Goal: Transaction & Acquisition: Purchase product/service

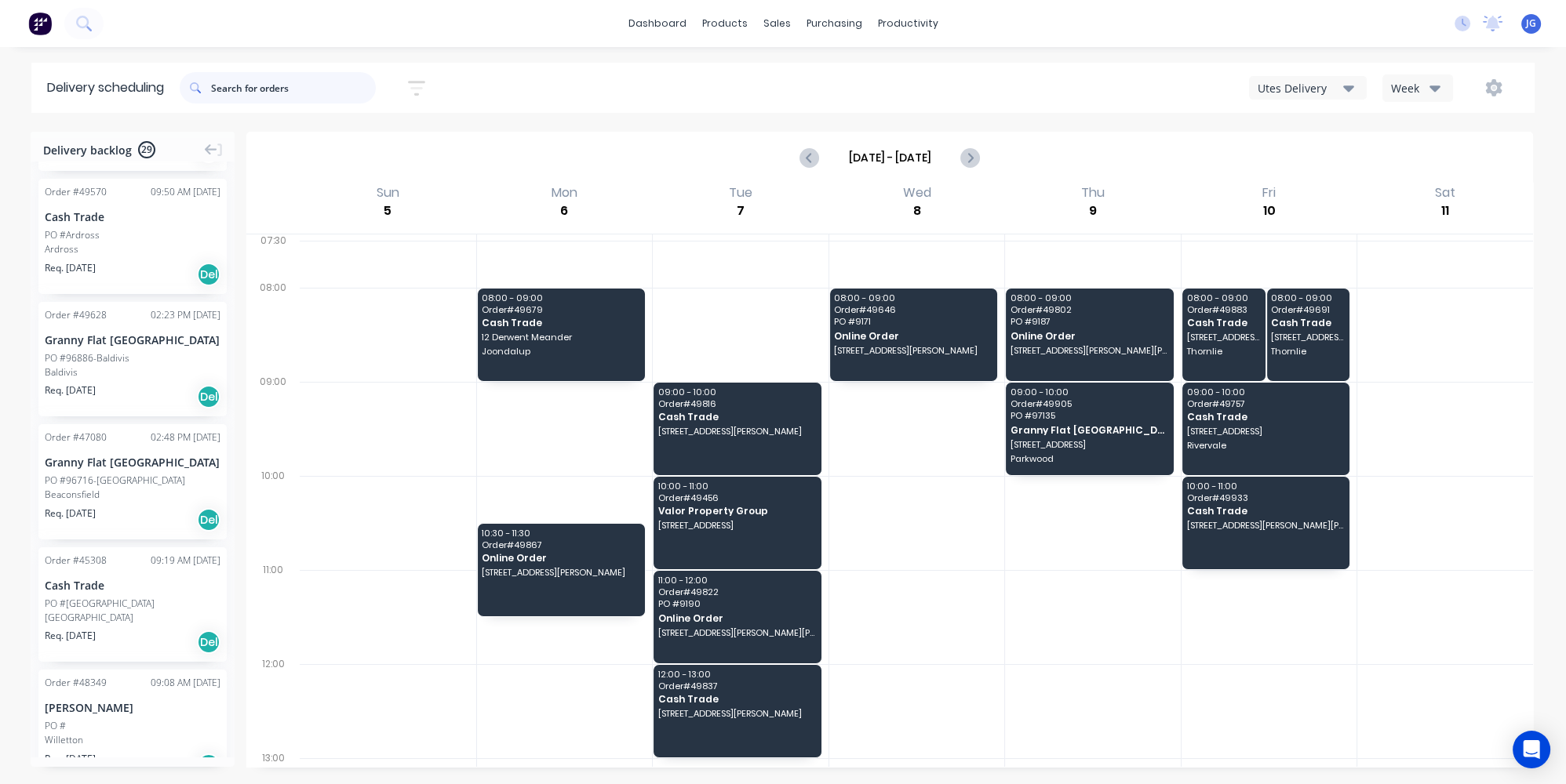
click at [240, 80] on input "text" at bounding box center [293, 88] width 165 height 31
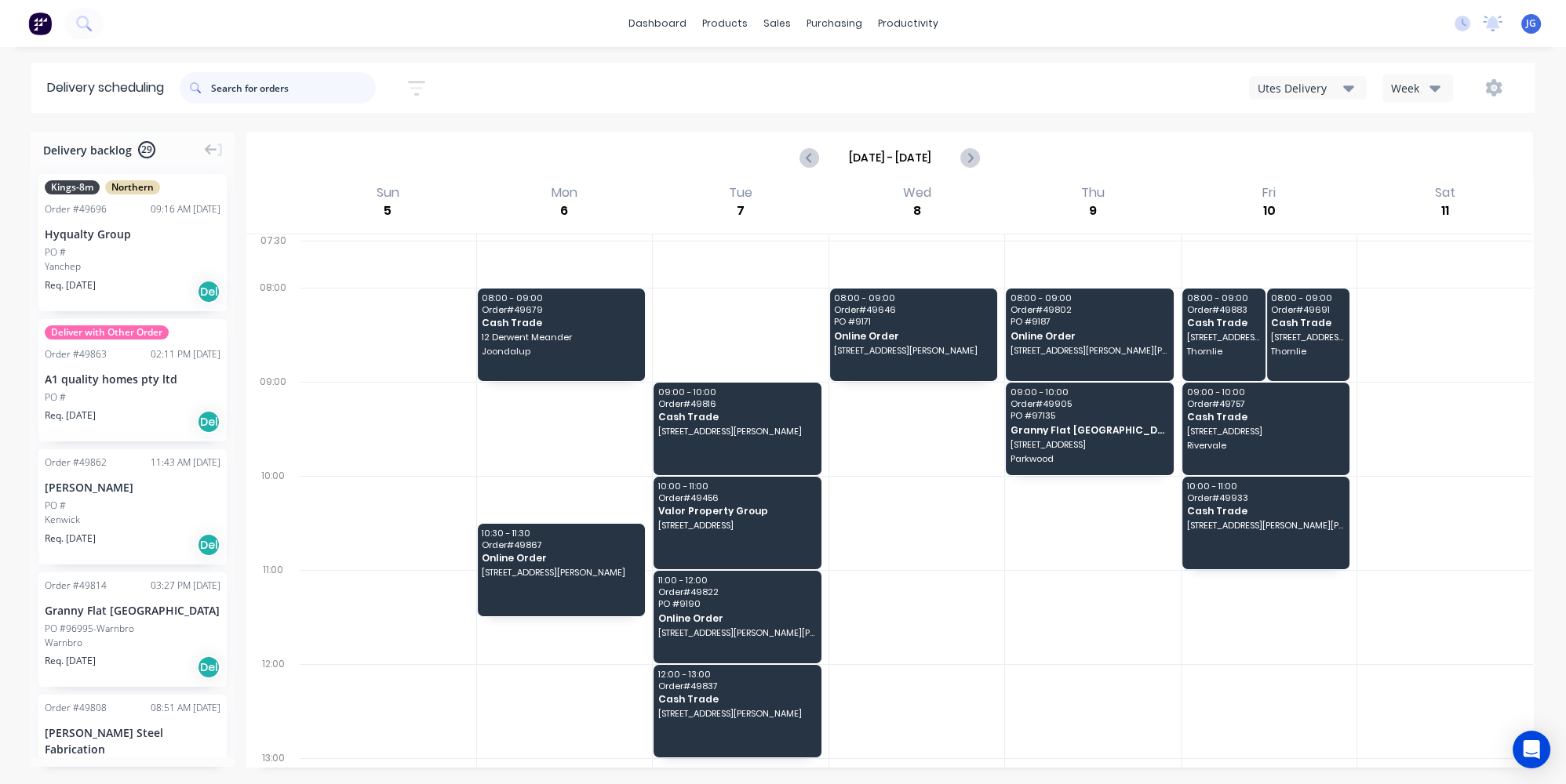
click at [246, 78] on input "text" at bounding box center [293, 88] width 165 height 31
paste input "49958"
type input "49958"
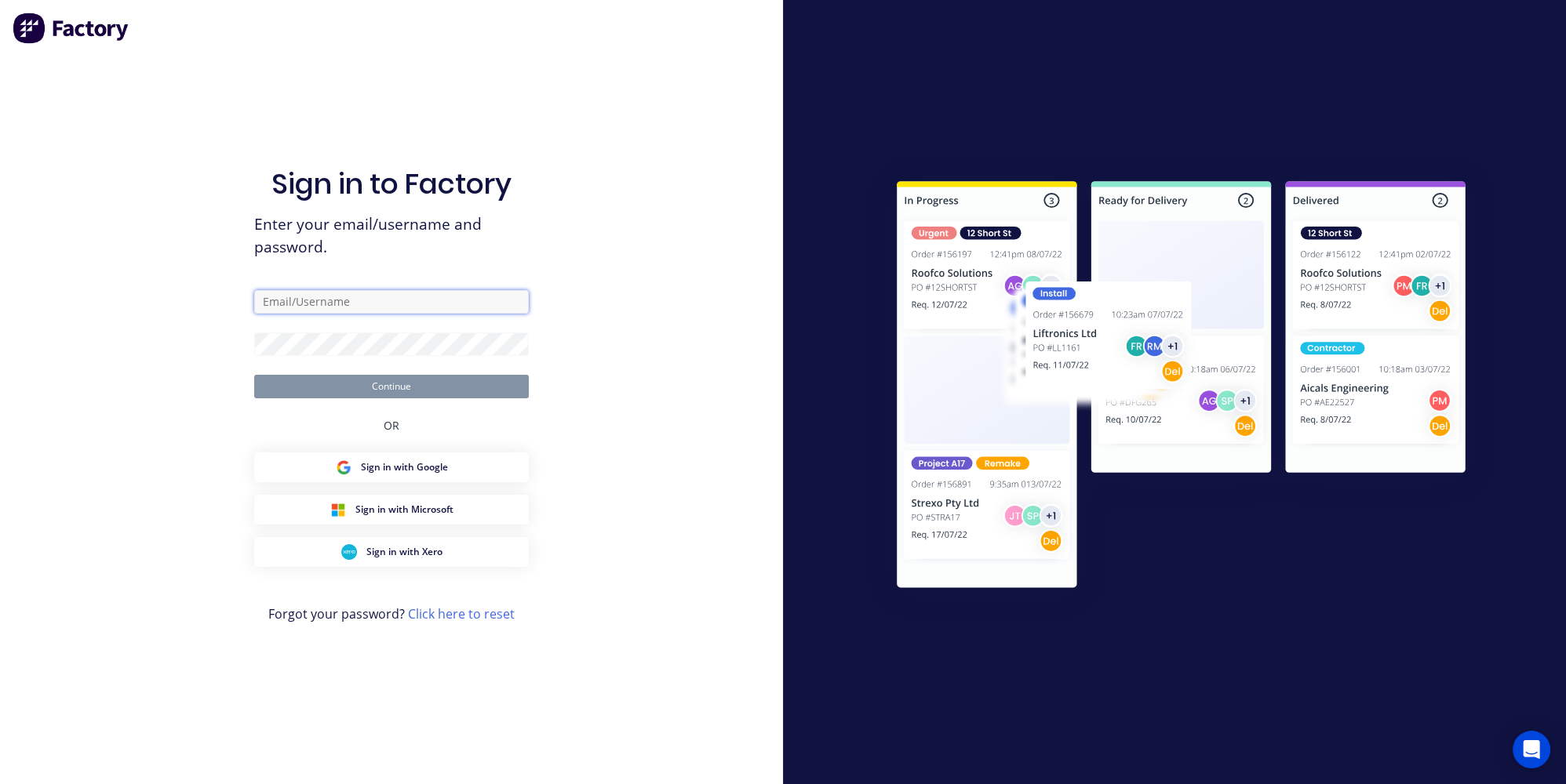
type input "jessica@dynamicsteelform.com.au"
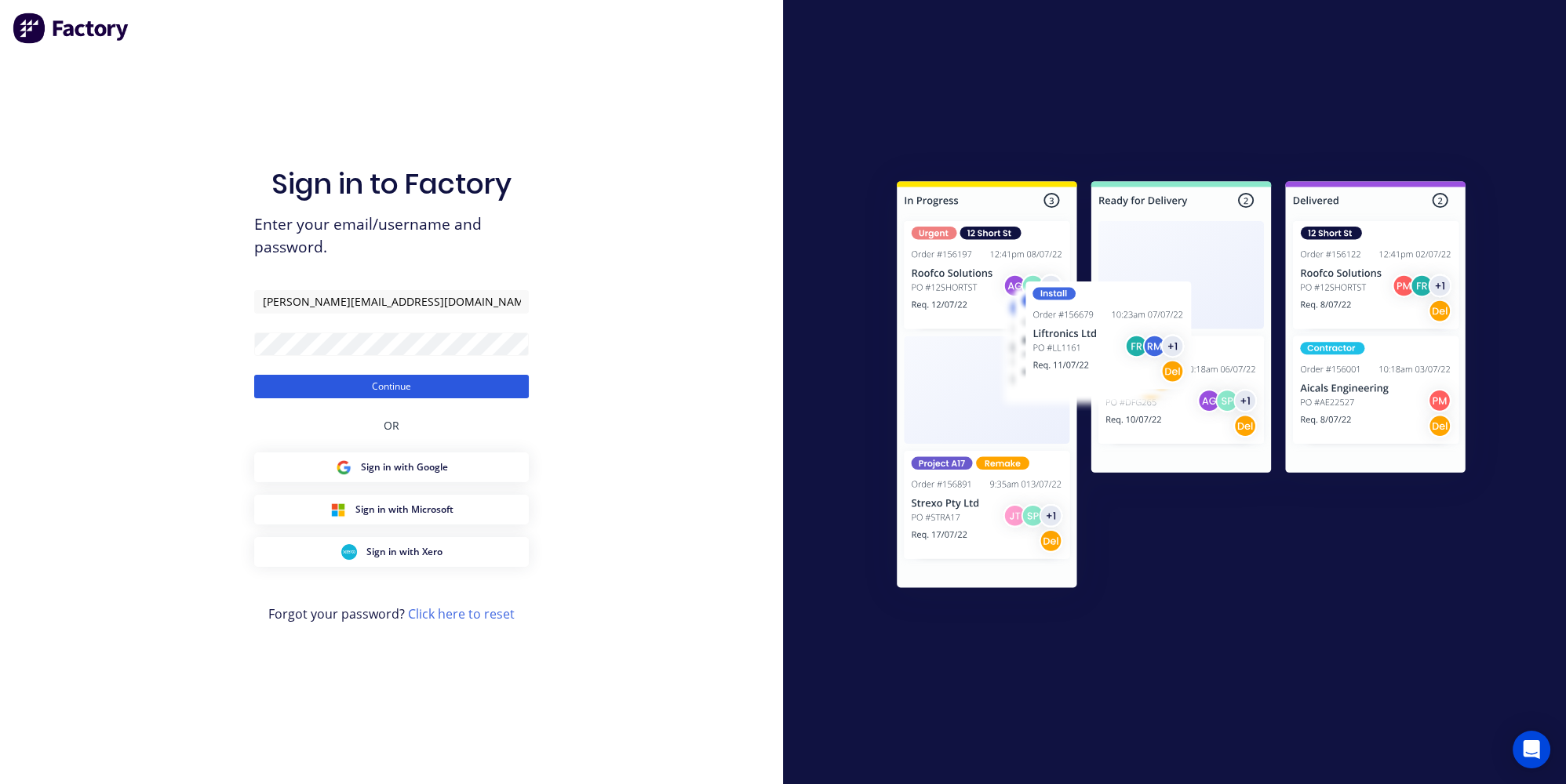
click at [439, 387] on button "Continue" at bounding box center [391, 386] width 275 height 24
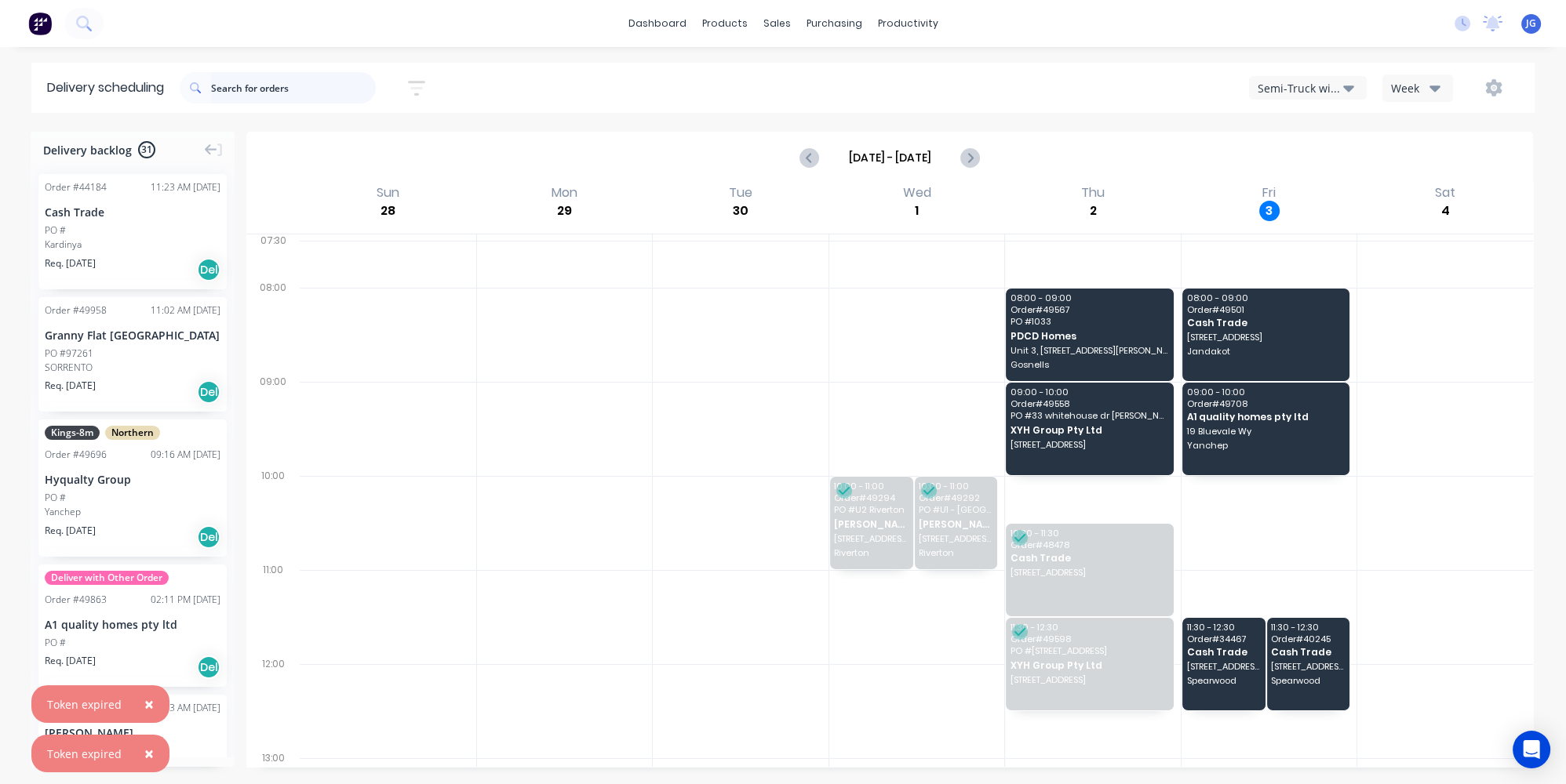
click at [315, 78] on input "text" at bounding box center [293, 88] width 165 height 31
paste input "49958"
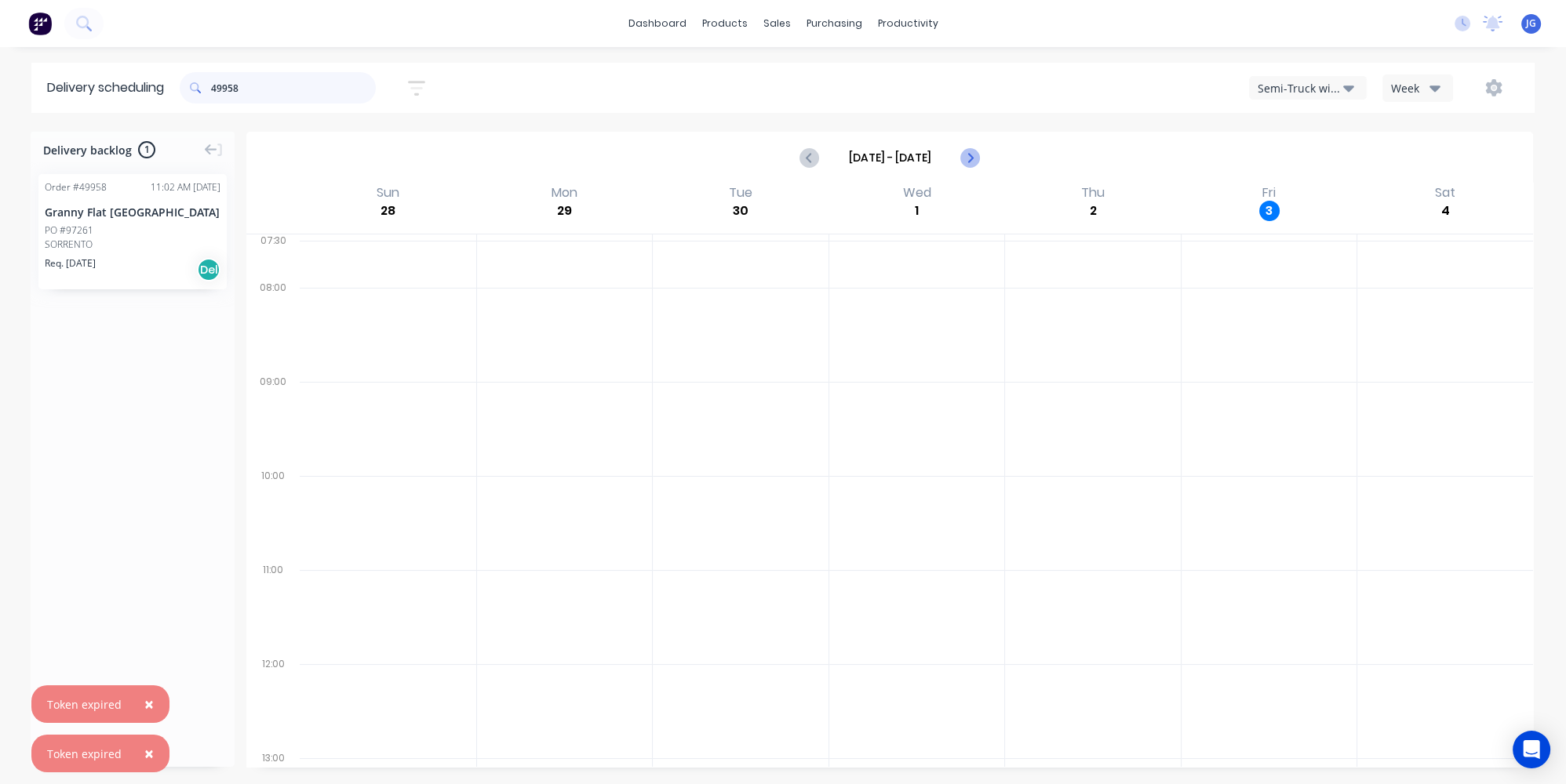
type input "49958"
click at [964, 156] on icon "Next page" at bounding box center [970, 157] width 19 height 19
type input "Oct 5 - Oct 11"
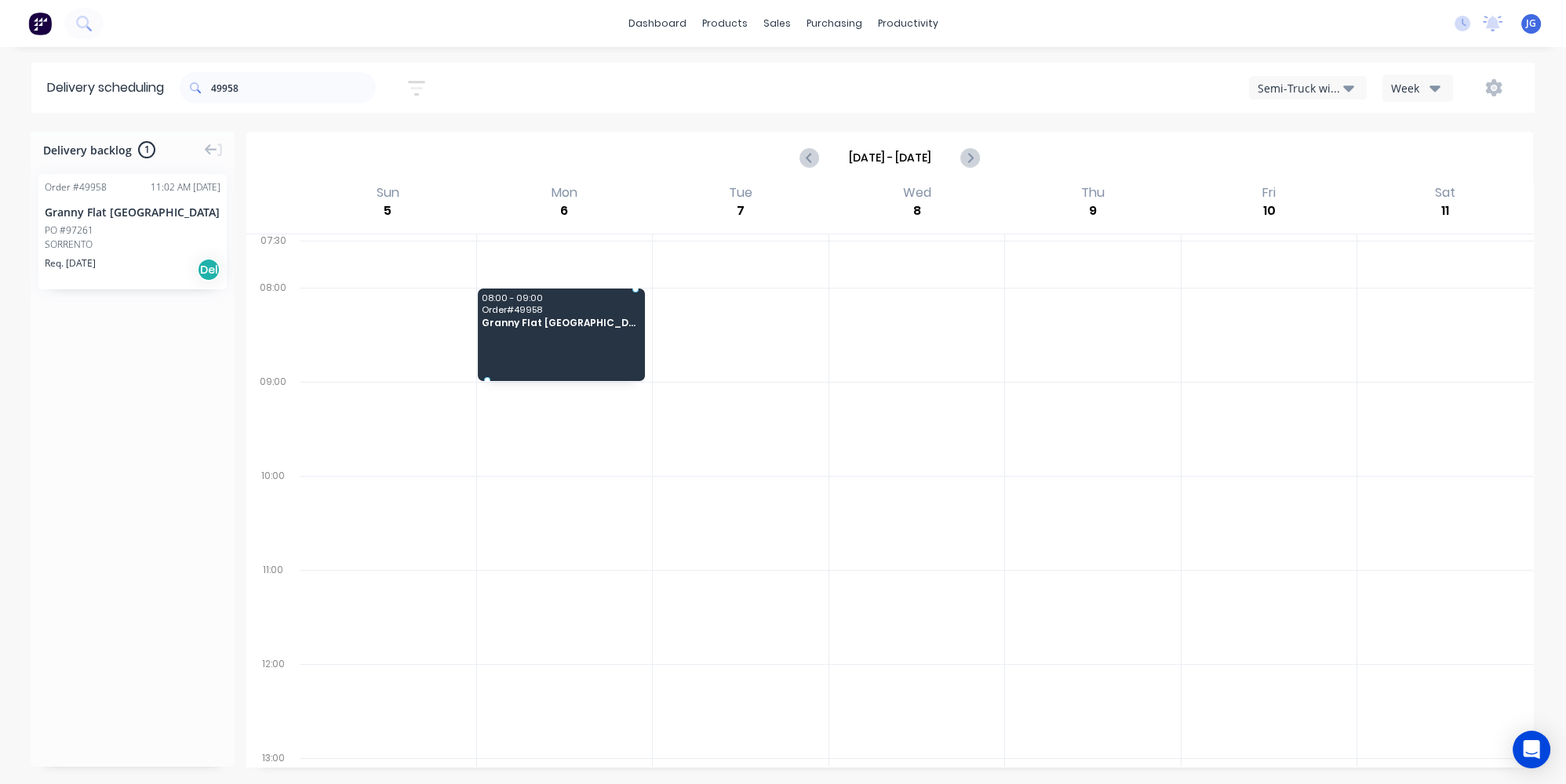
drag, startPoint x: 165, startPoint y: 217, endPoint x: 536, endPoint y: 314, distance: 383.5
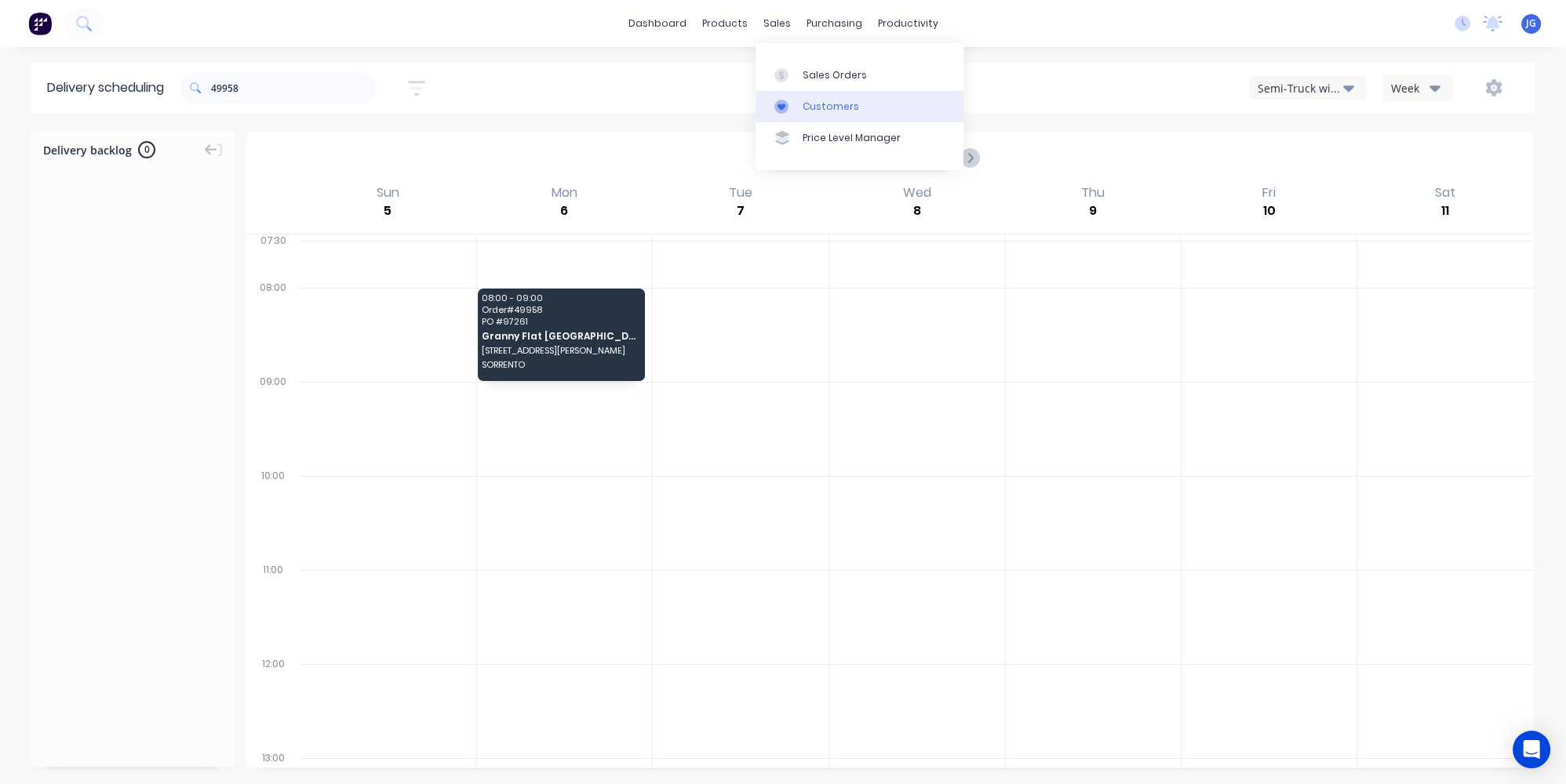
click at [791, 98] on link "Customers" at bounding box center [860, 106] width 208 height 31
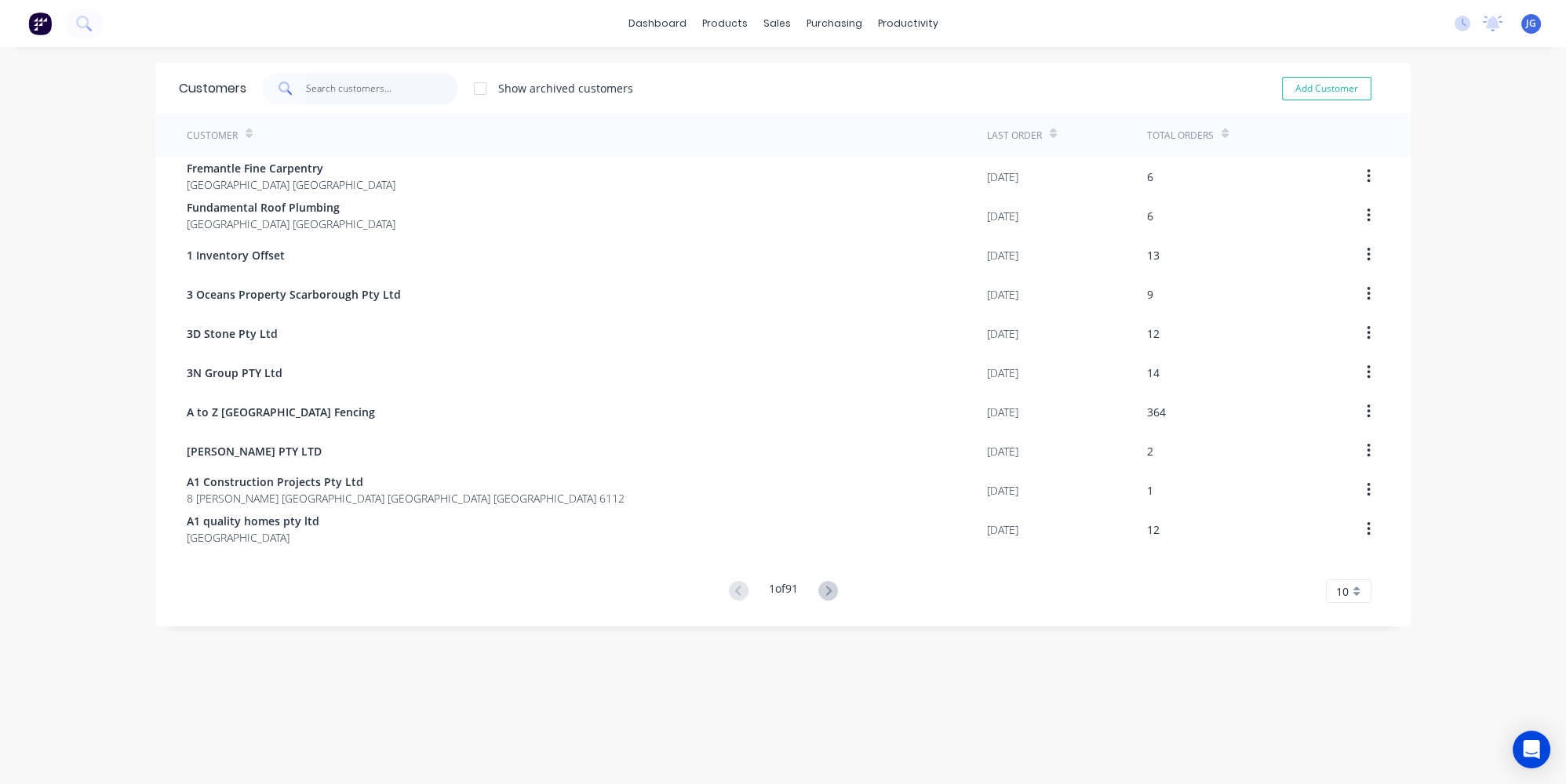
click at [306, 96] on input "text" at bounding box center [383, 88] width 153 height 31
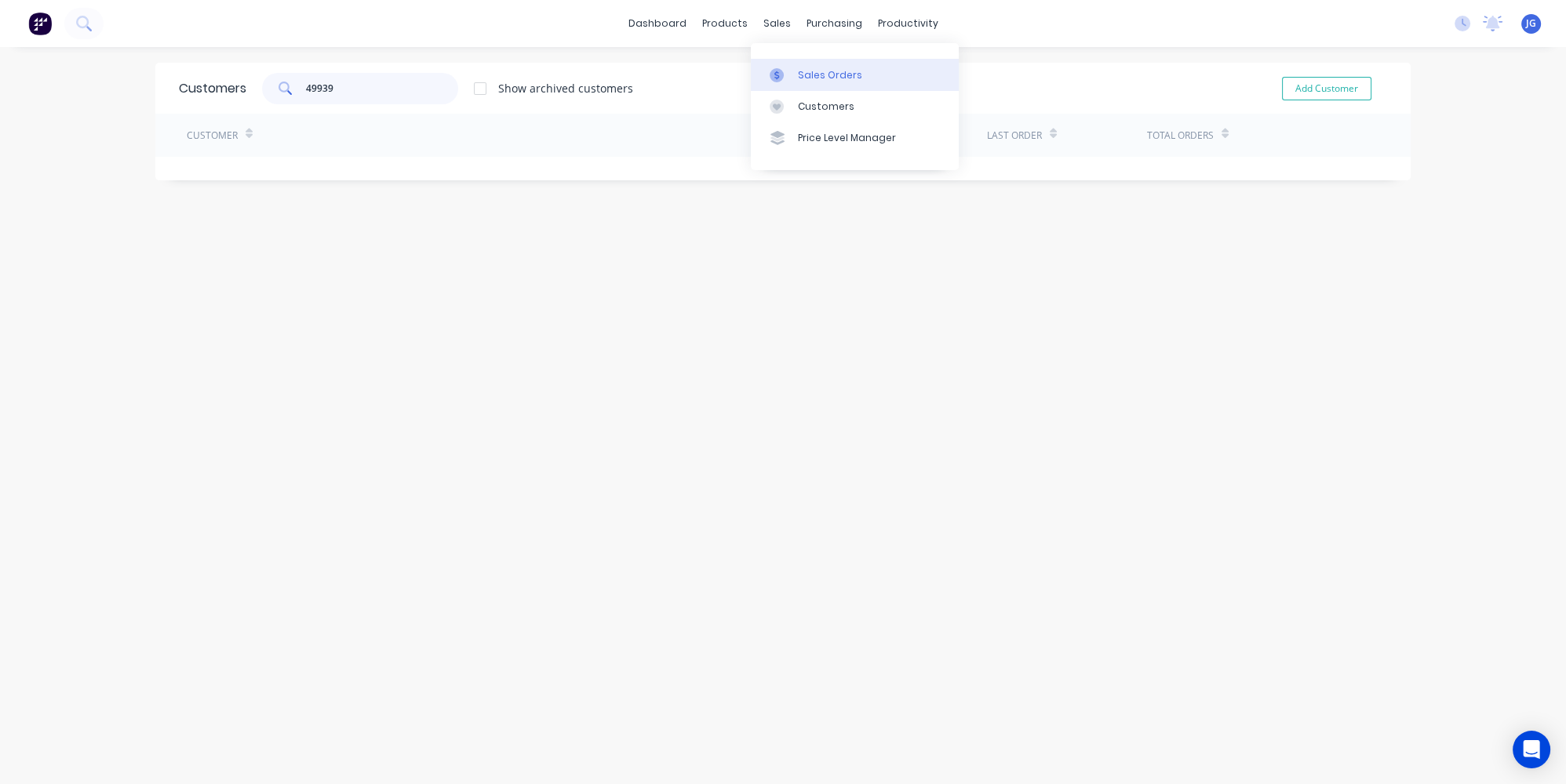
type input "49939"
click at [783, 60] on link "Sales Orders" at bounding box center [855, 74] width 208 height 31
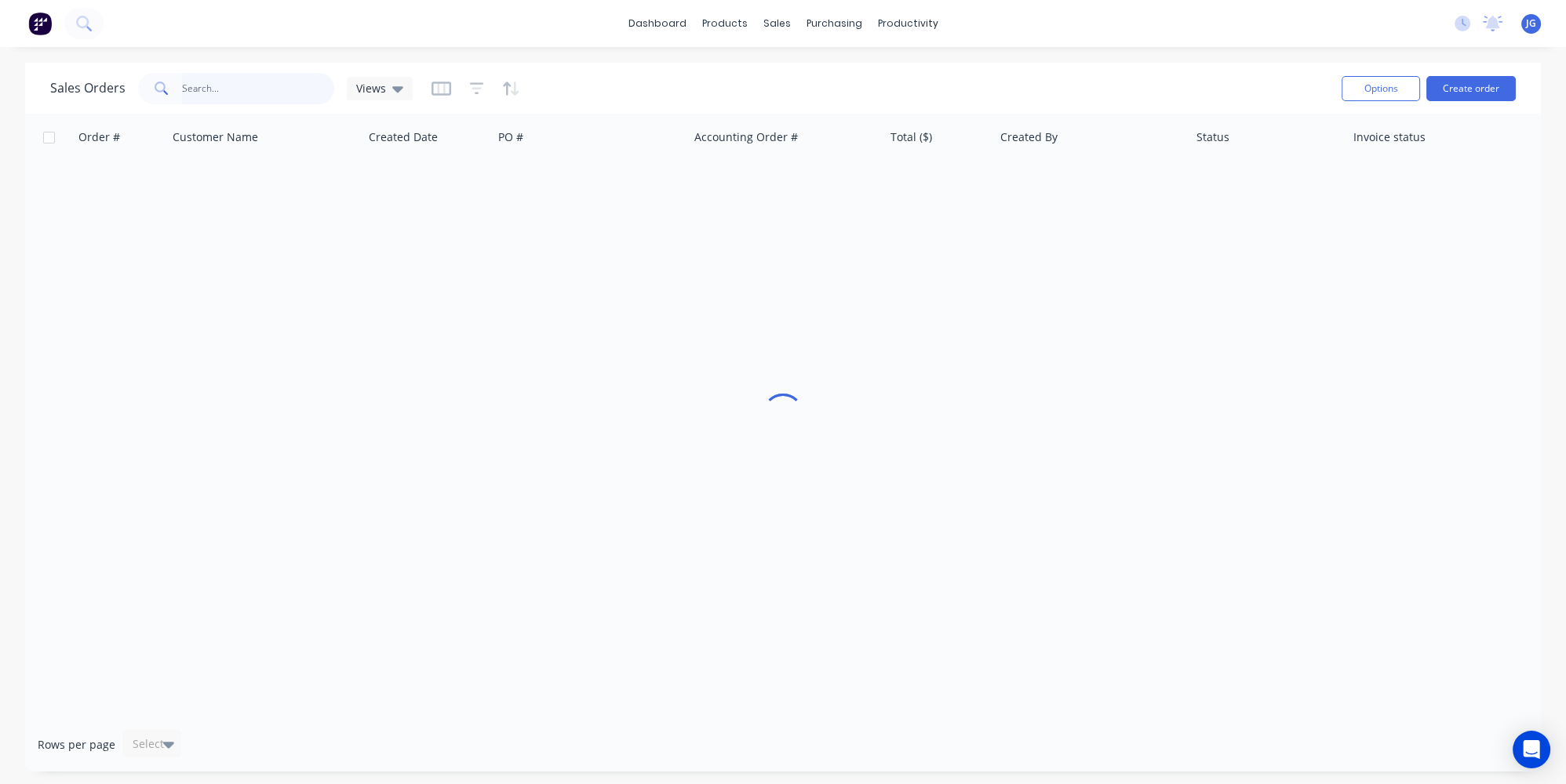
click at [292, 79] on input "text" at bounding box center [259, 88] width 153 height 31
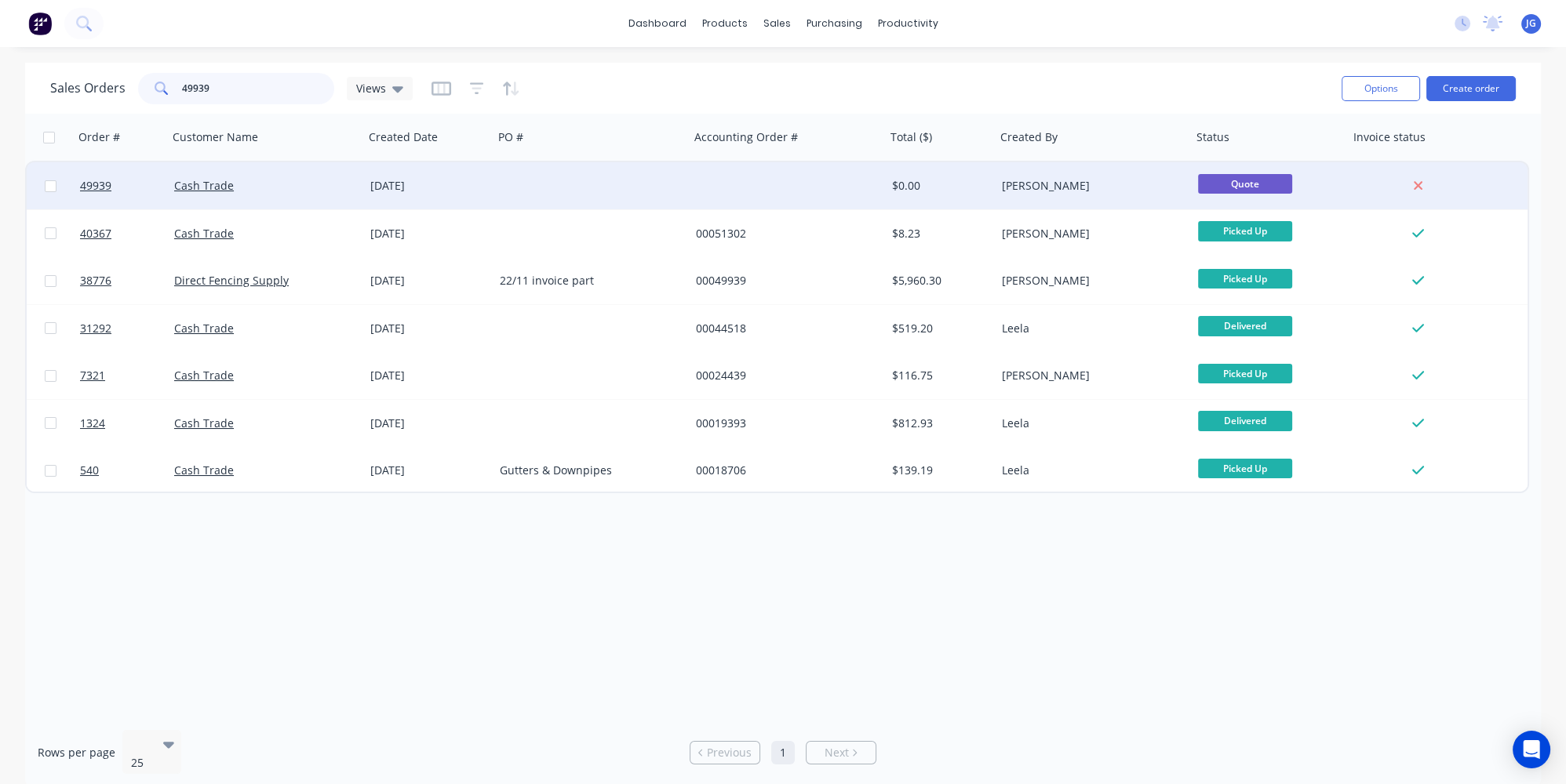
type input "49939"
click at [263, 184] on div "Cash Trade" at bounding box center [261, 186] width 174 height 15
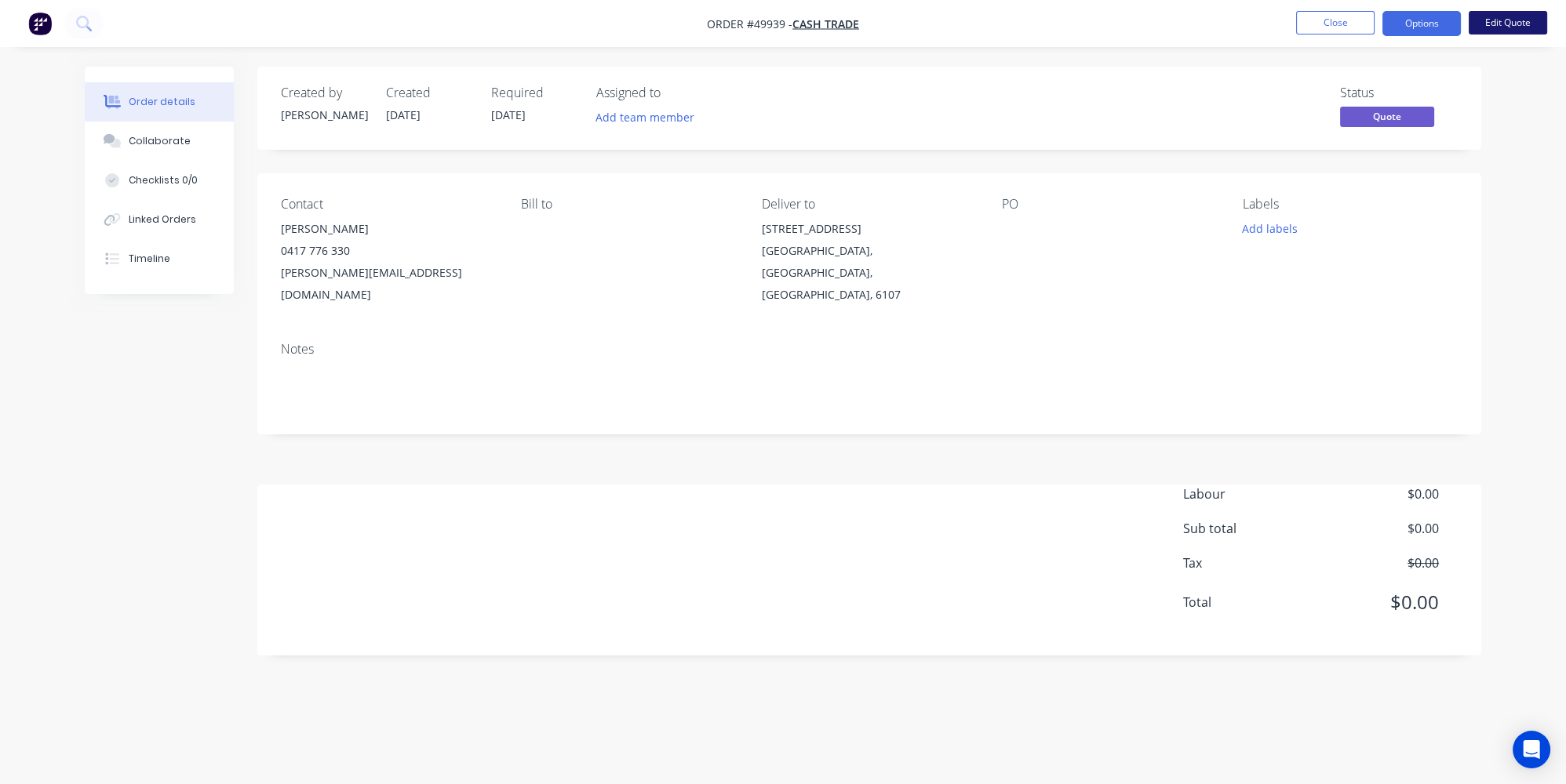
click at [1521, 23] on button "Edit Quote" at bounding box center [1508, 23] width 78 height 24
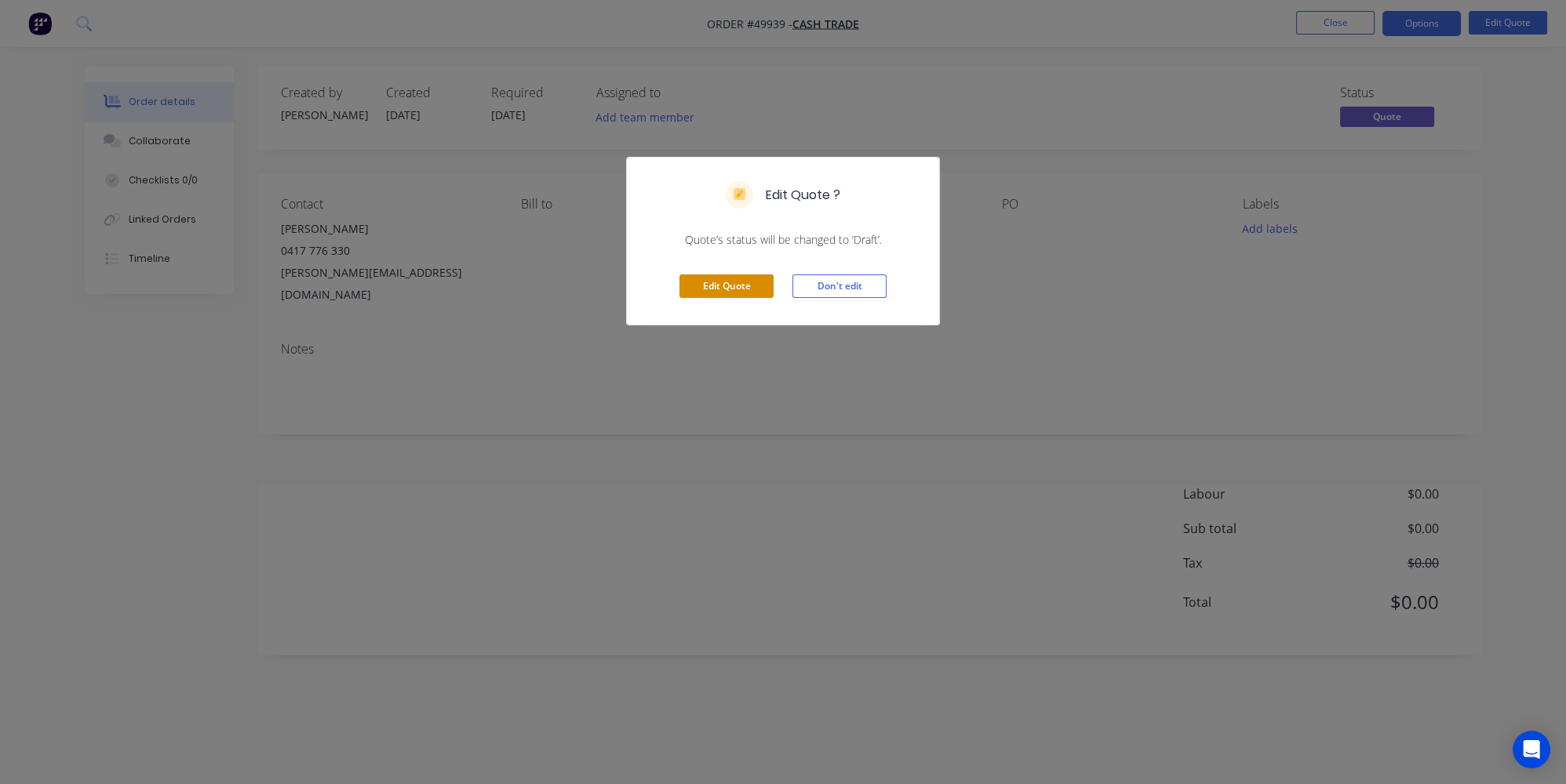
click at [721, 282] on button "Edit Quote" at bounding box center [726, 286] width 94 height 24
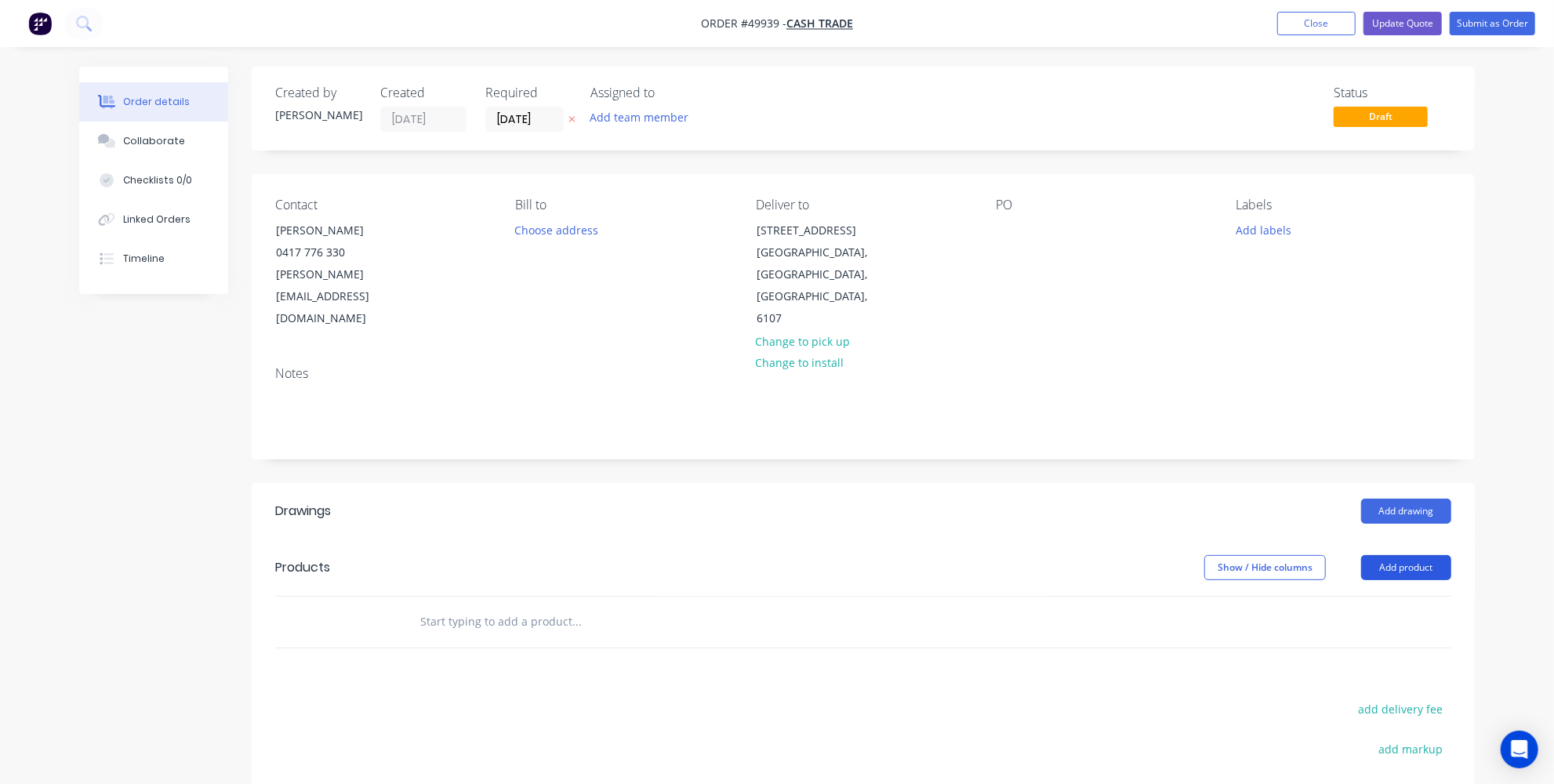
click at [1396, 555] on button "Add product" at bounding box center [1406, 567] width 91 height 25
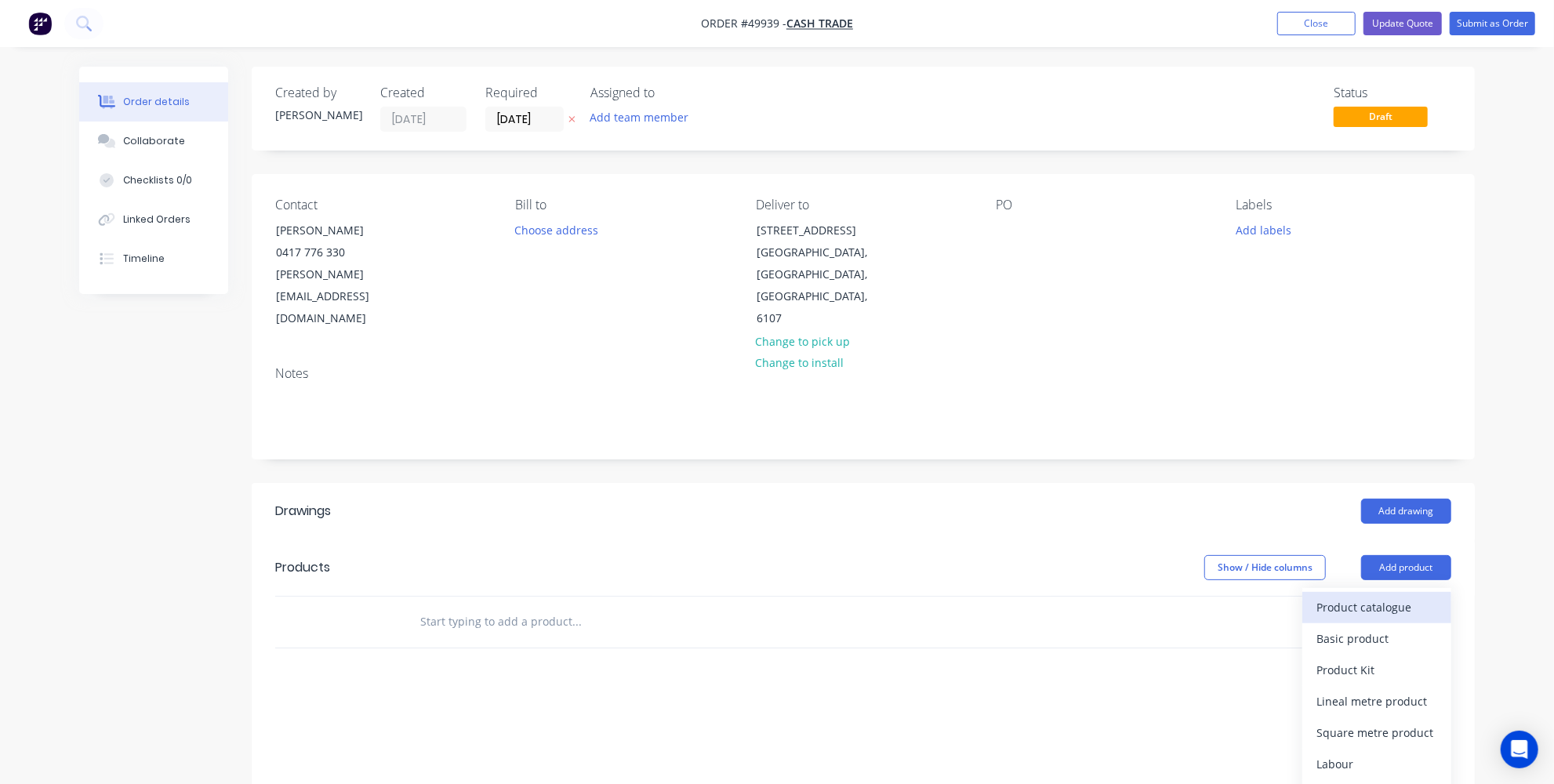
click at [1364, 596] on div "Product catalogue" at bounding box center [1377, 608] width 121 height 23
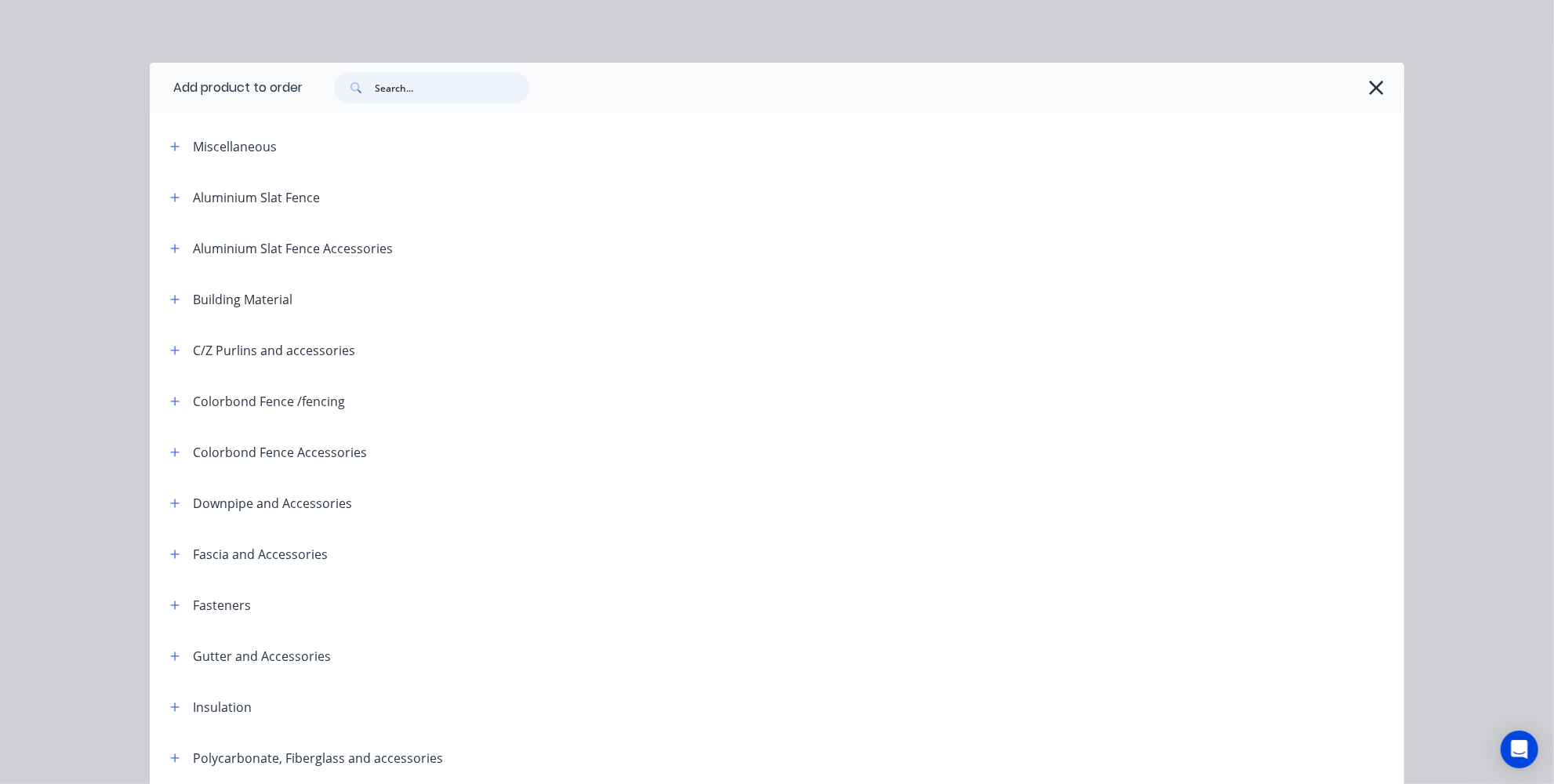
click at [392, 76] on input "text" at bounding box center [452, 88] width 155 height 31
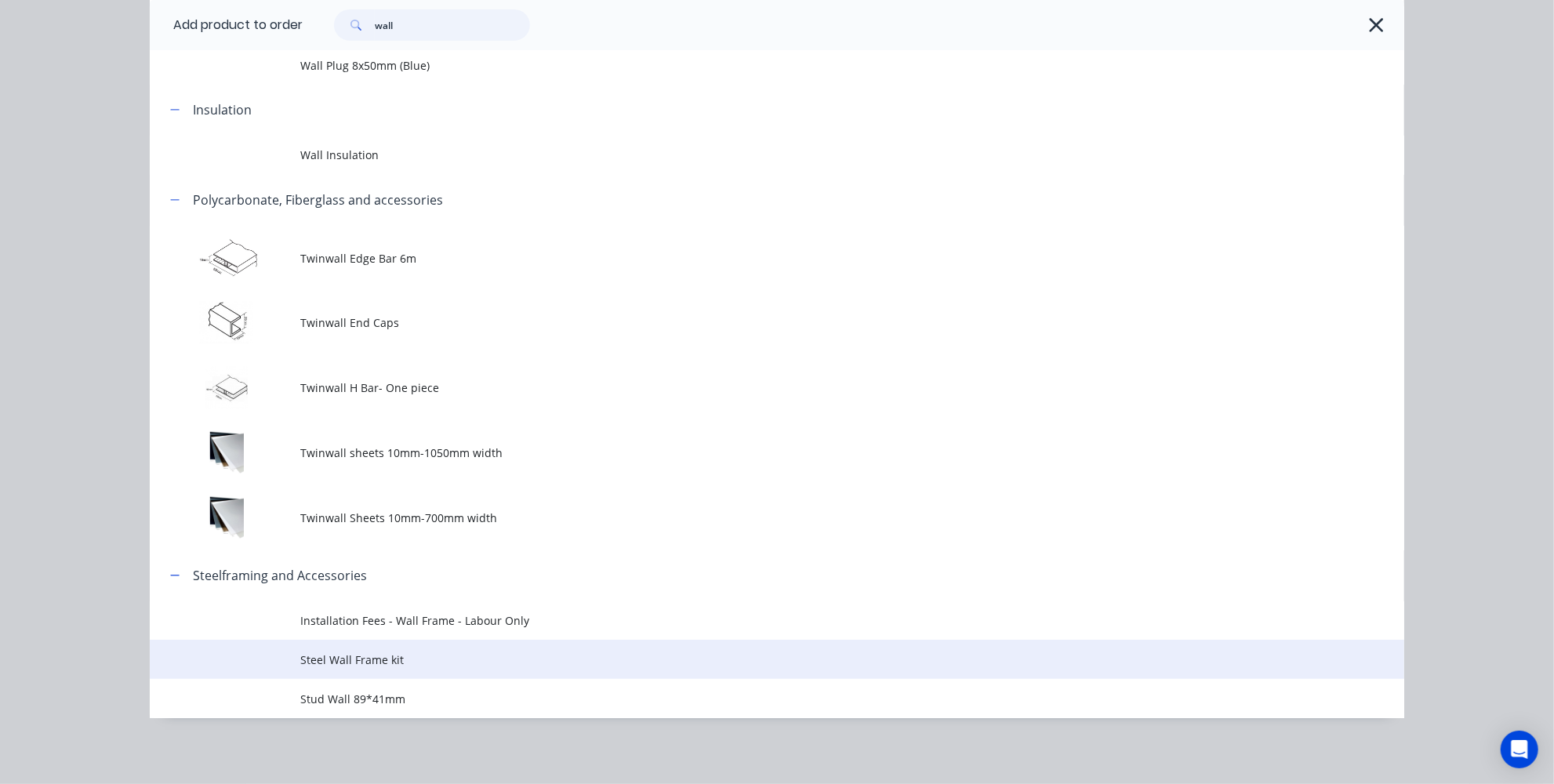
scroll to position [439, 0]
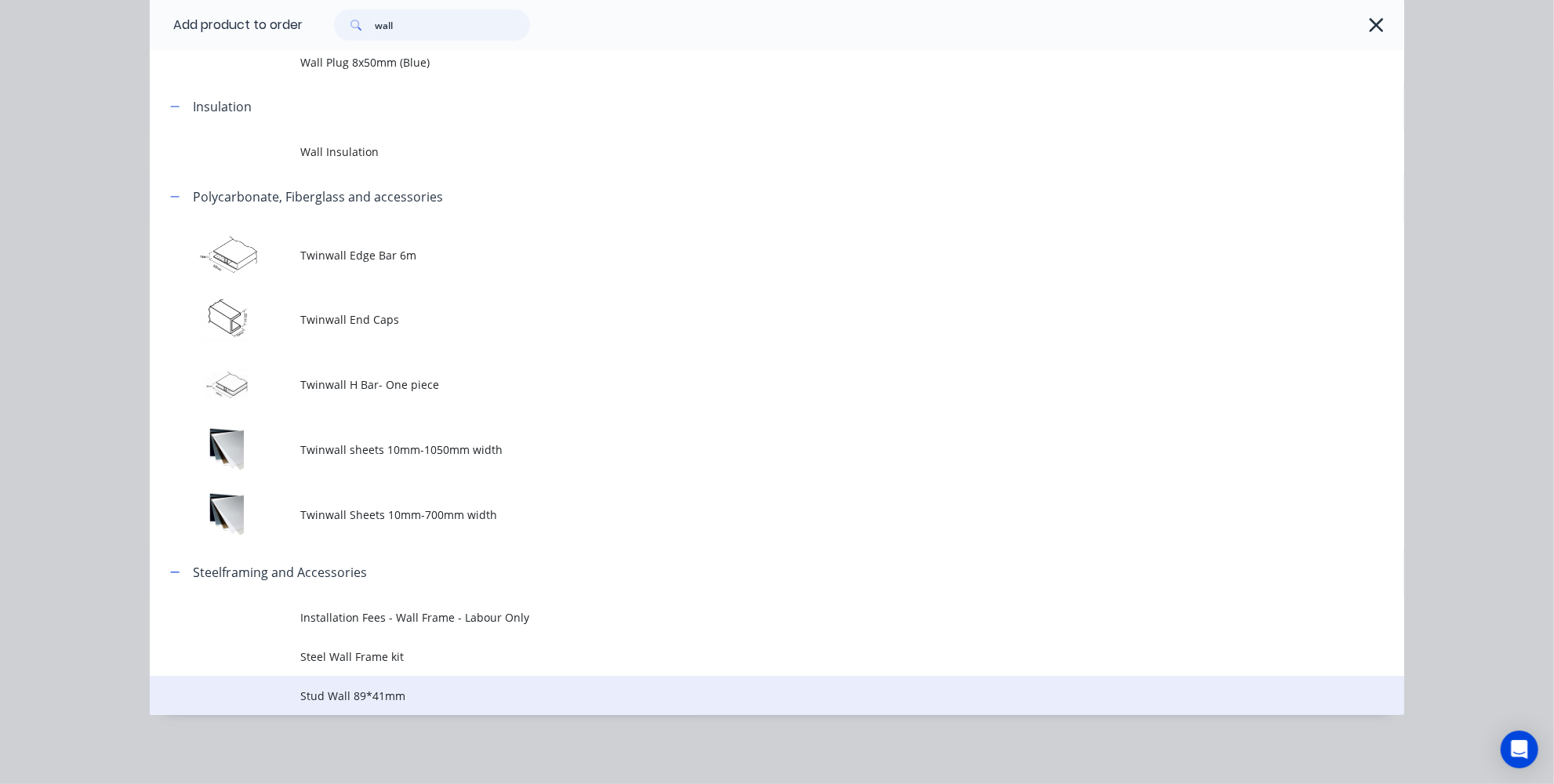
type input "wall"
click at [399, 694] on span "Stud Wall 89*41mm" at bounding box center [742, 695] width 883 height 16
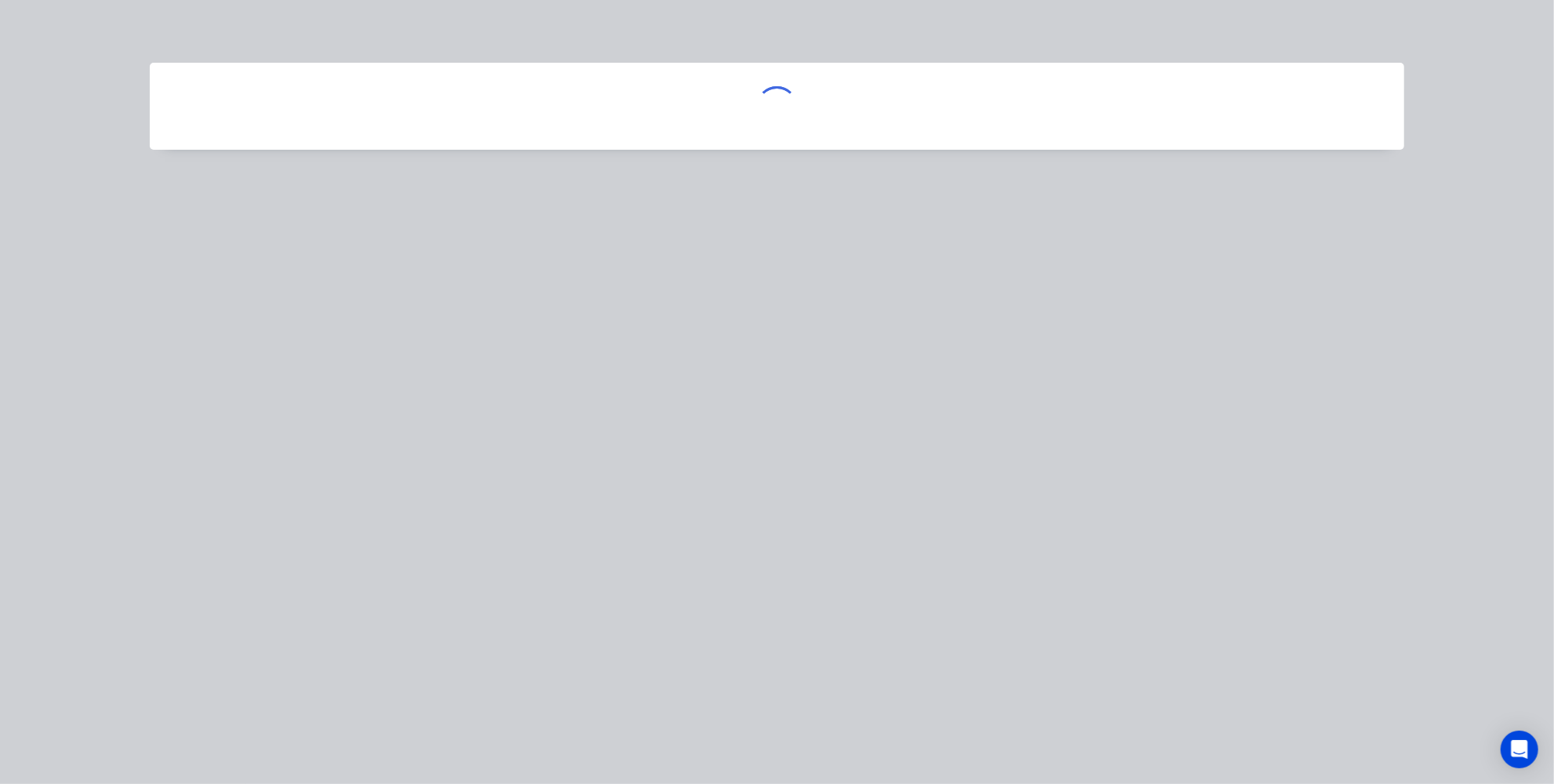
scroll to position [0, 0]
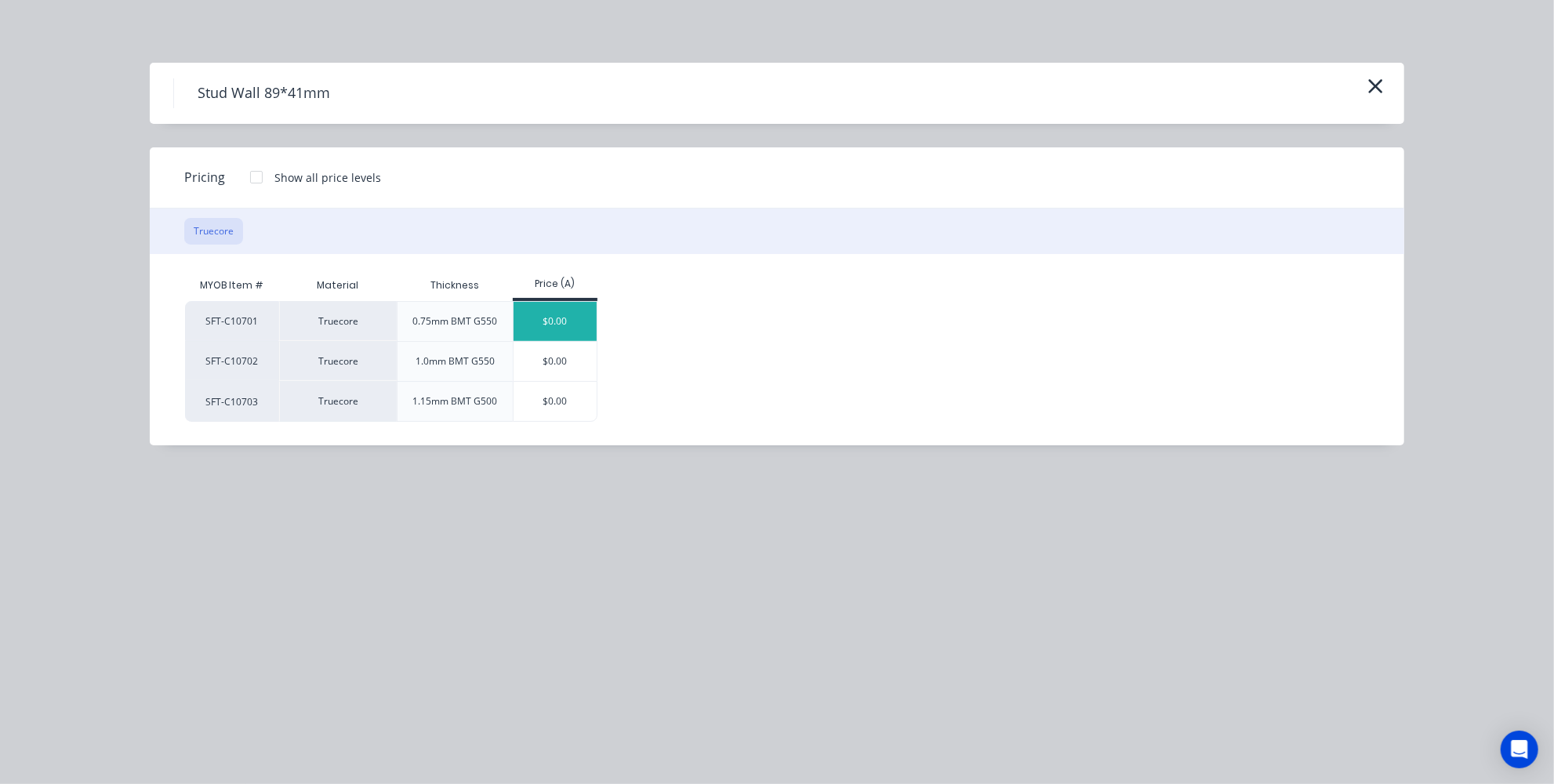
click at [566, 320] on div "$0.00" at bounding box center [555, 320] width 84 height 39
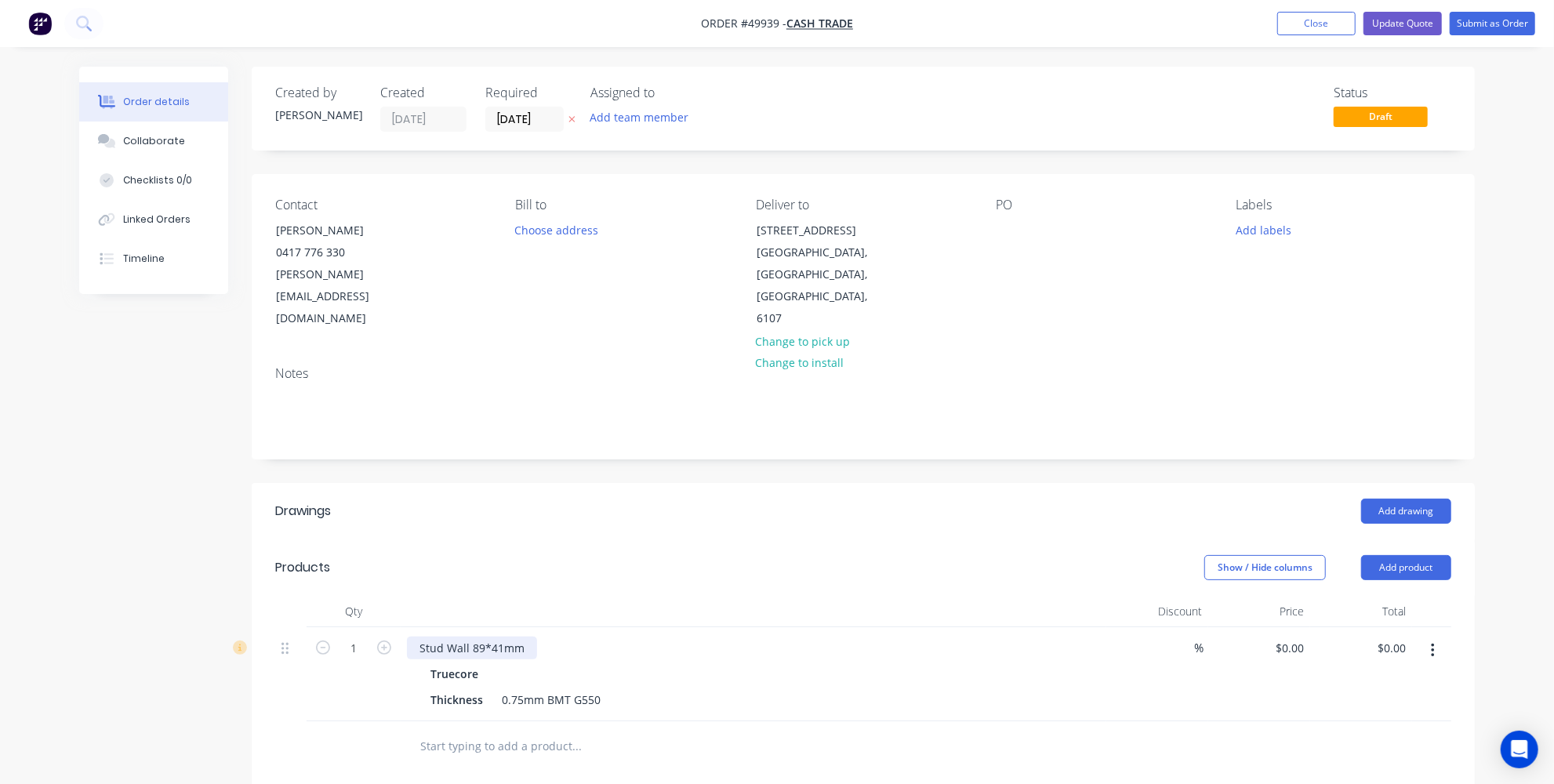
click at [531, 637] on div "Stud Wall 89*41mm" at bounding box center [472, 649] width 130 height 23
click at [637, 637] on div "Stud Wall 89*41mm-as drawings provided" at bounding box center [531, 649] width 248 height 23
click at [733, 689] on div "Thickness 0.75mm BMT G550" at bounding box center [751, 700] width 653 height 23
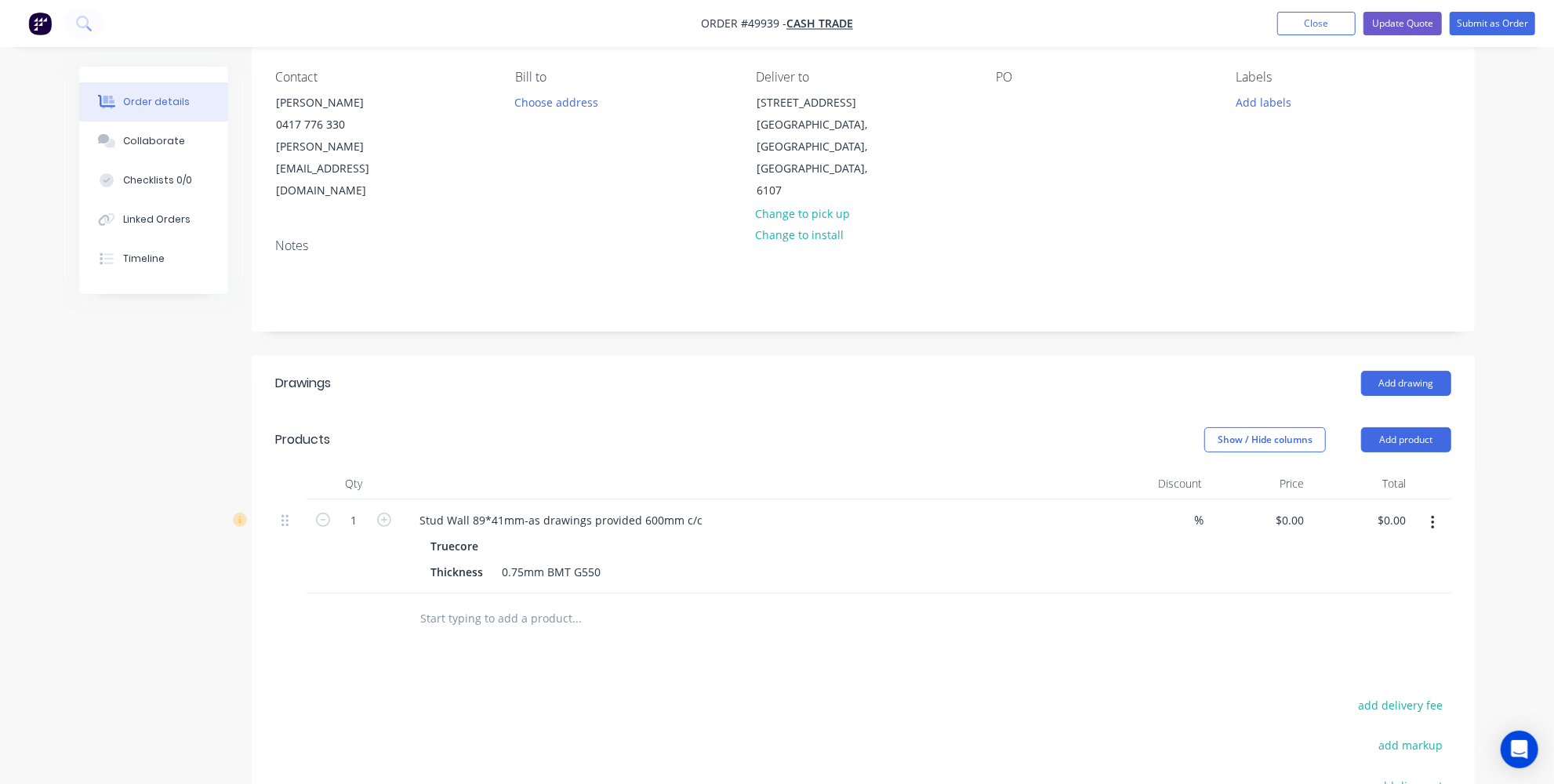
scroll to position [142, 0]
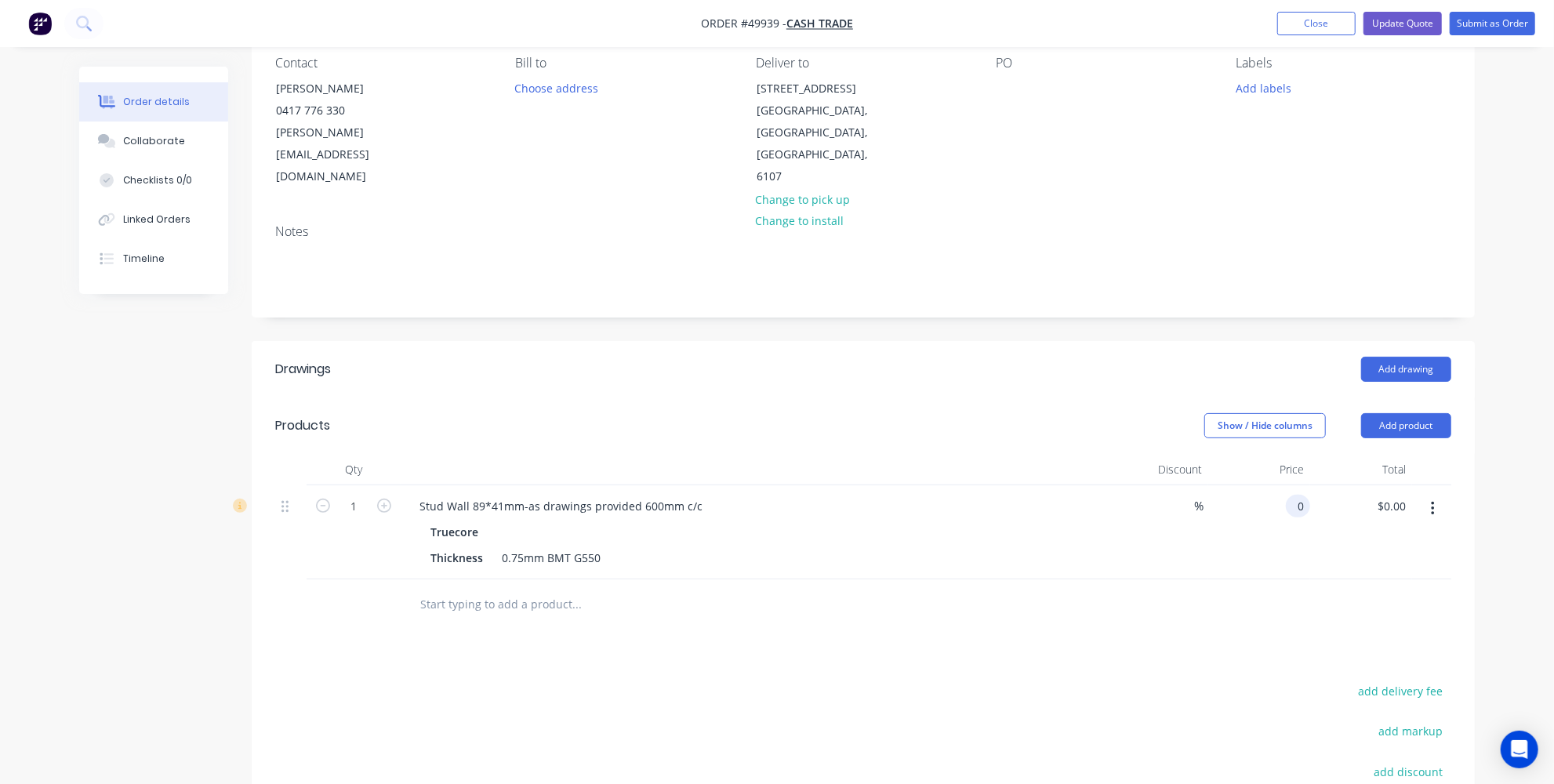
click at [1282, 485] on div "0 0" at bounding box center [1259, 532] width 102 height 94
type input "2"
type input "$3,068.00"
click at [1267, 580] on div at bounding box center [863, 605] width 1176 height 51
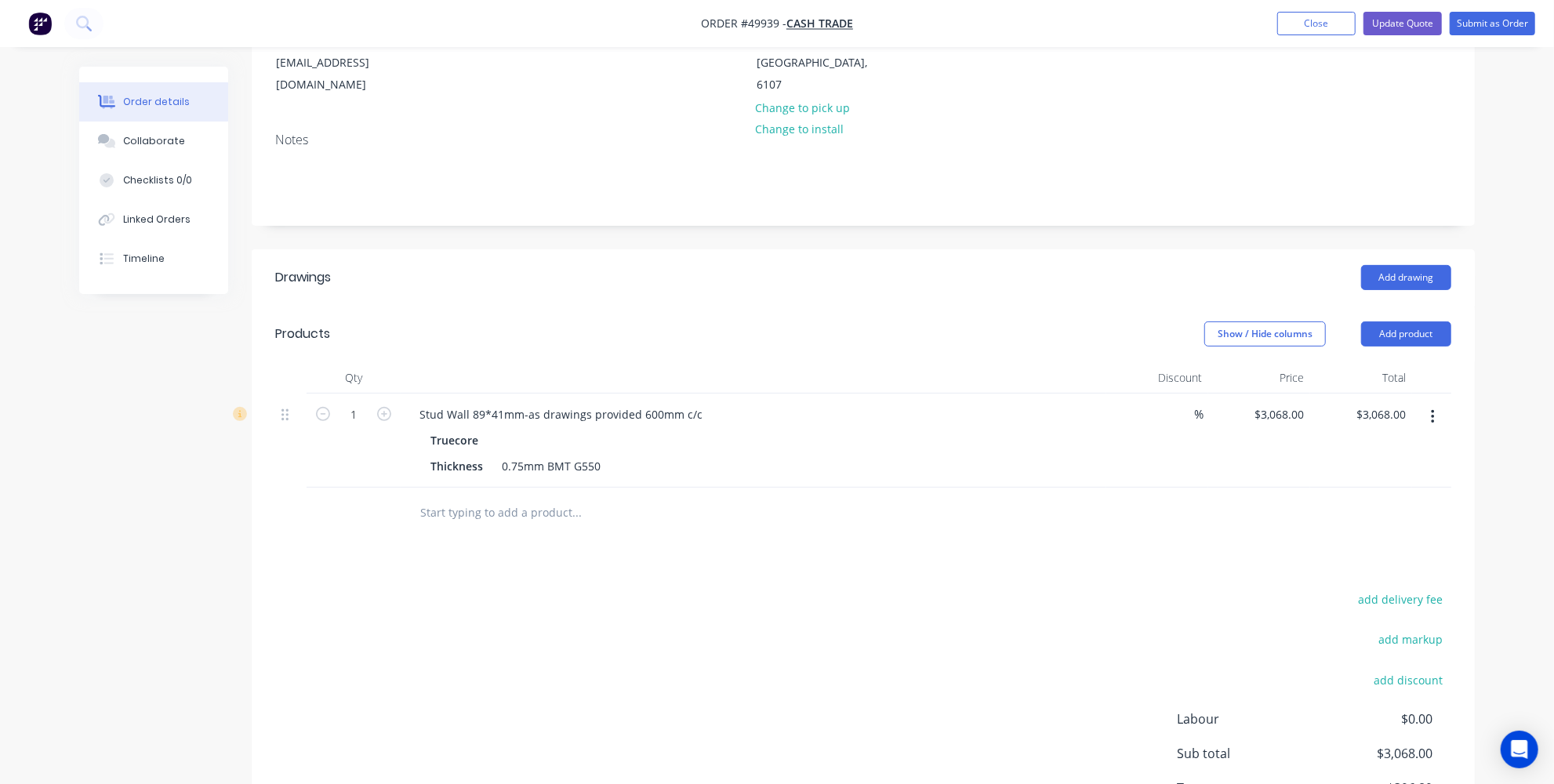
scroll to position [214, 0]
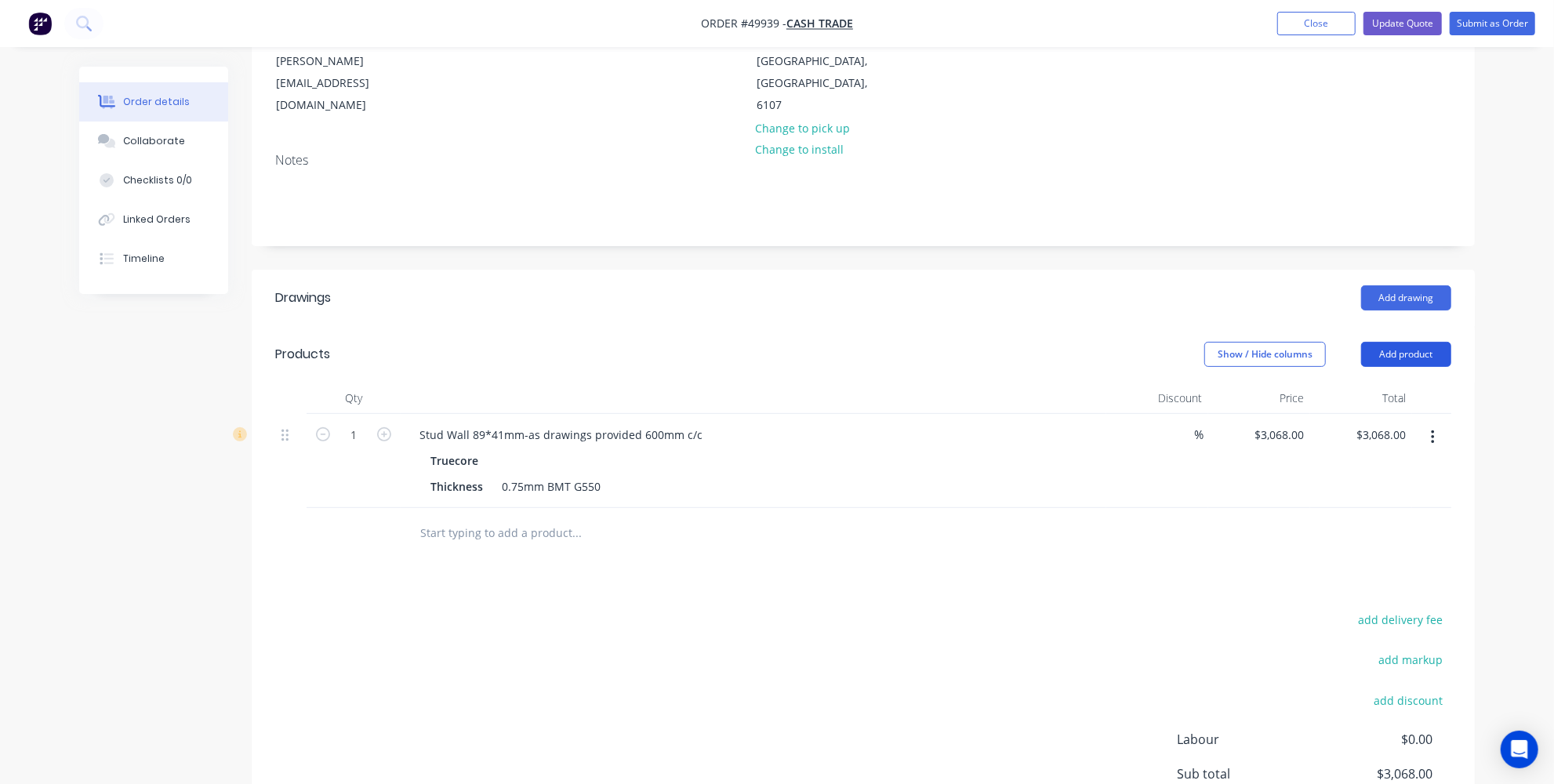
click at [1439, 341] on button "Add product" at bounding box center [1406, 354] width 91 height 25
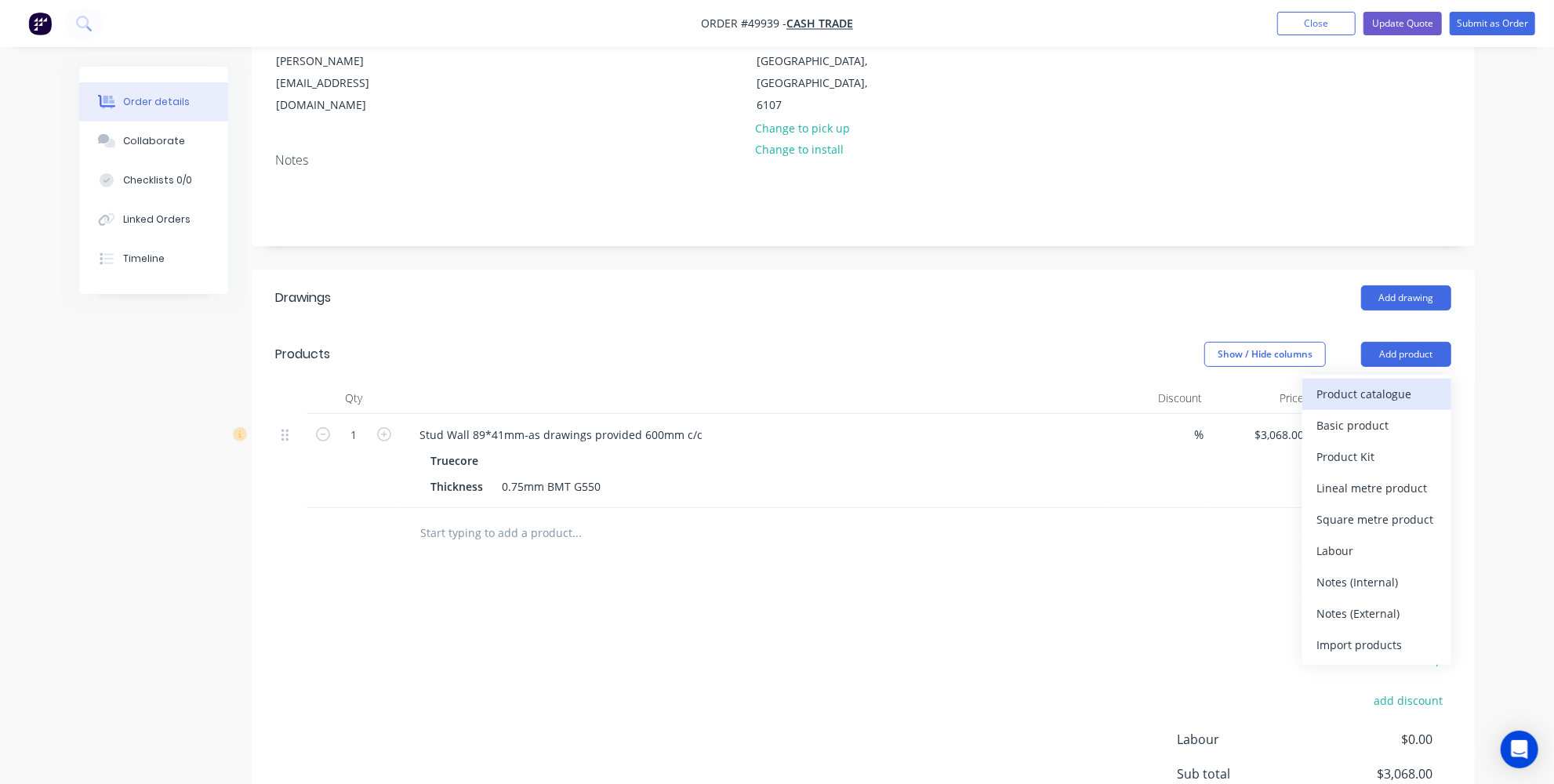
click at [1391, 379] on button "Product catalogue" at bounding box center [1377, 394] width 149 height 31
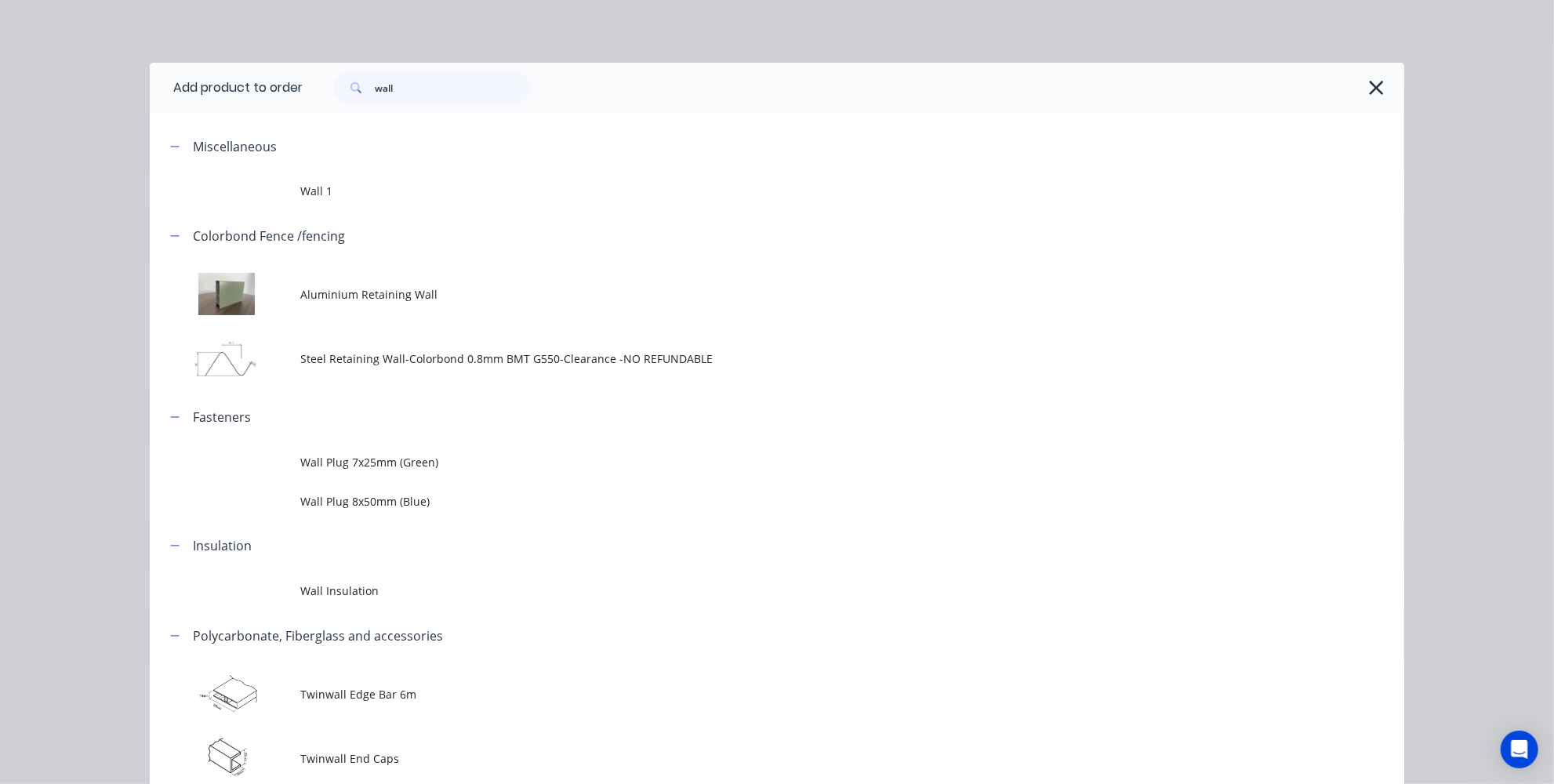
scroll to position [0, 0]
drag, startPoint x: 444, startPoint y: 97, endPoint x: 354, endPoint y: 95, distance: 90.0
click at [354, 94] on div "wall" at bounding box center [432, 88] width 197 height 31
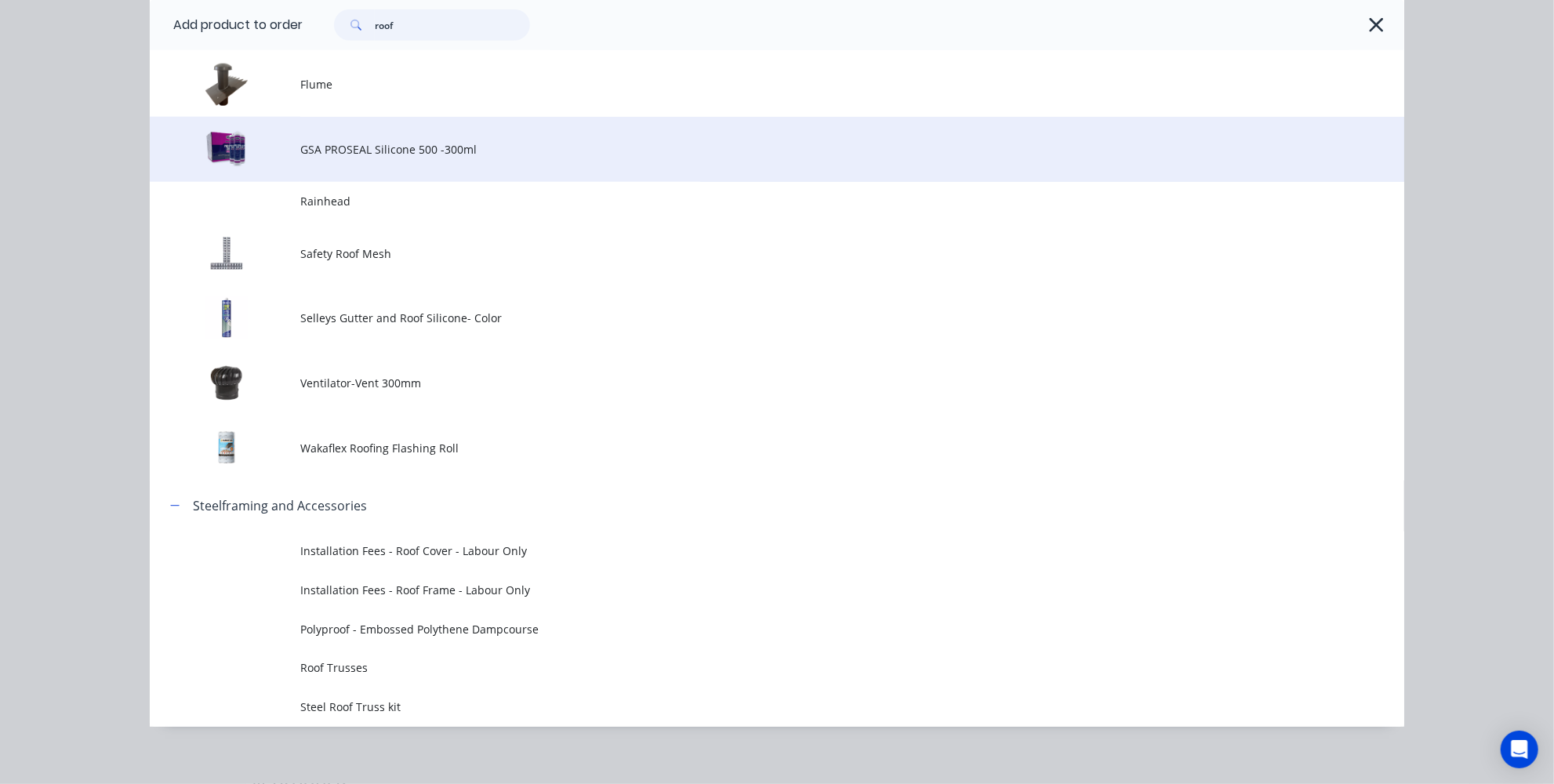
scroll to position [1309, 0]
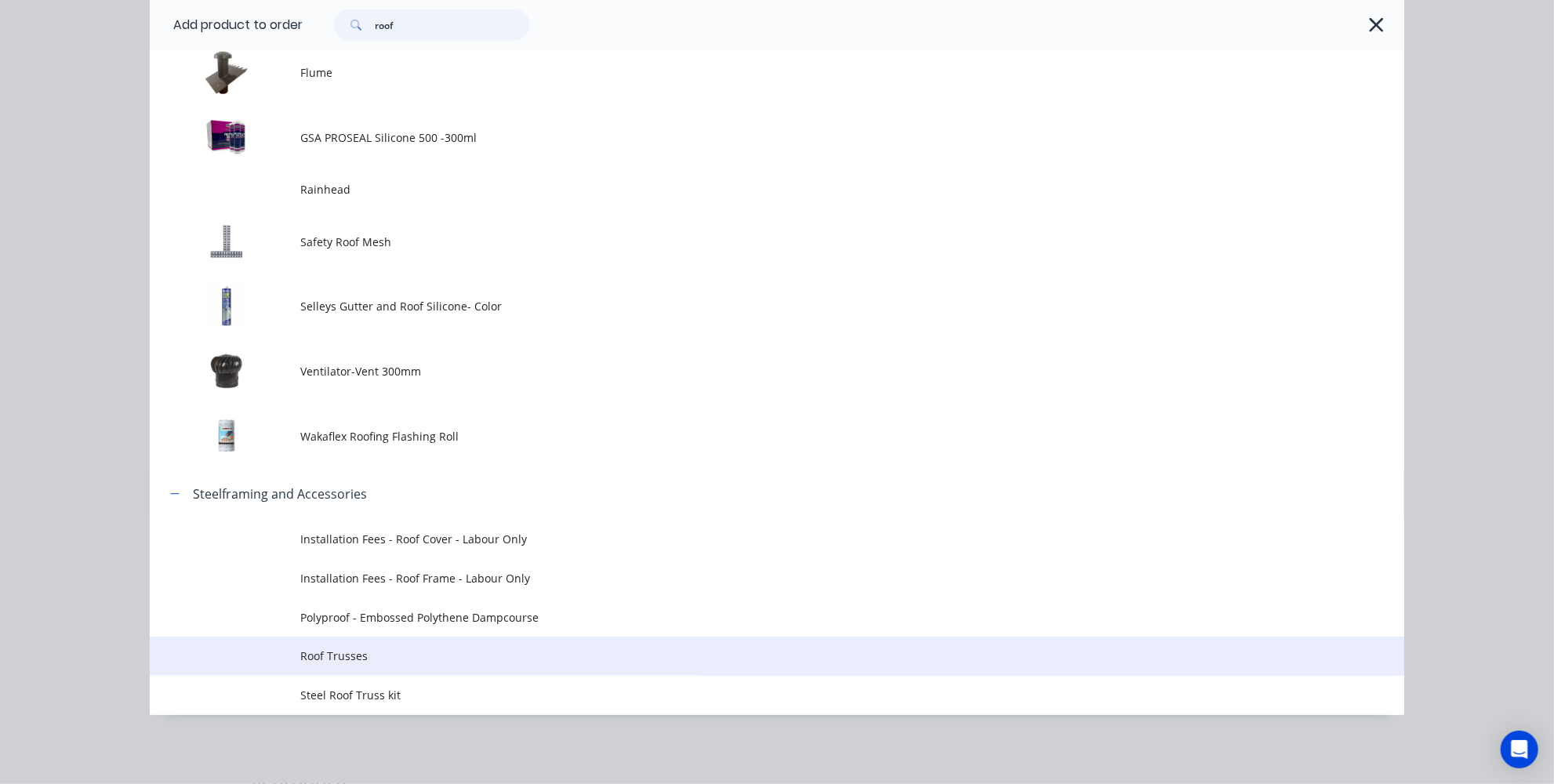
type input "roof"
click at [343, 666] on td "Roof Trusses" at bounding box center [852, 656] width 1104 height 39
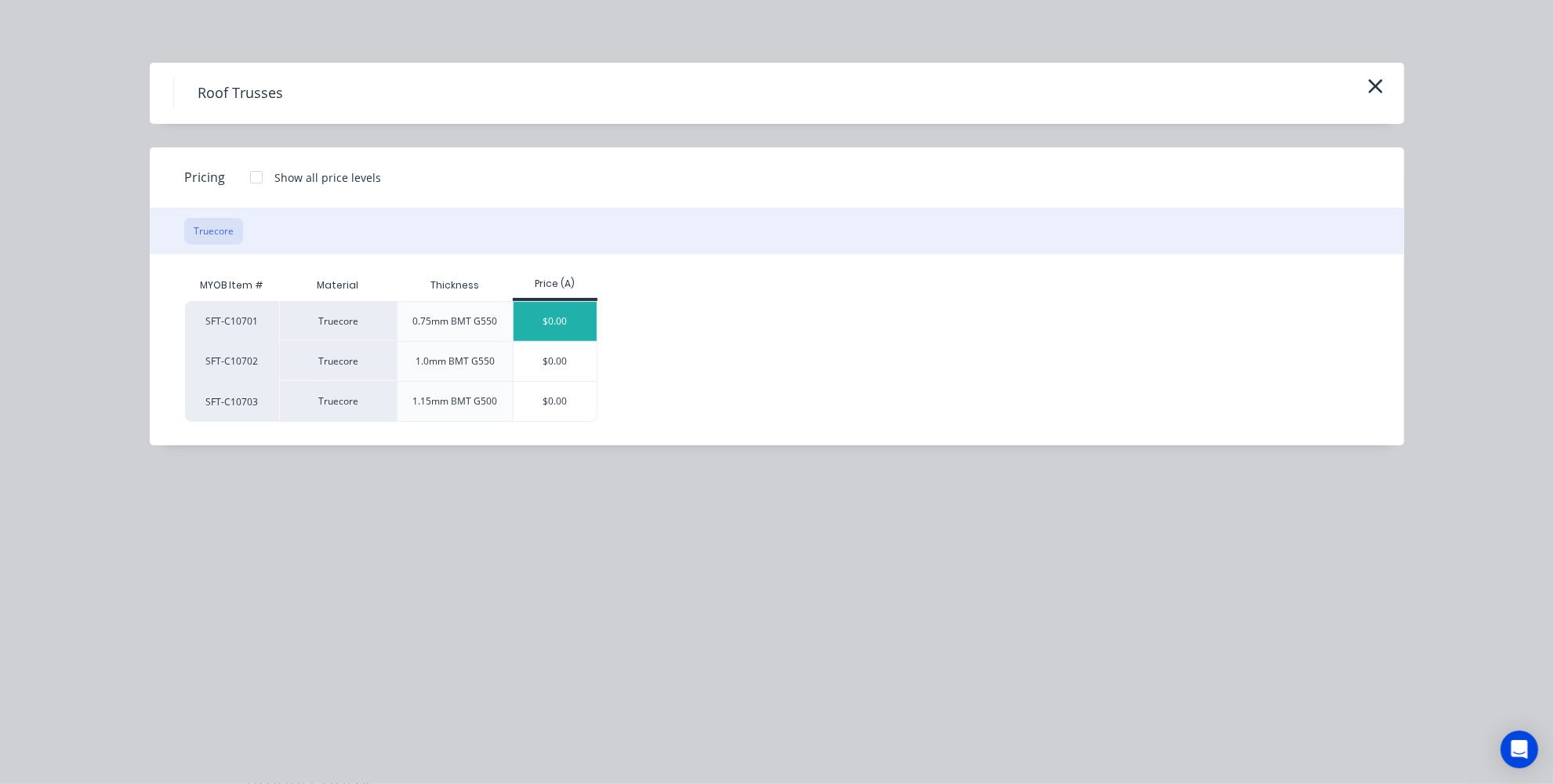
click at [549, 308] on div "$0.00" at bounding box center [555, 320] width 84 height 39
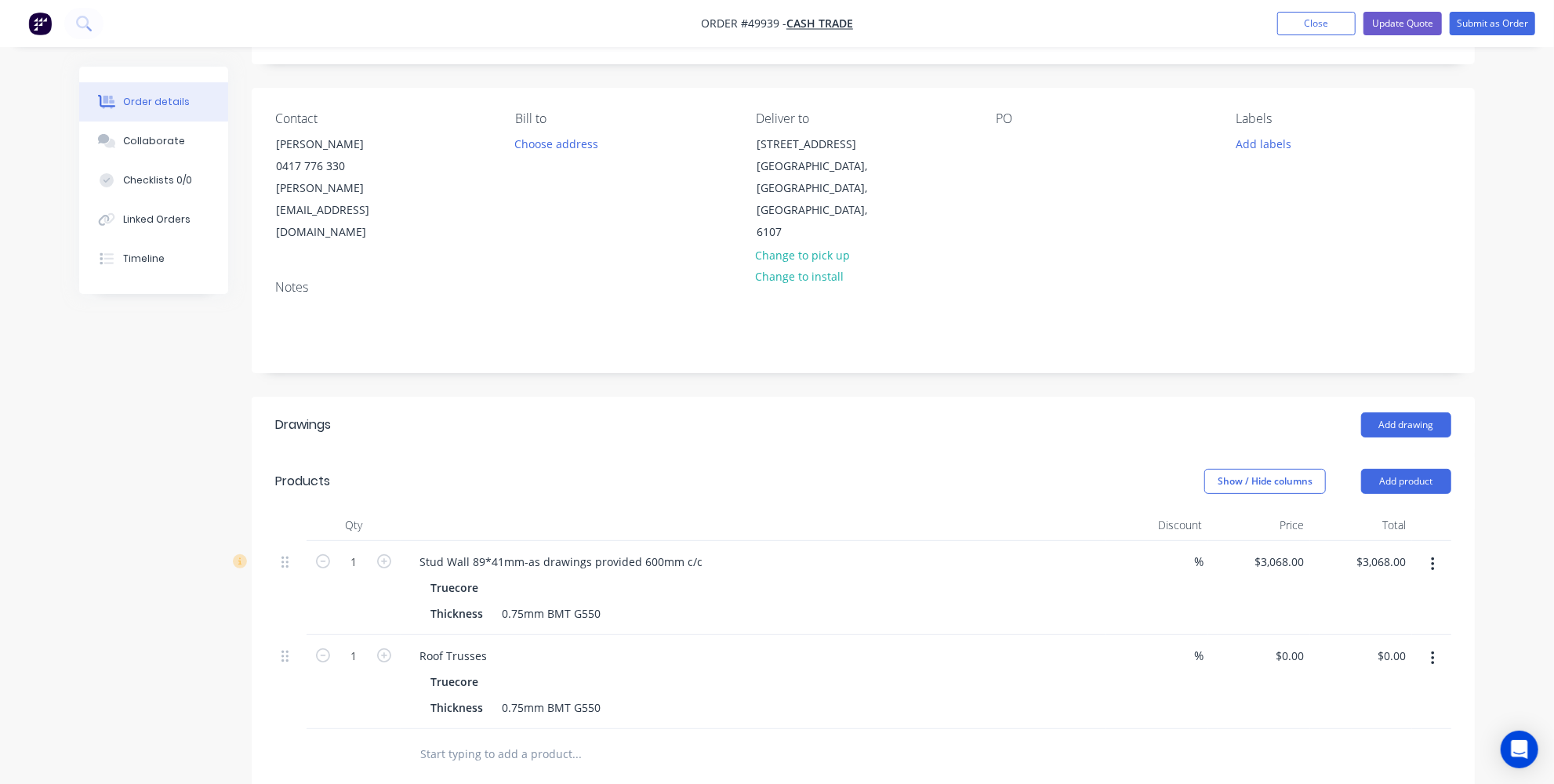
scroll to position [214, 0]
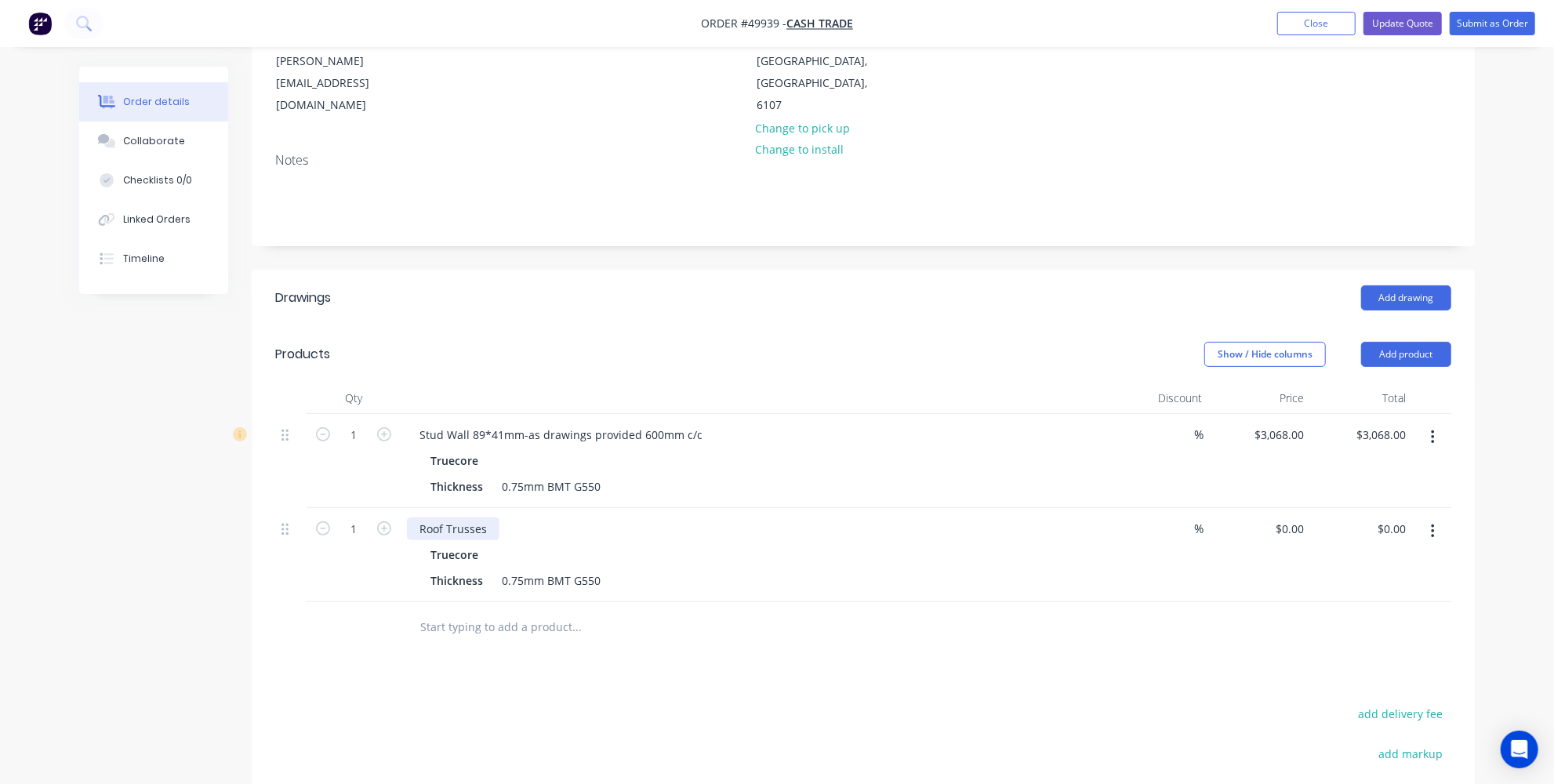
click at [491, 518] on div "Roof Trusses" at bounding box center [453, 529] width 93 height 23
click at [694, 423] on div "Stud Wall 89*41mm-as drawings provided 600mm c/c" at bounding box center [561, 435] width 308 height 23
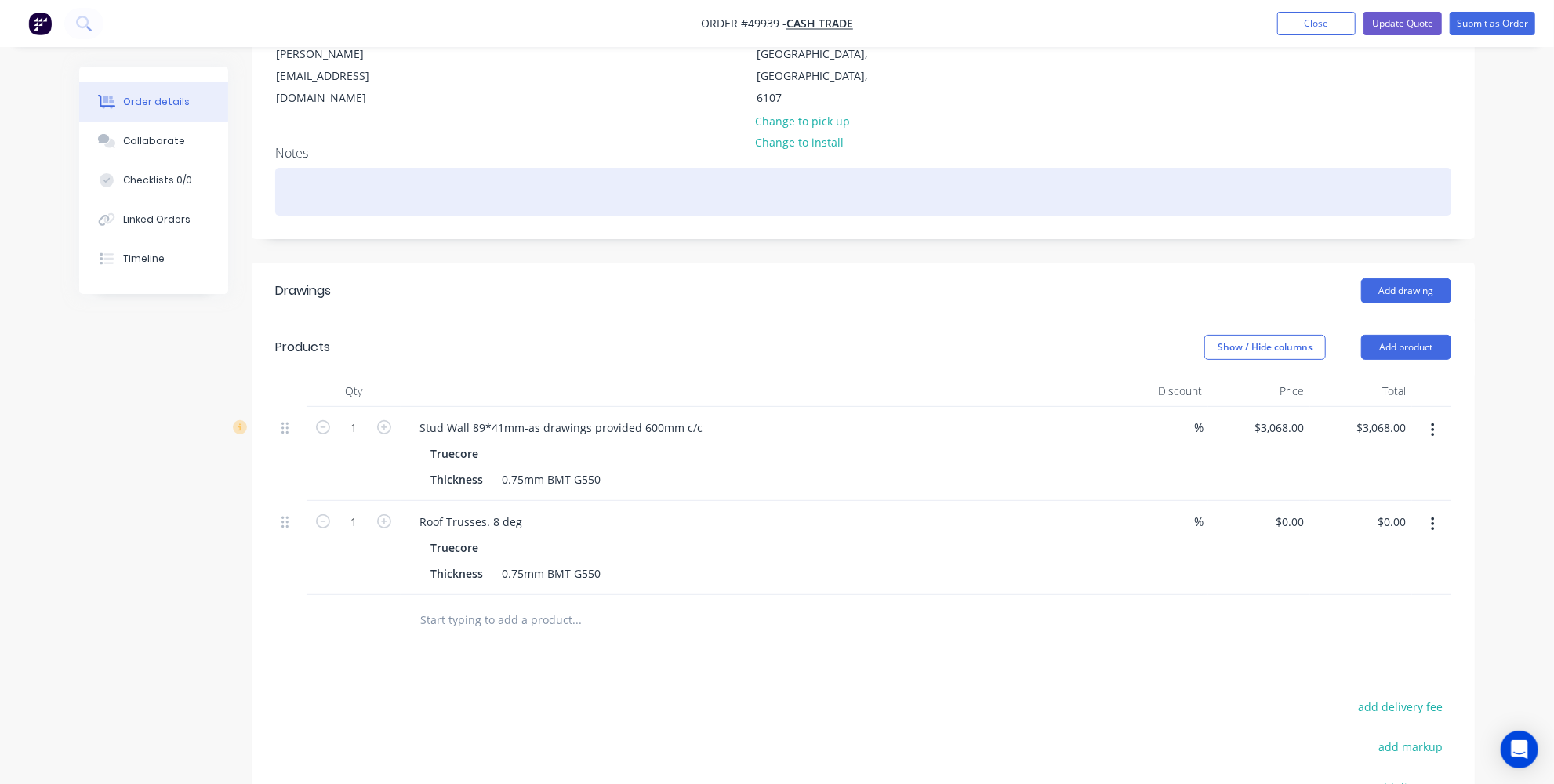
scroll to position [356, 0]
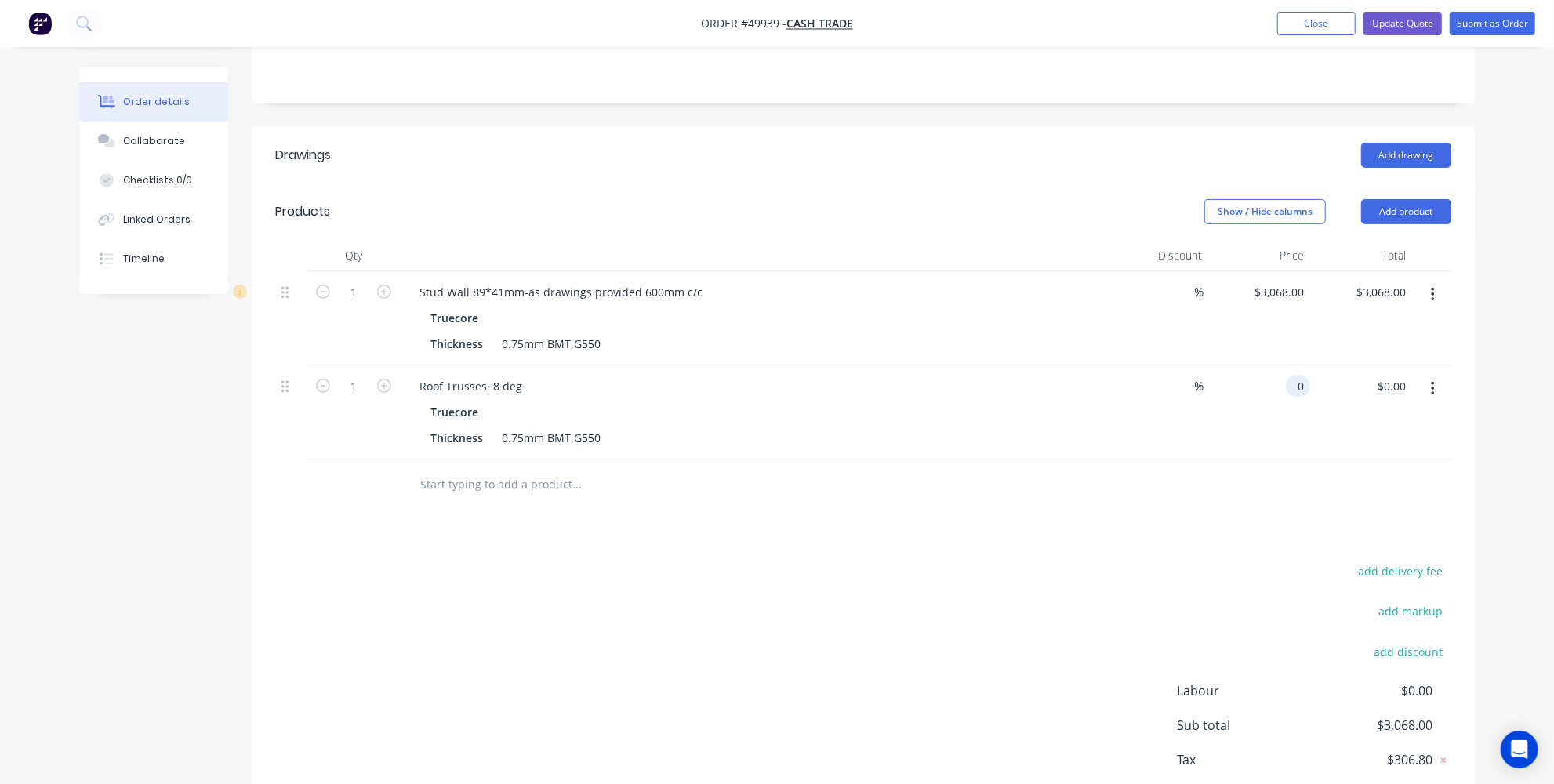
click at [1303, 375] on input "0" at bounding box center [1301, 386] width 18 height 23
type input "$5,504.00"
click at [1111, 561] on div "add delivery fee add markup add discount Labour $0.00 Sub total $8,572.00 Tax $…" at bounding box center [863, 694] width 1176 height 268
click at [1394, 561] on button "add delivery fee" at bounding box center [1401, 571] width 101 height 21
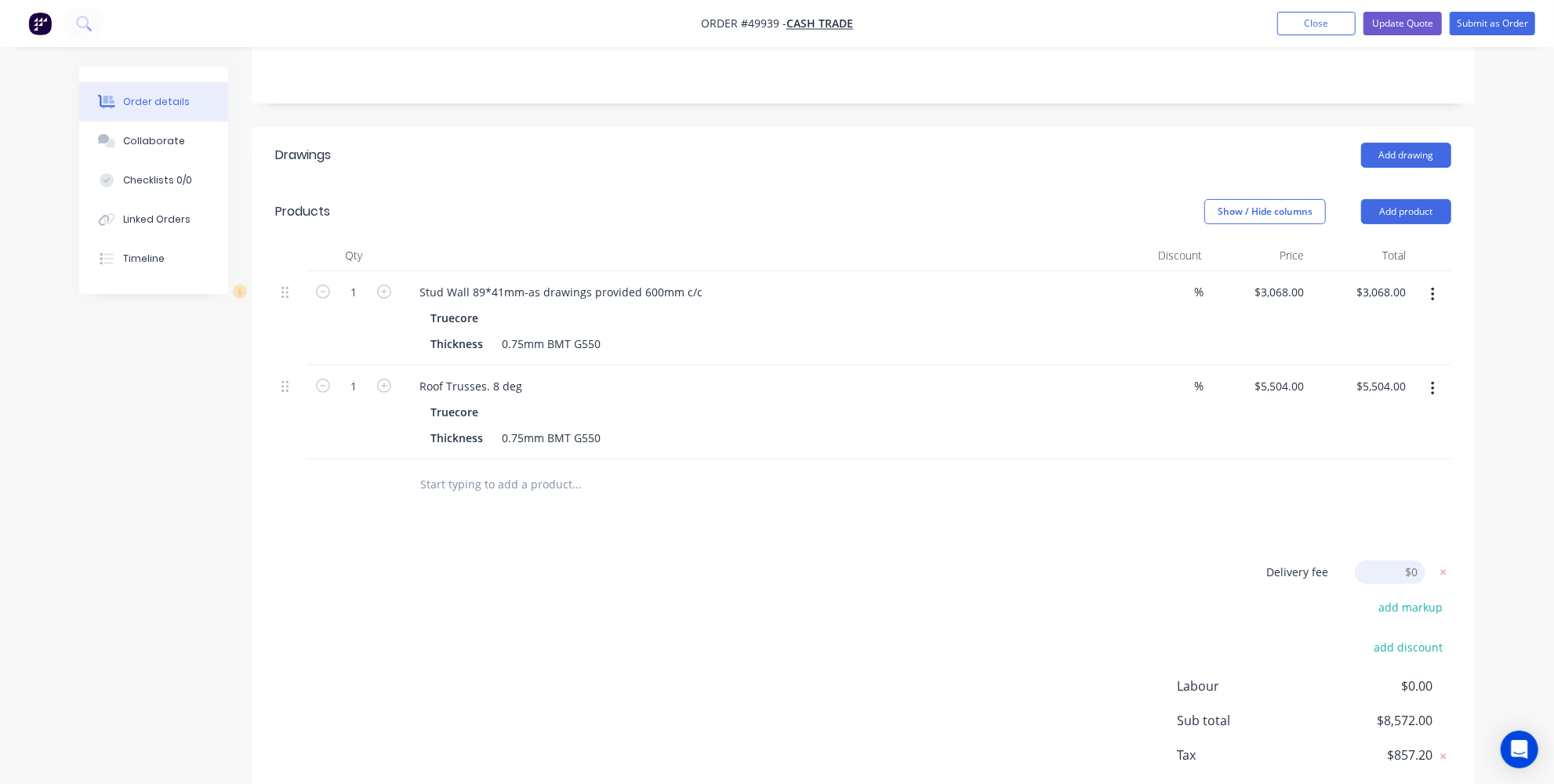
click at [1381, 561] on input at bounding box center [1391, 572] width 71 height 24
type input "1200"
click at [1097, 591] on div "Delivery fee Delivery fee Delivery fee name (Optional) 1200 1200 $0 add markup …" at bounding box center [863, 692] width 1176 height 264
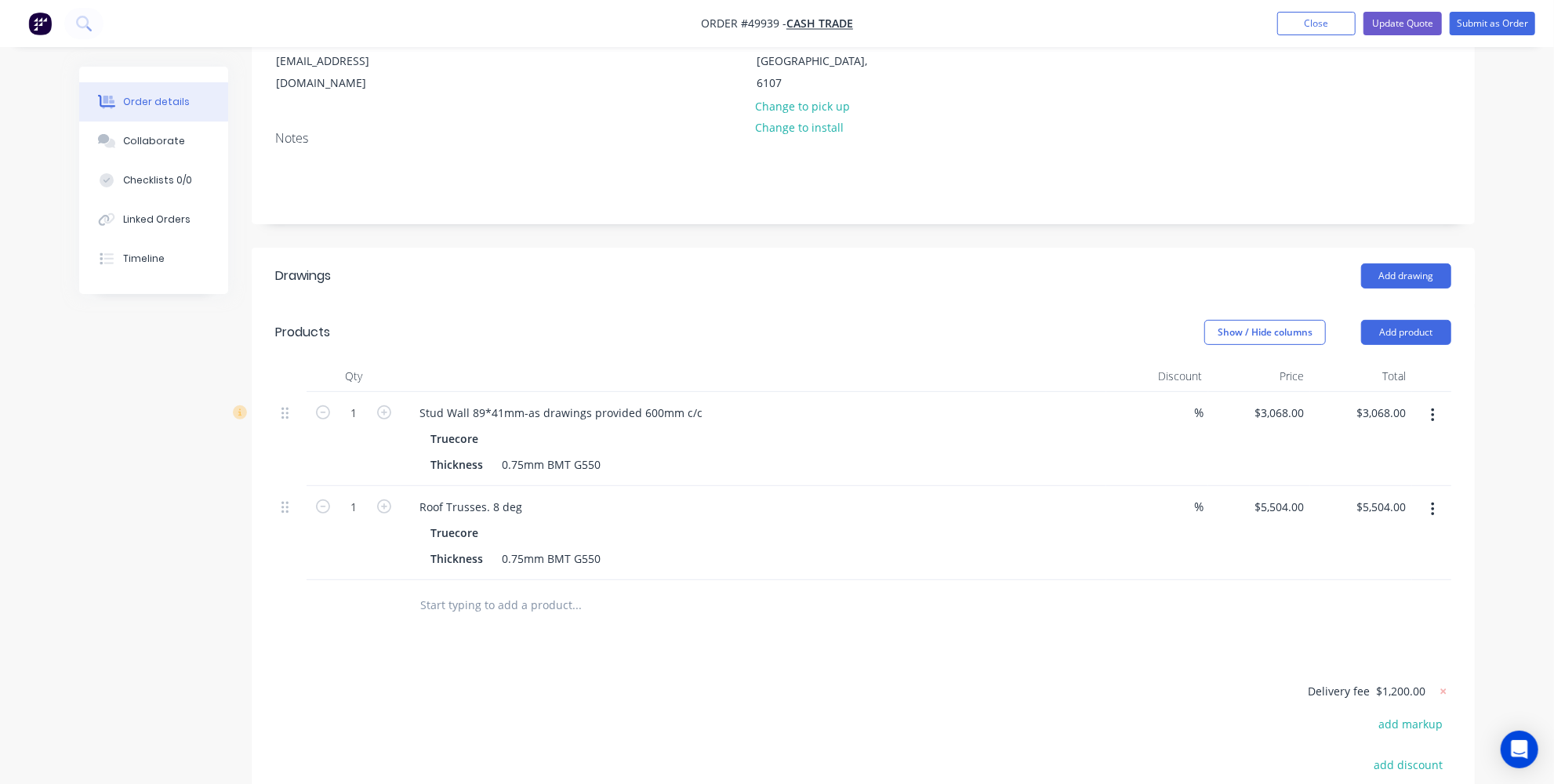
scroll to position [284, 0]
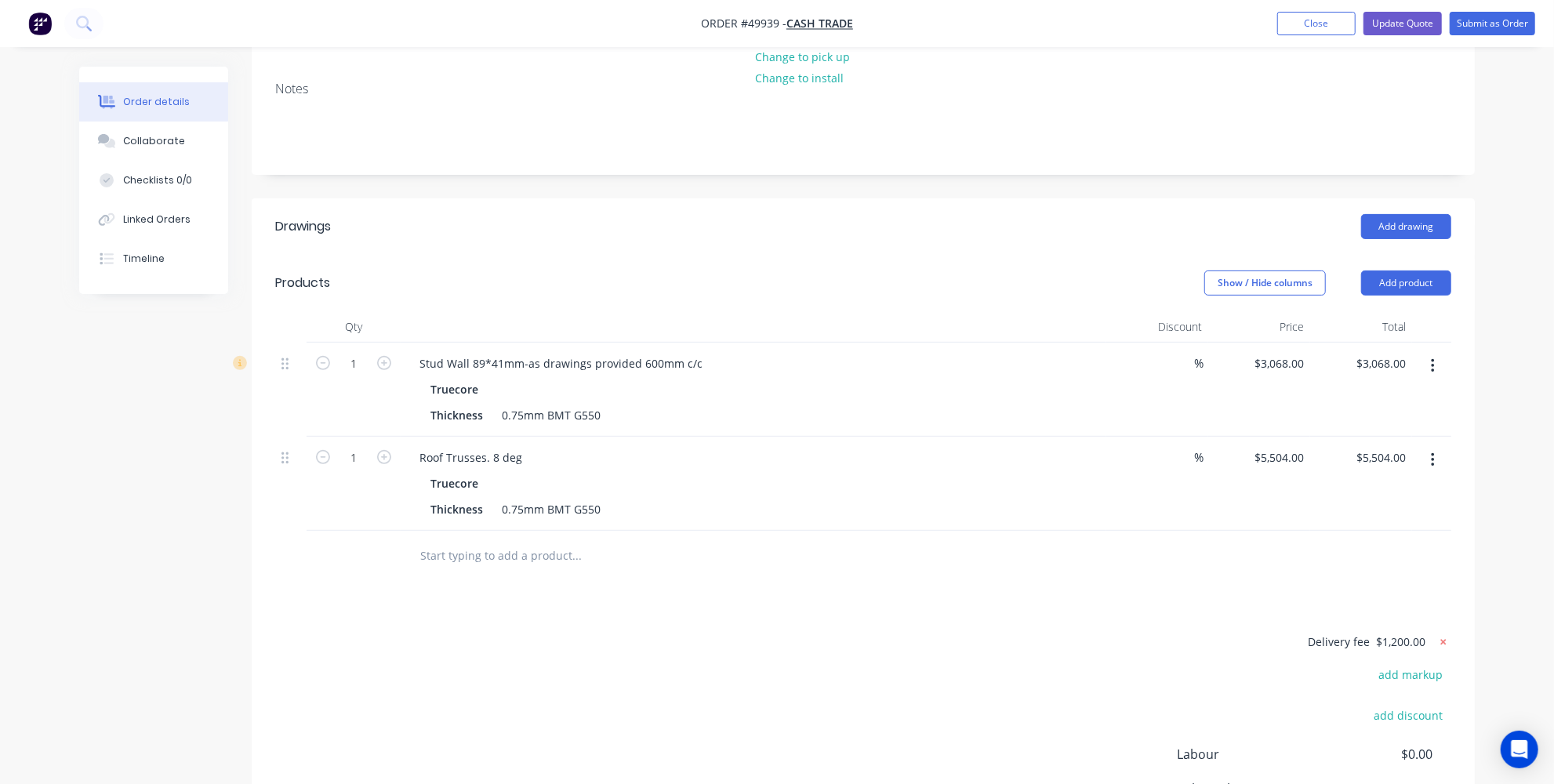
click at [1446, 639] on icon at bounding box center [1444, 642] width 6 height 6
click at [1446, 632] on button "add delivery fee" at bounding box center [1401, 643] width 101 height 21
type input "1300"
click at [1459, 562] on div "Drawings Add drawing Products Show / Hide columns Add product Qty Discount Pric…" at bounding box center [863, 559] width 1223 height 721
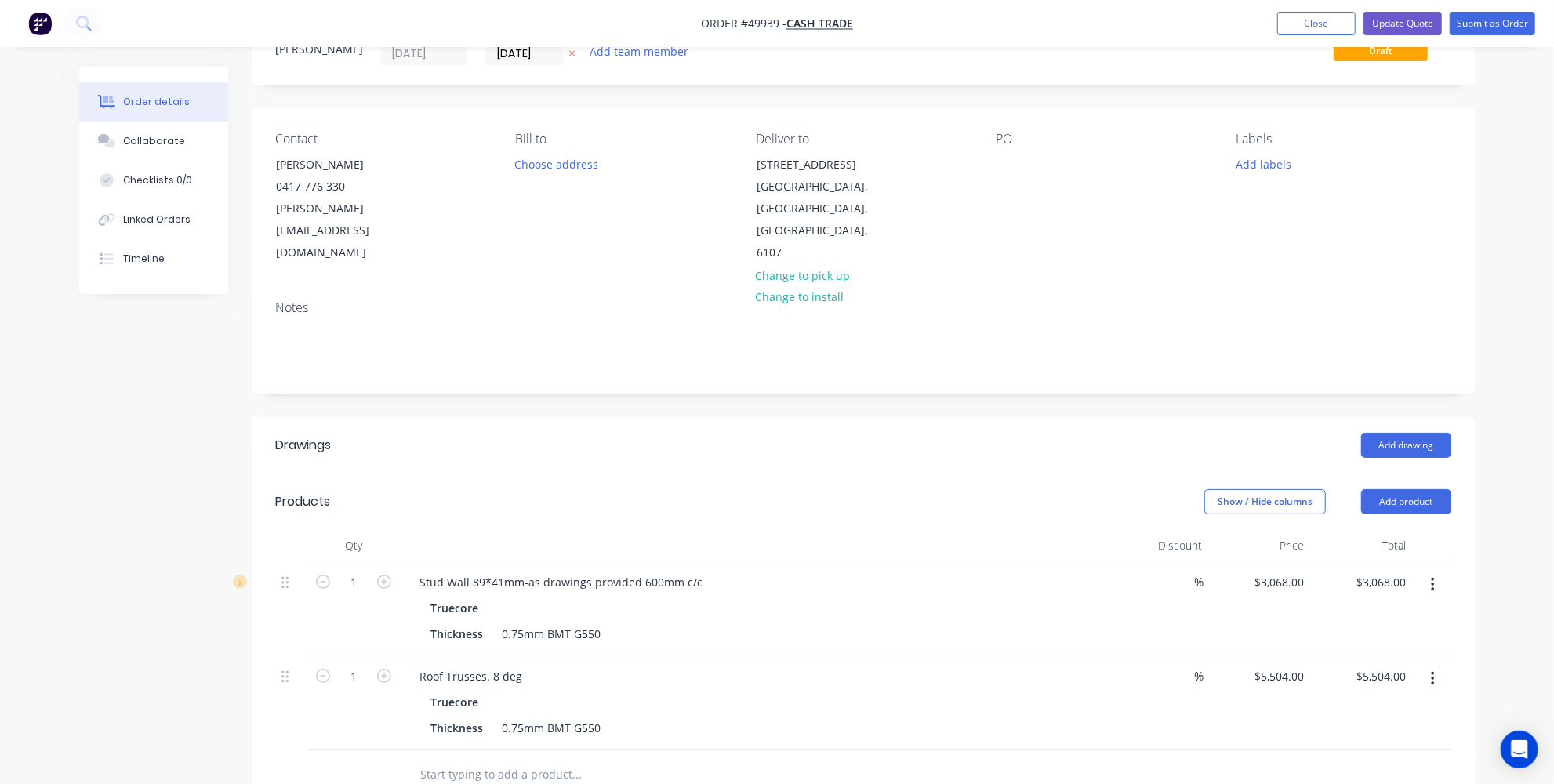
scroll to position [0, 0]
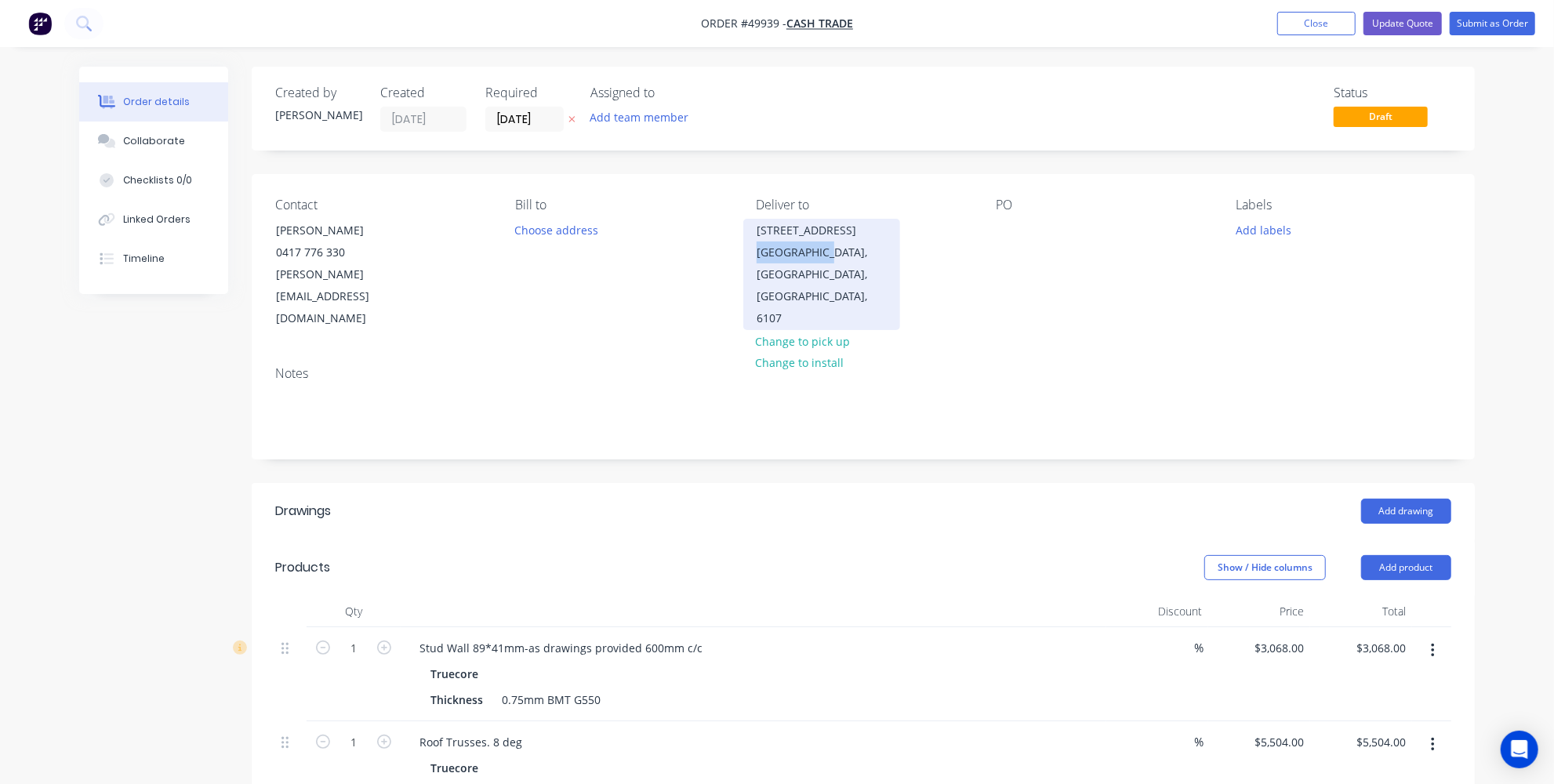
drag, startPoint x: 757, startPoint y: 247, endPoint x: 834, endPoint y: 253, distance: 77.2
click at [834, 253] on div "WATTLE GROVE, Western Australia, Australia, 6107" at bounding box center [821, 285] width 130 height 88
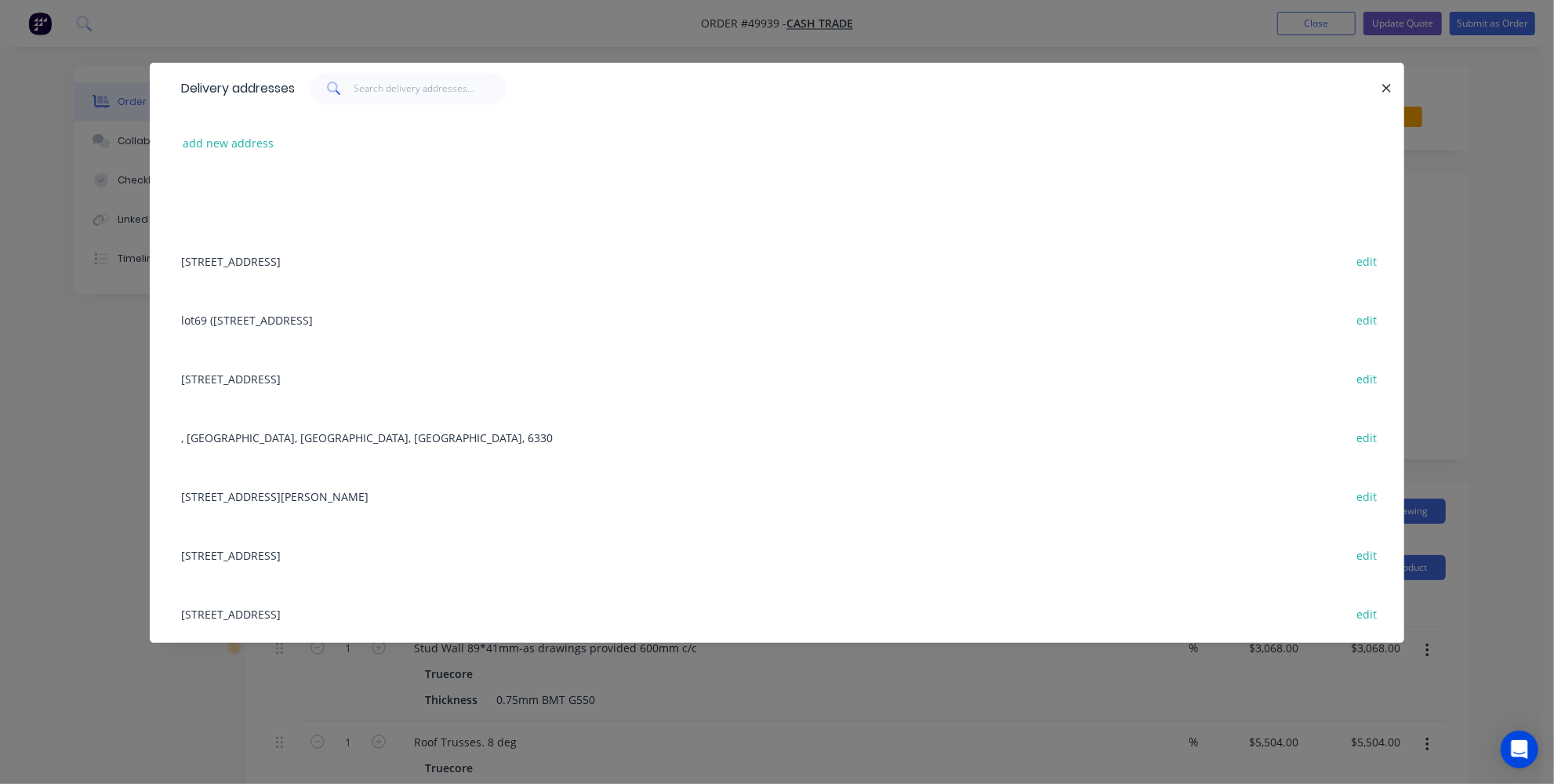
click at [138, 691] on div "Delivery addresses add new address 31 Belvedaire Way, Lynwood WA 6147 edit lot6…" at bounding box center [777, 392] width 1554 height 784
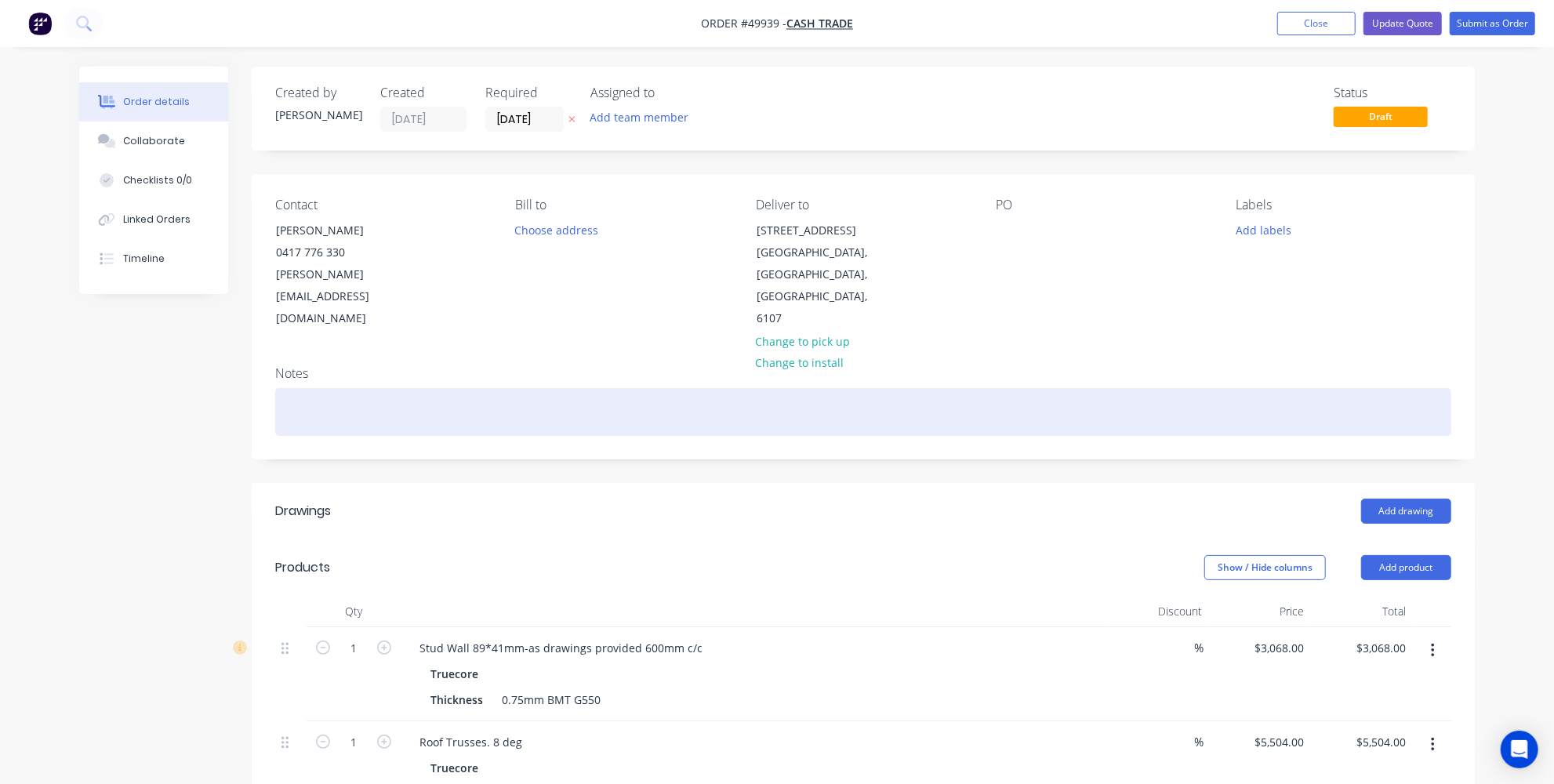
click at [539, 388] on div at bounding box center [863, 412] width 1176 height 48
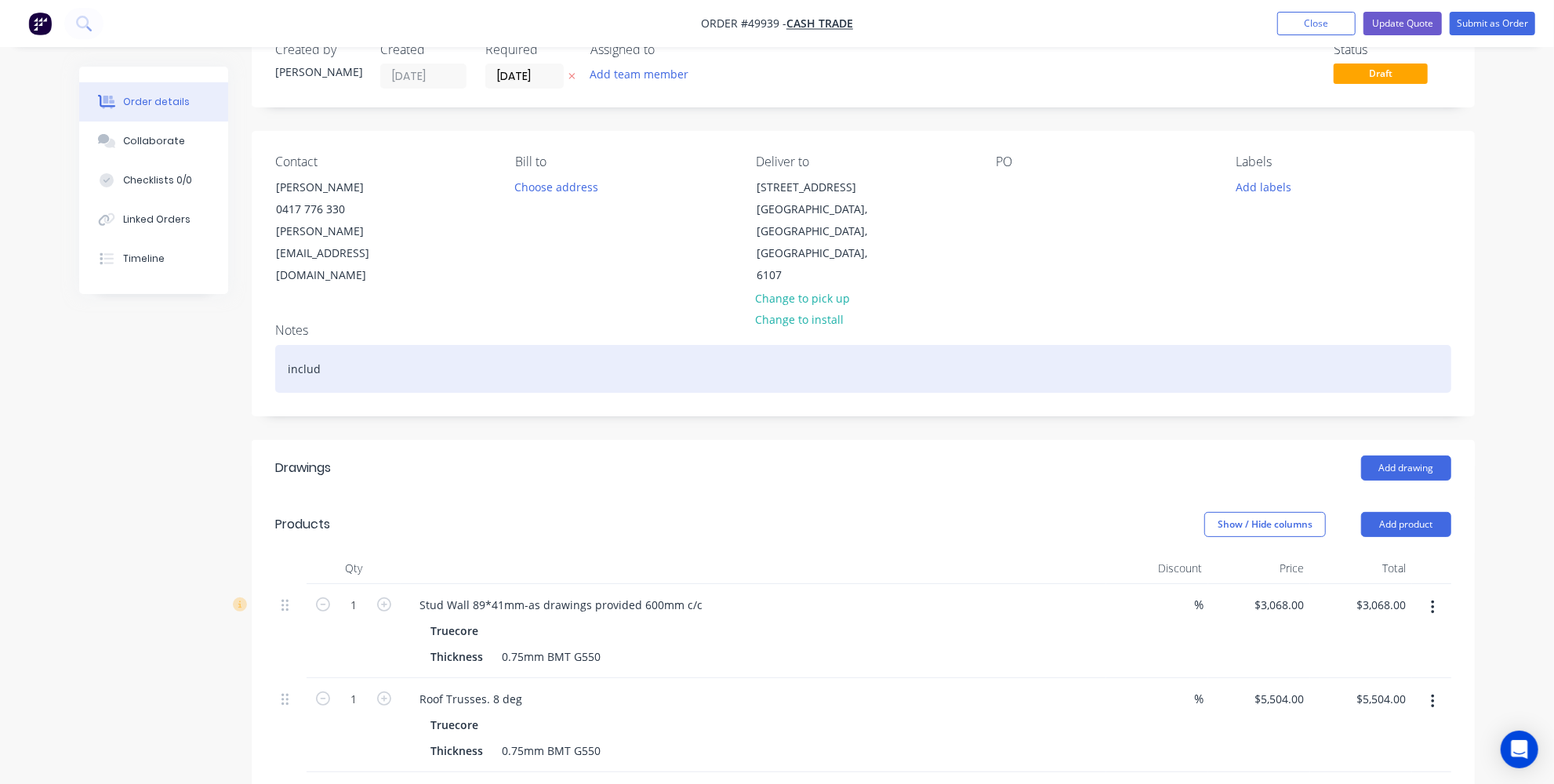
scroll to position [71, 0]
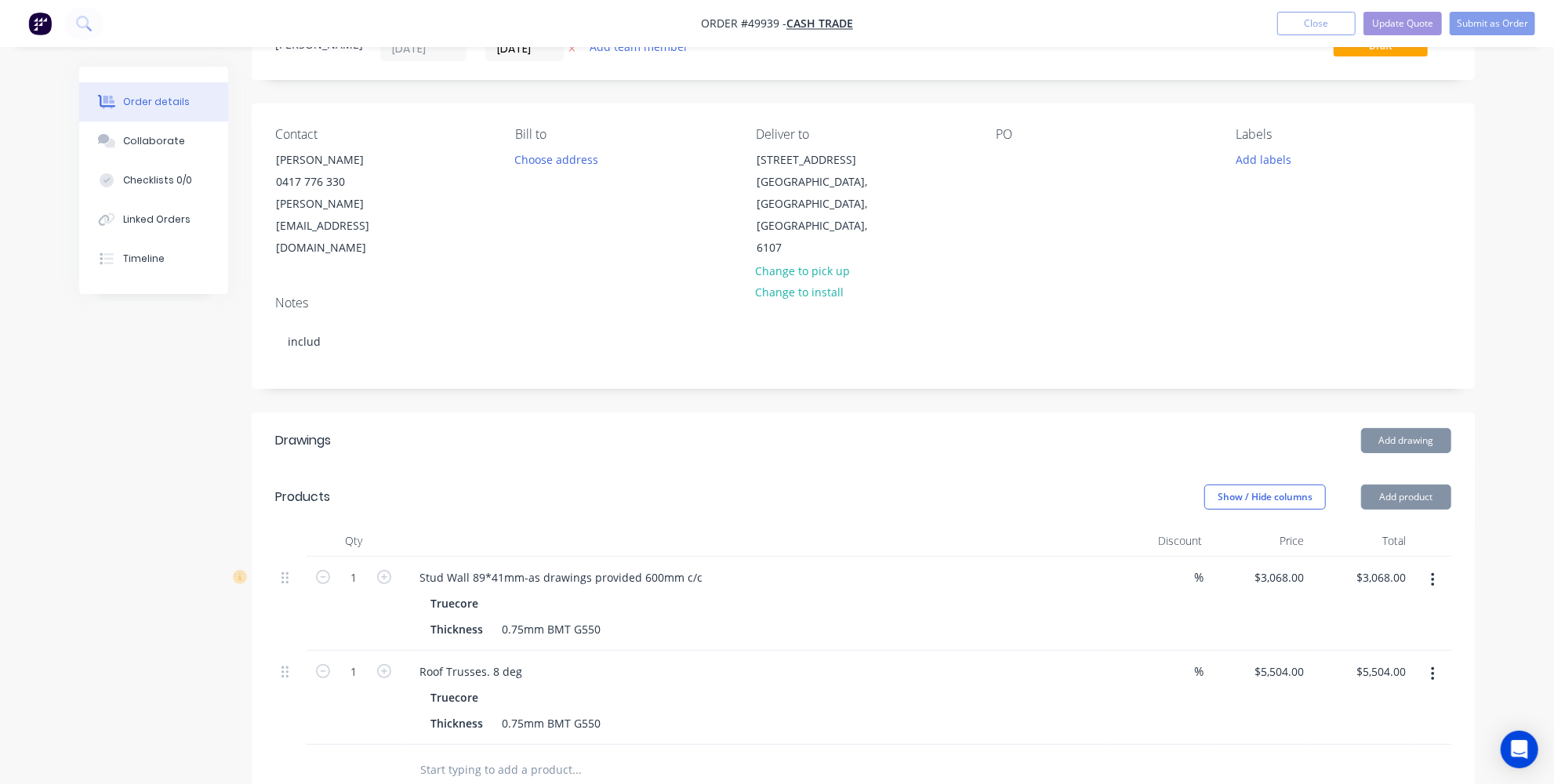
click at [534, 660] on div "Roof Trusses. 8 deg" at bounding box center [754, 671] width 694 height 23
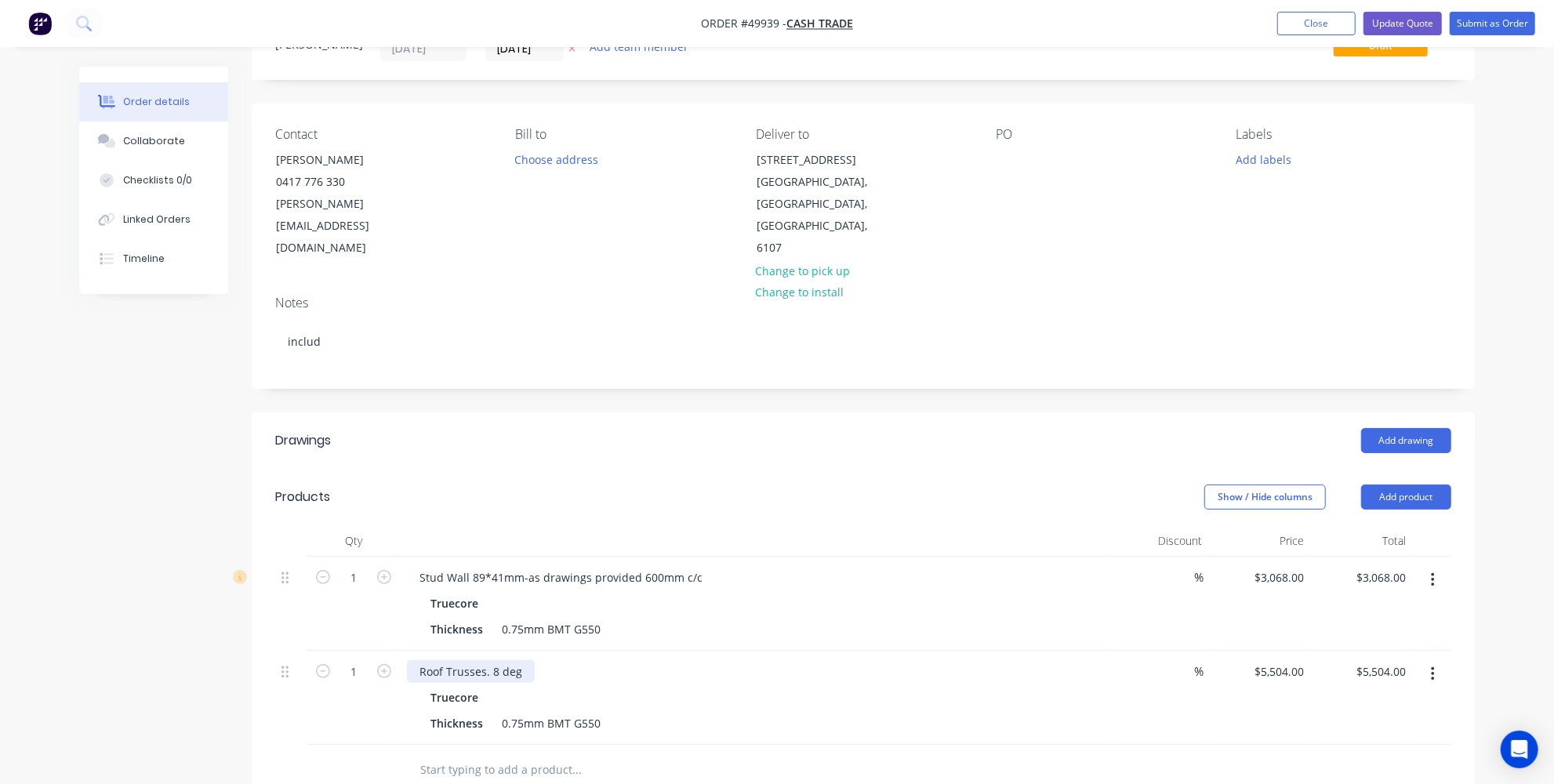
click at [528, 660] on div "Roof Trusses. 8 deg" at bounding box center [471, 671] width 128 height 23
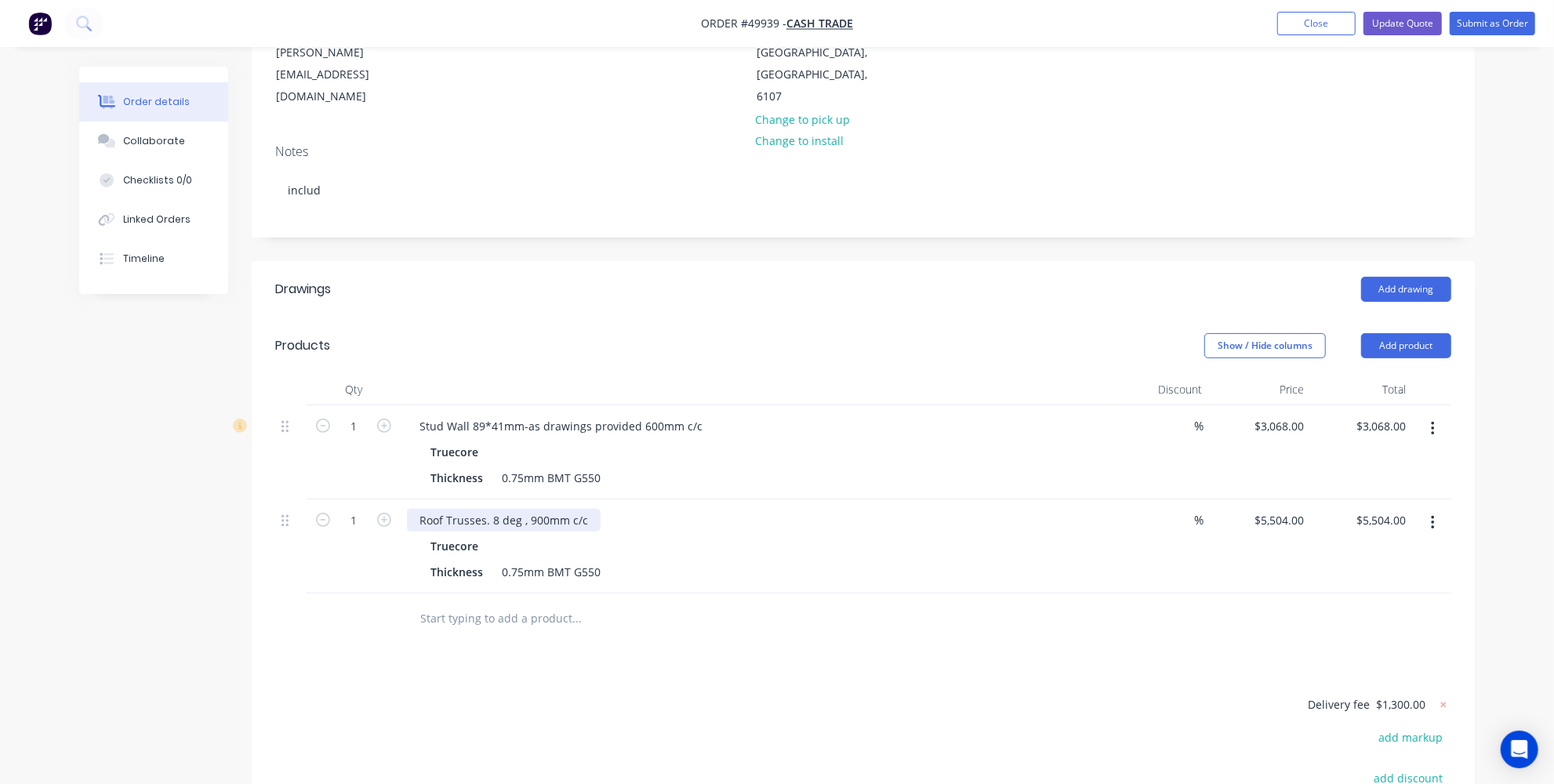
scroll to position [284, 0]
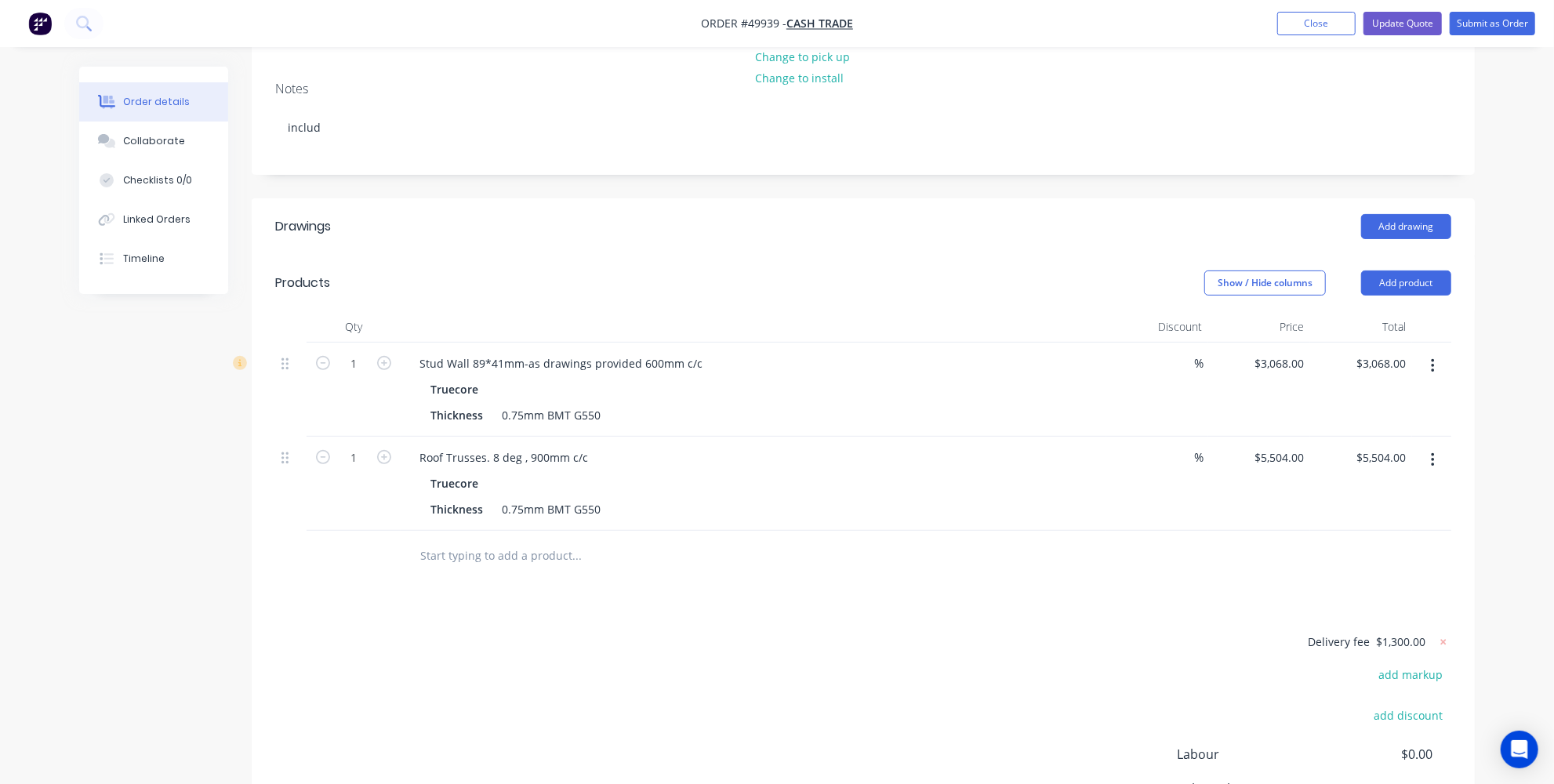
click at [549, 531] on div at bounding box center [683, 556] width 565 height 51
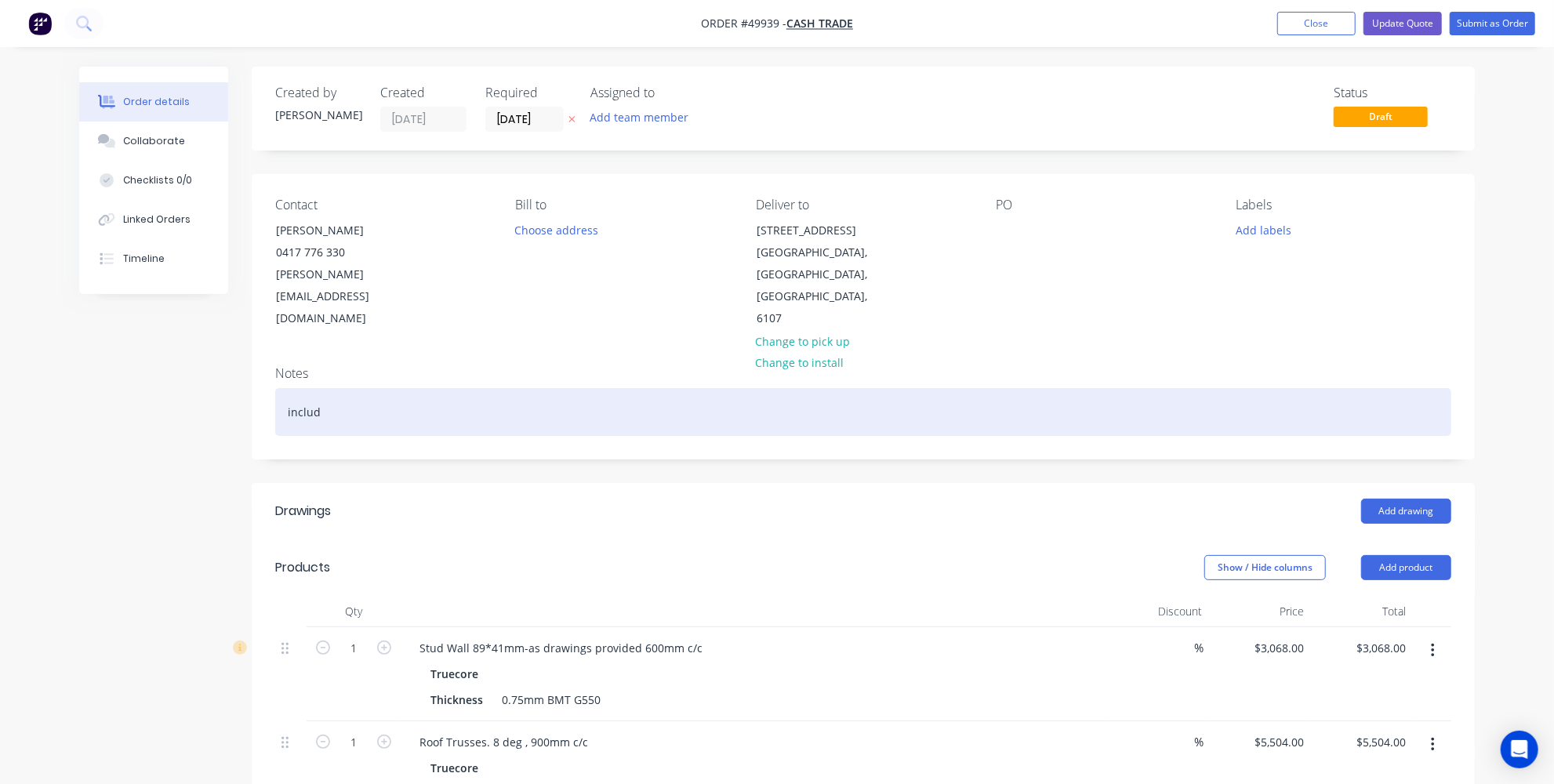
click at [391, 388] on div "includ" at bounding box center [863, 412] width 1176 height 48
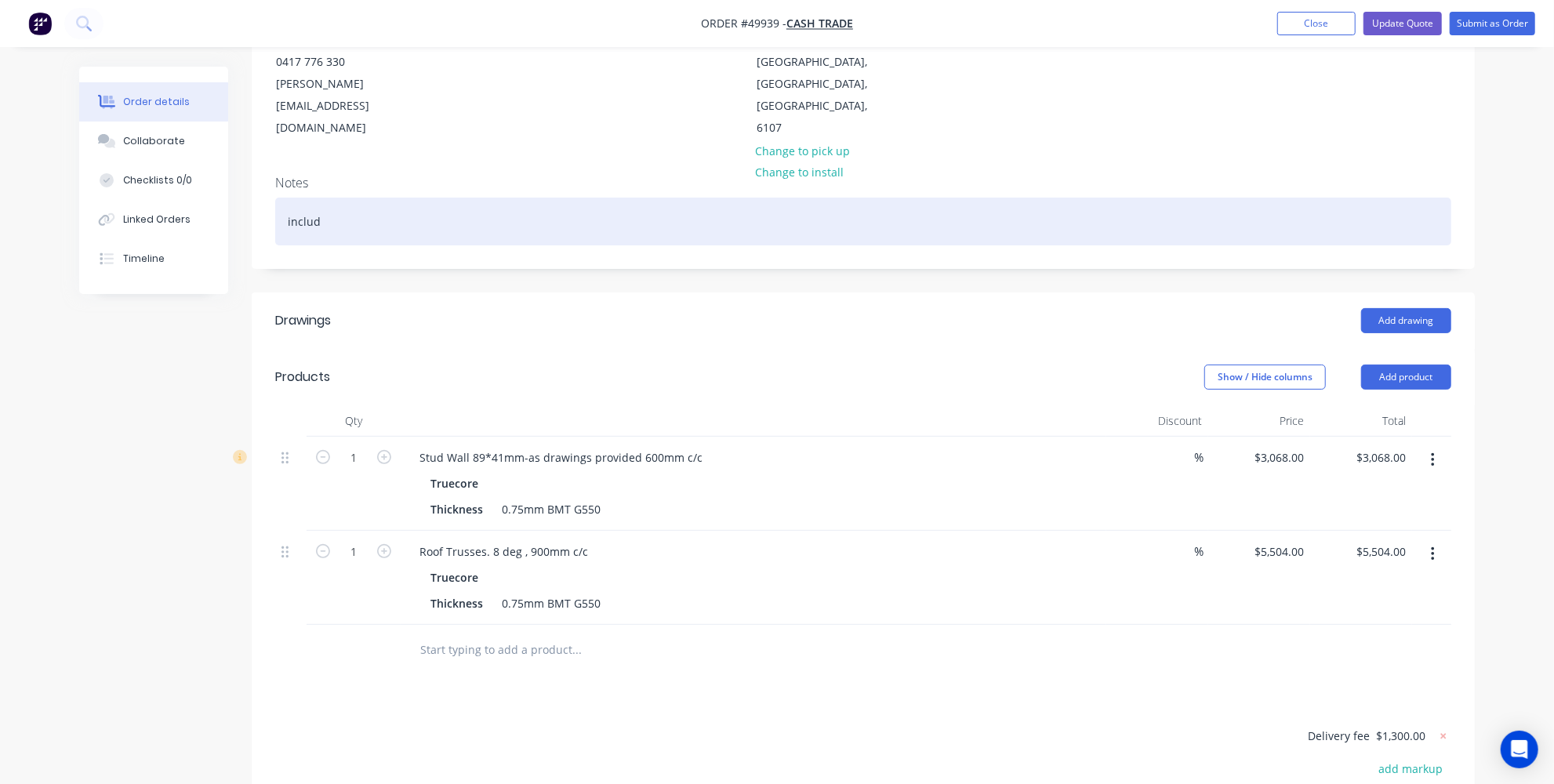
scroll to position [356, 0]
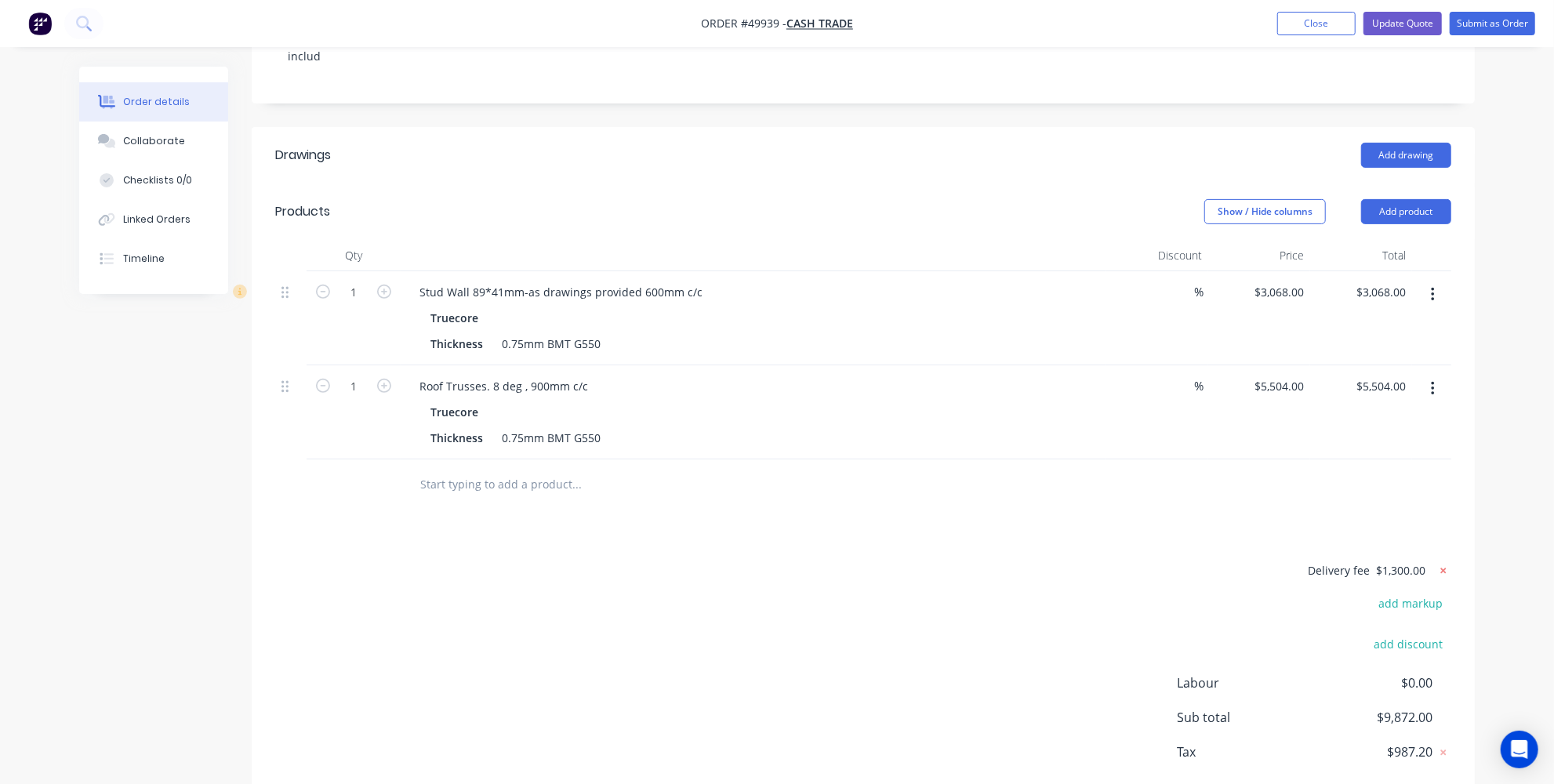
click at [1446, 567] on icon at bounding box center [1444, 570] width 6 height 6
click at [1446, 561] on button "add delivery fee" at bounding box center [1401, 571] width 101 height 21
type input "700"
click at [1480, 367] on div "Order details Collaborate Checklists 0/0 Linked Orders Timeline Order details C…" at bounding box center [777, 291] width 1427 height 1161
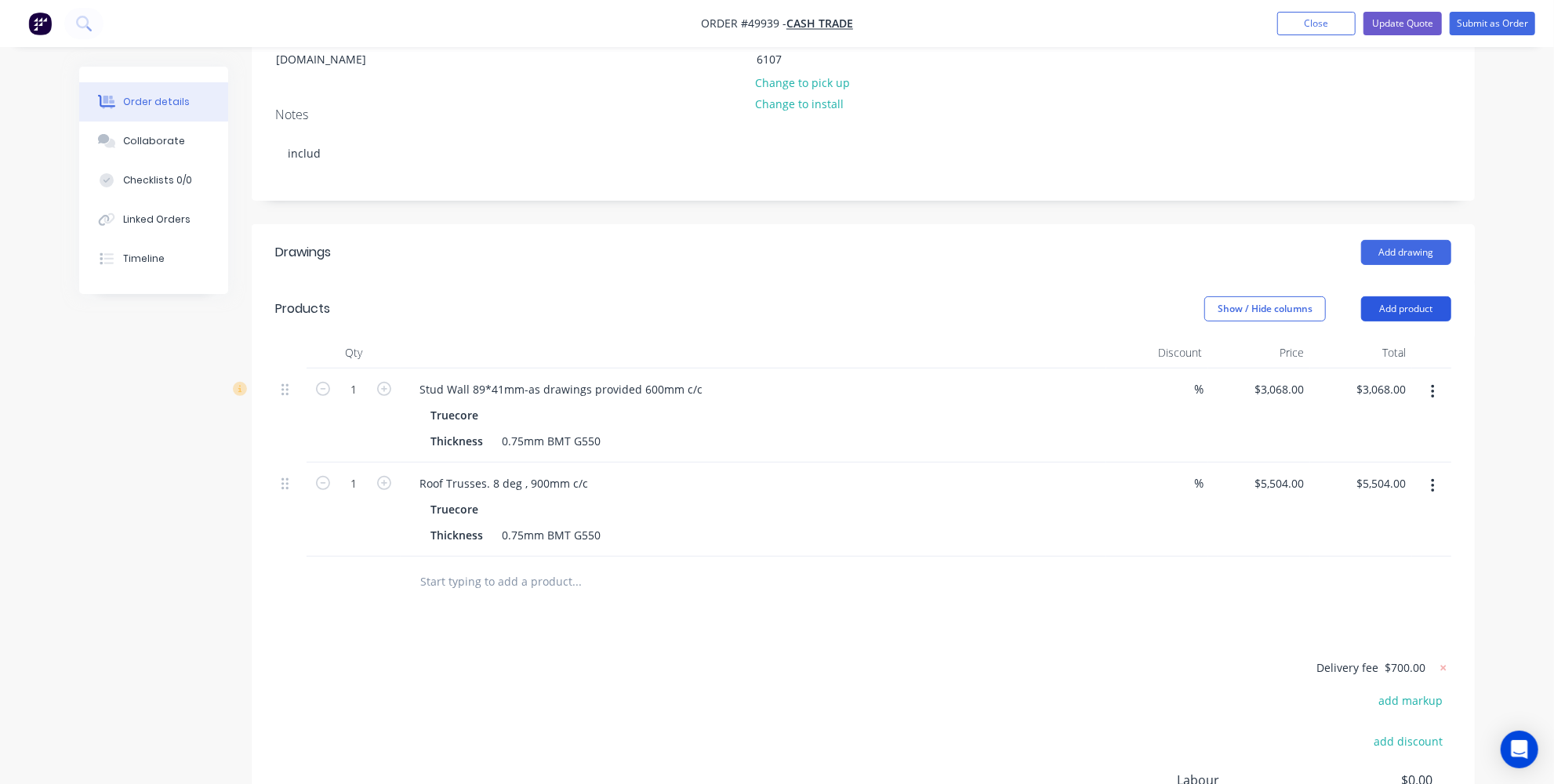
scroll to position [0, 0]
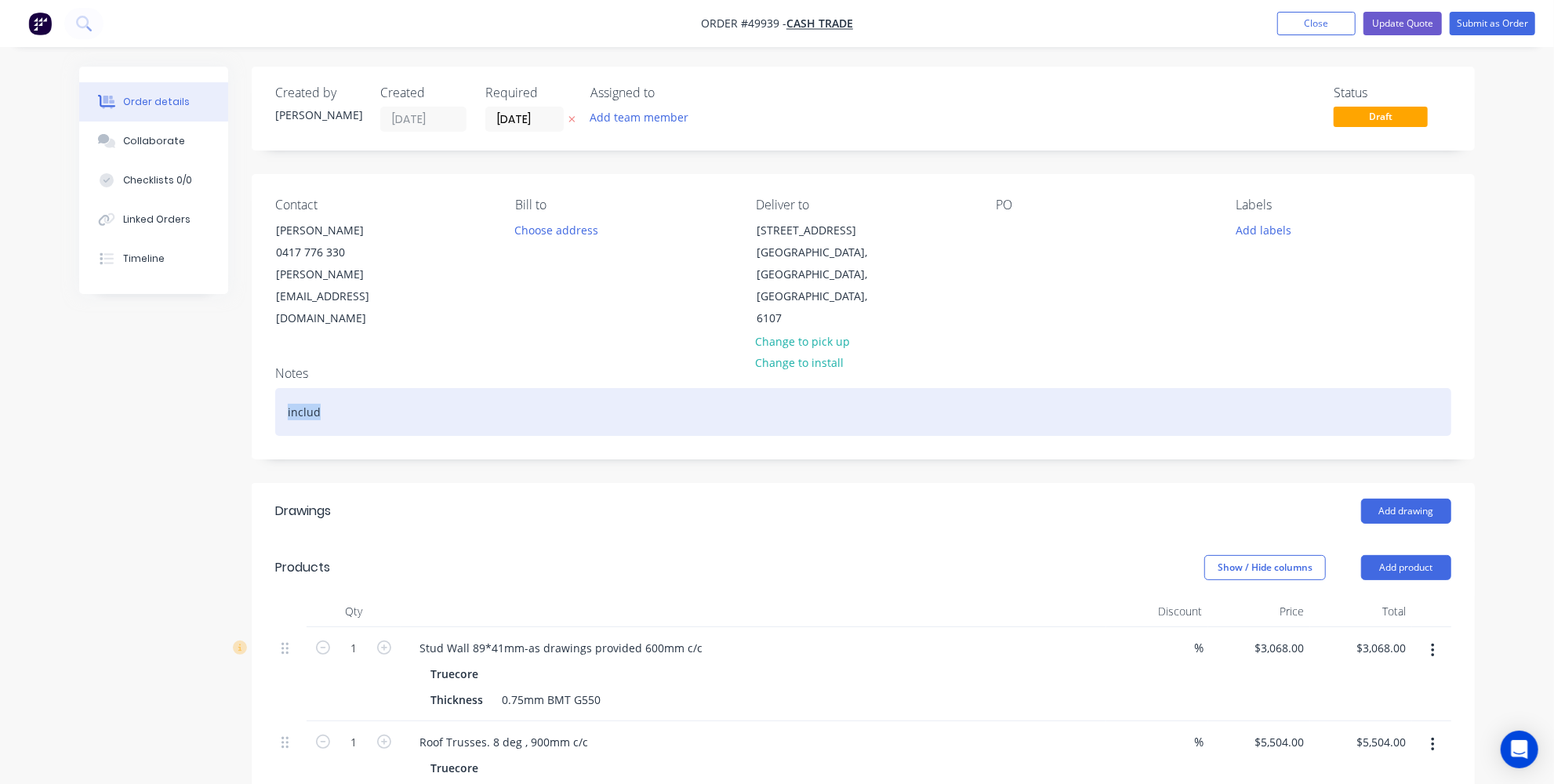
drag, startPoint x: 394, startPoint y: 377, endPoint x: 260, endPoint y: 364, distance: 134.6
click at [260, 364] on div "Notes includ" at bounding box center [863, 406] width 1223 height 105
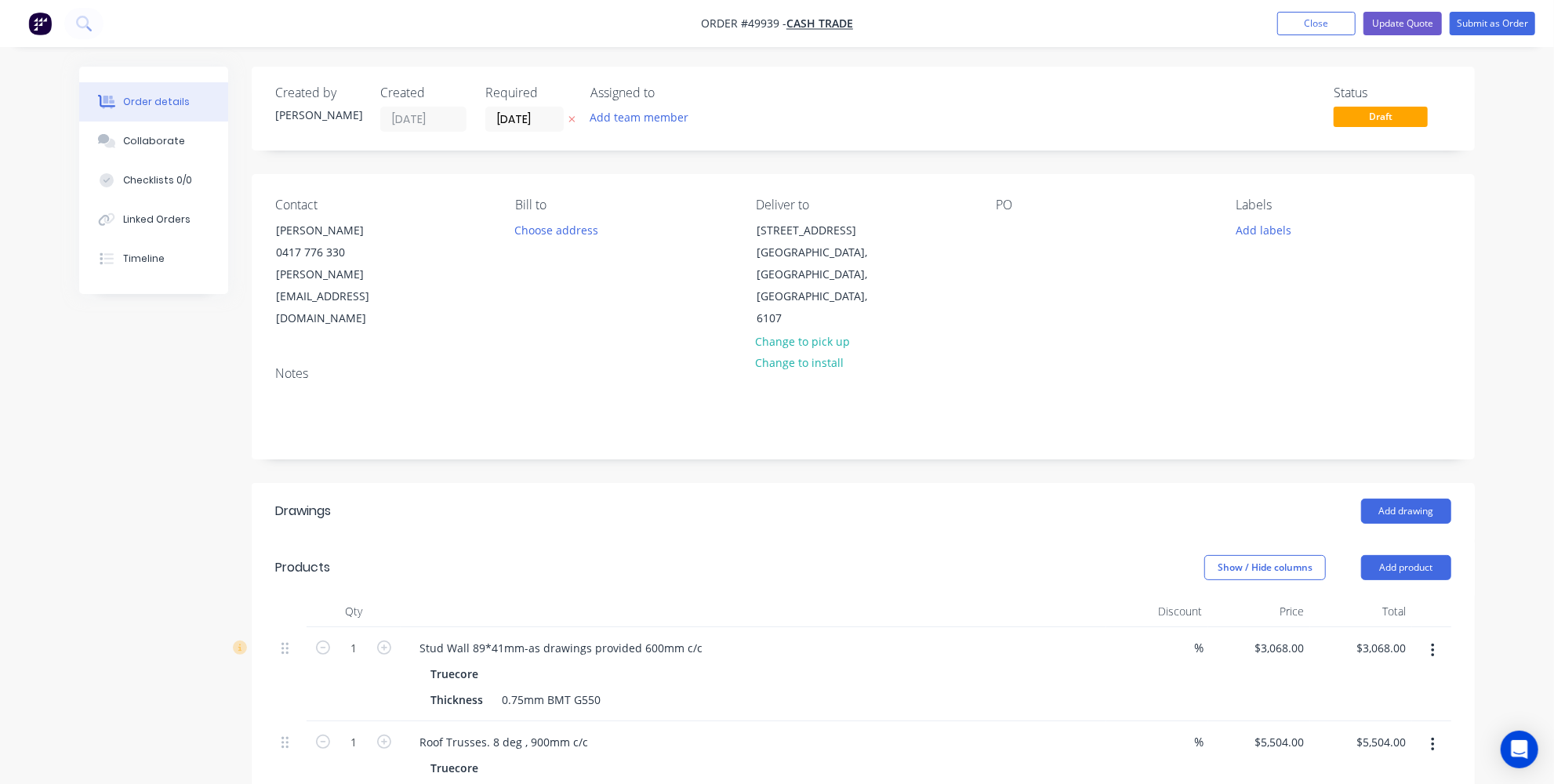
click at [547, 490] on header "Drawings Add drawing" at bounding box center [863, 510] width 1223 height 56
click at [1267, 226] on button "Add labels" at bounding box center [1264, 229] width 73 height 21
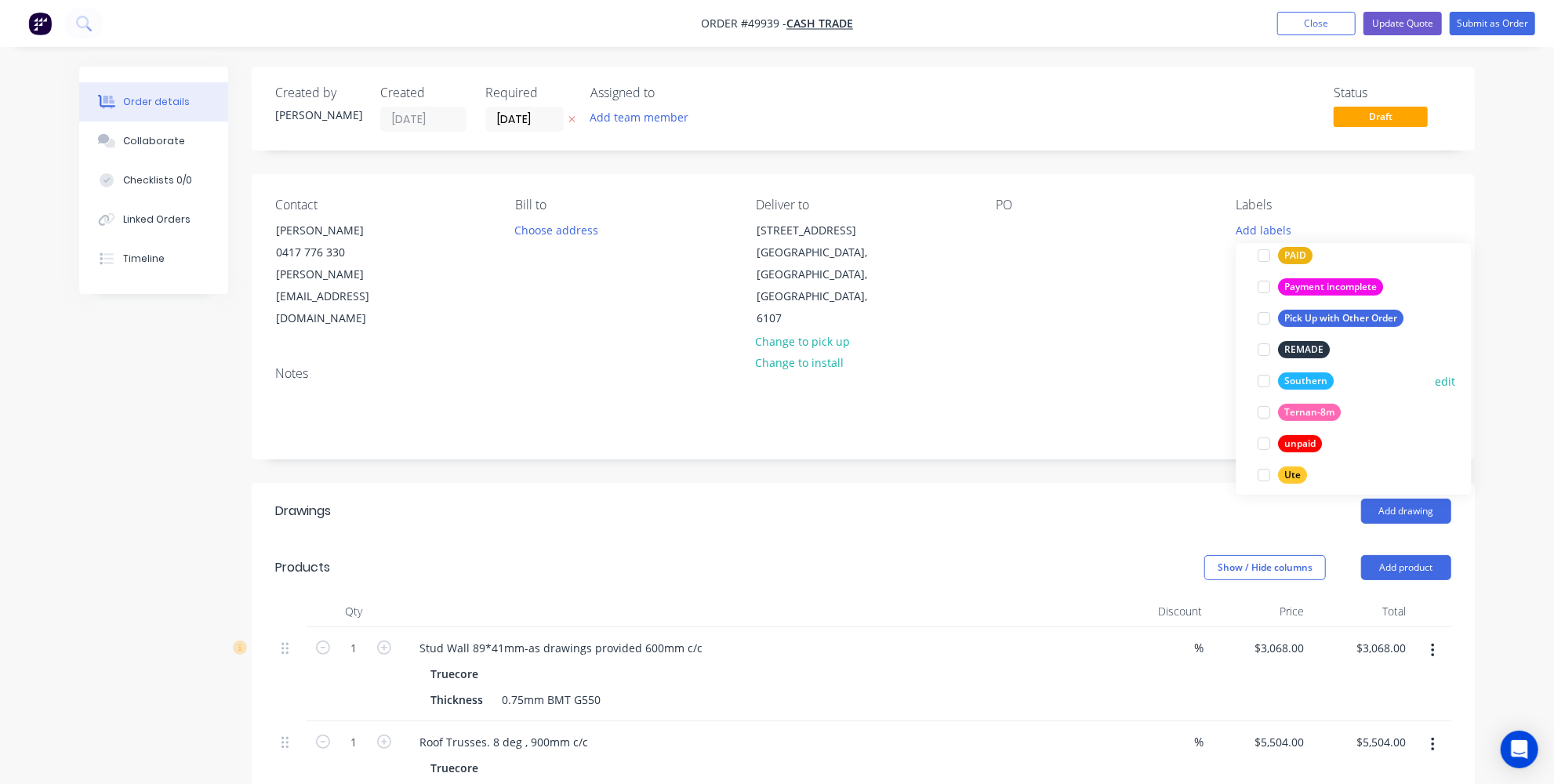
scroll to position [284, 0]
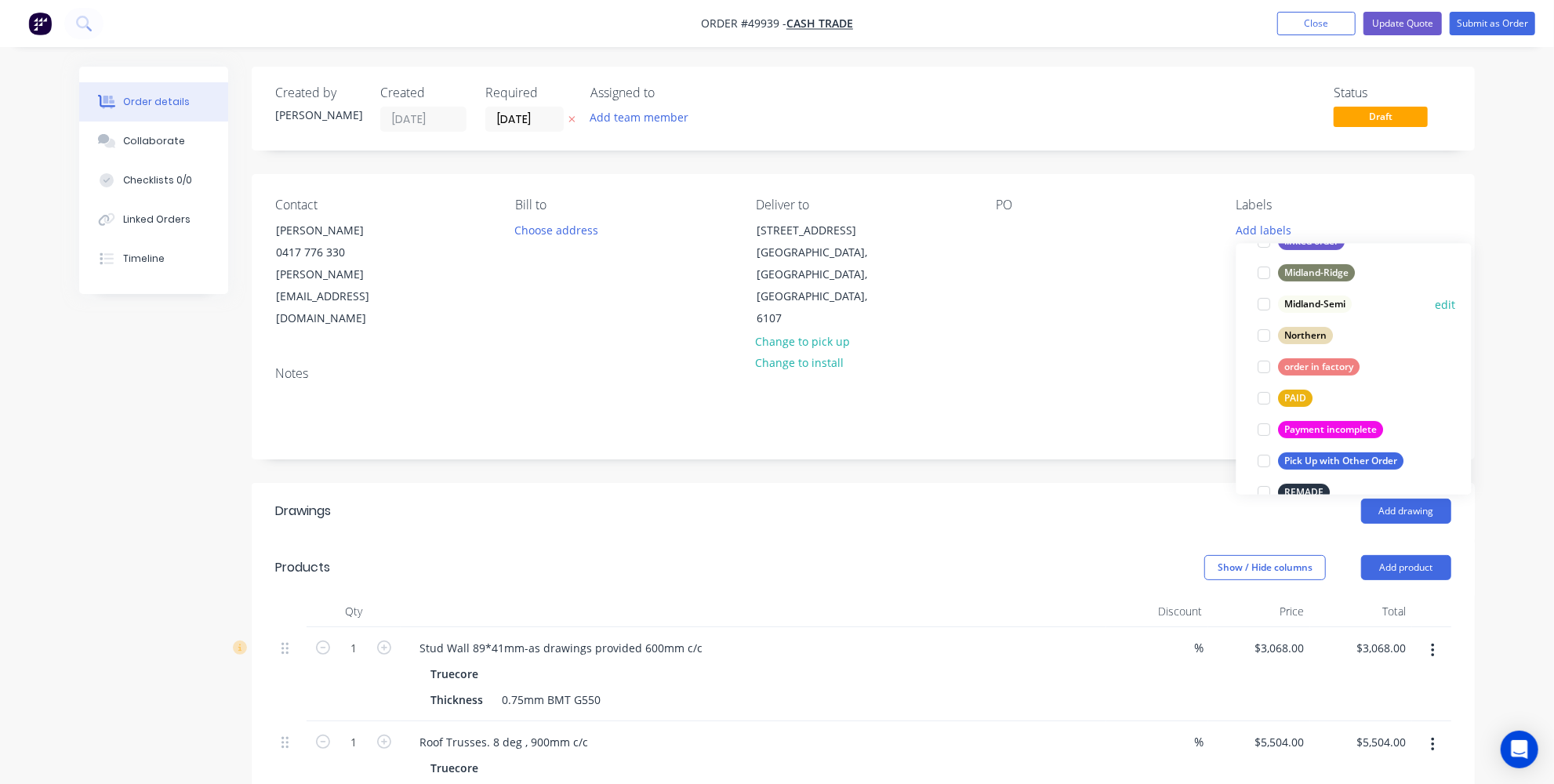
click at [1262, 302] on div at bounding box center [1265, 304] width 31 height 31
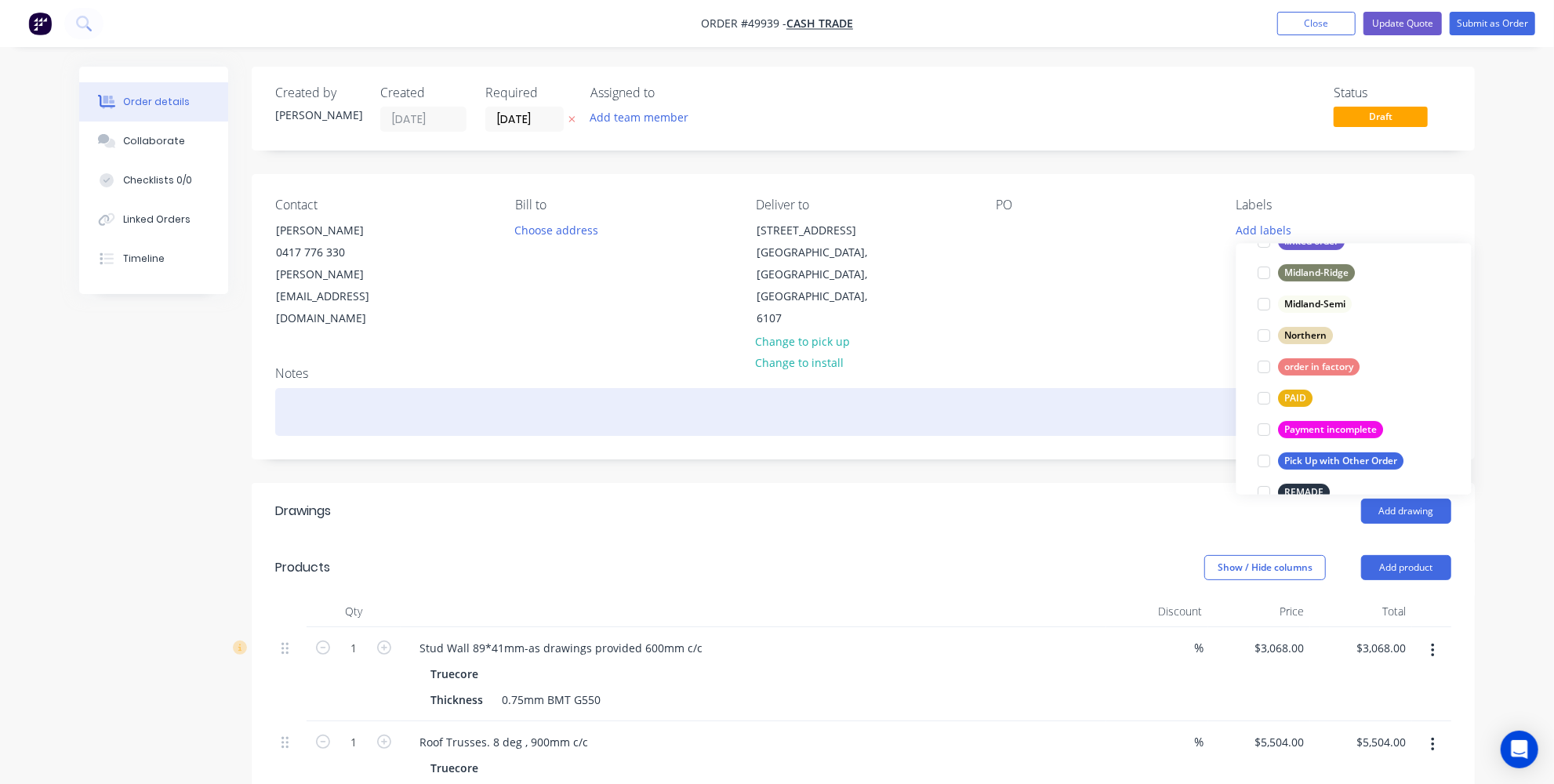
scroll to position [65, 0]
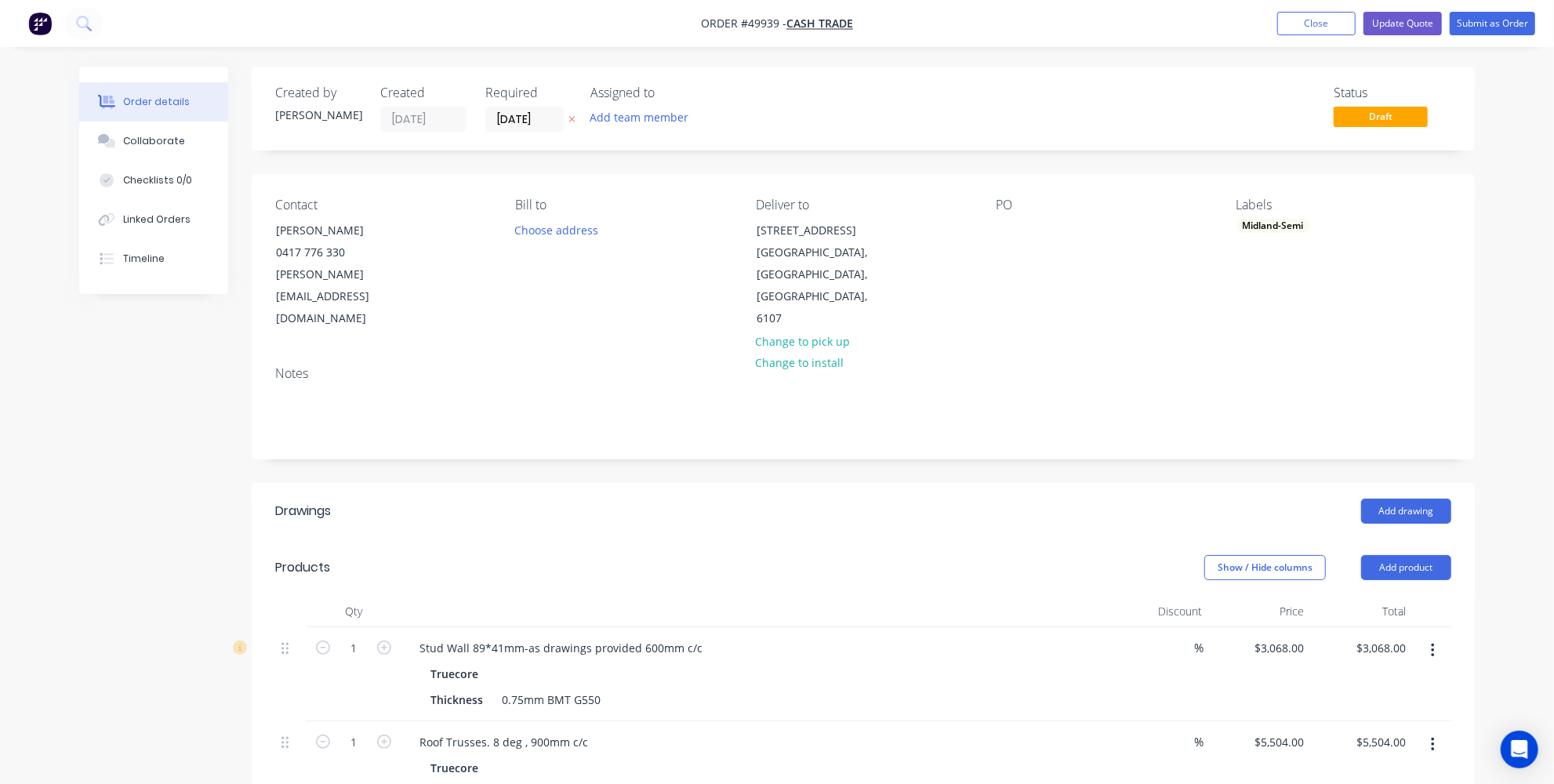
click at [1108, 417] on div "Created by Jessica Created 02/10/25 Required 02/10/25 Assigned to Add team memb…" at bounding box center [863, 633] width 1223 height 1134
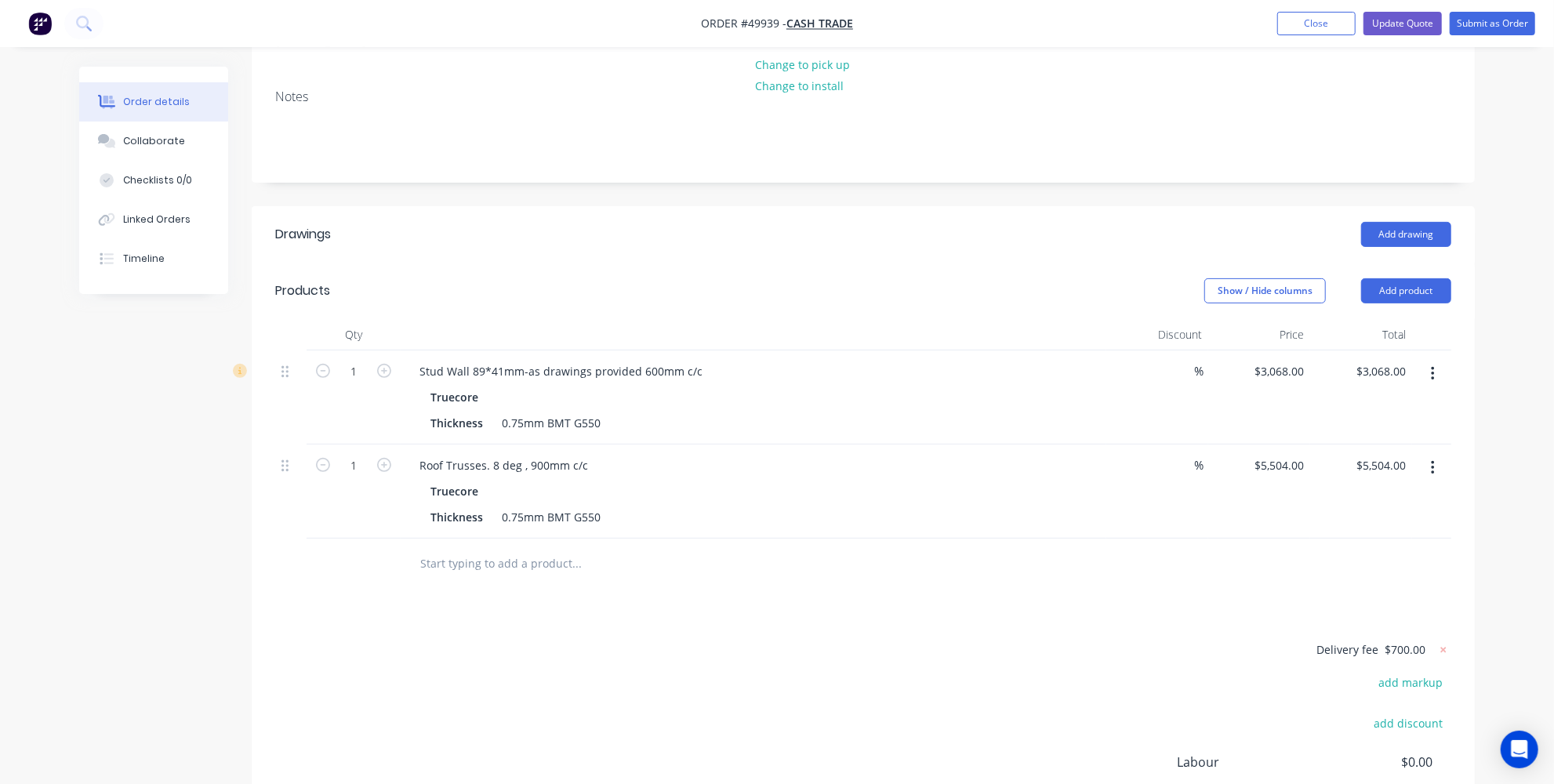
scroll to position [178, 0]
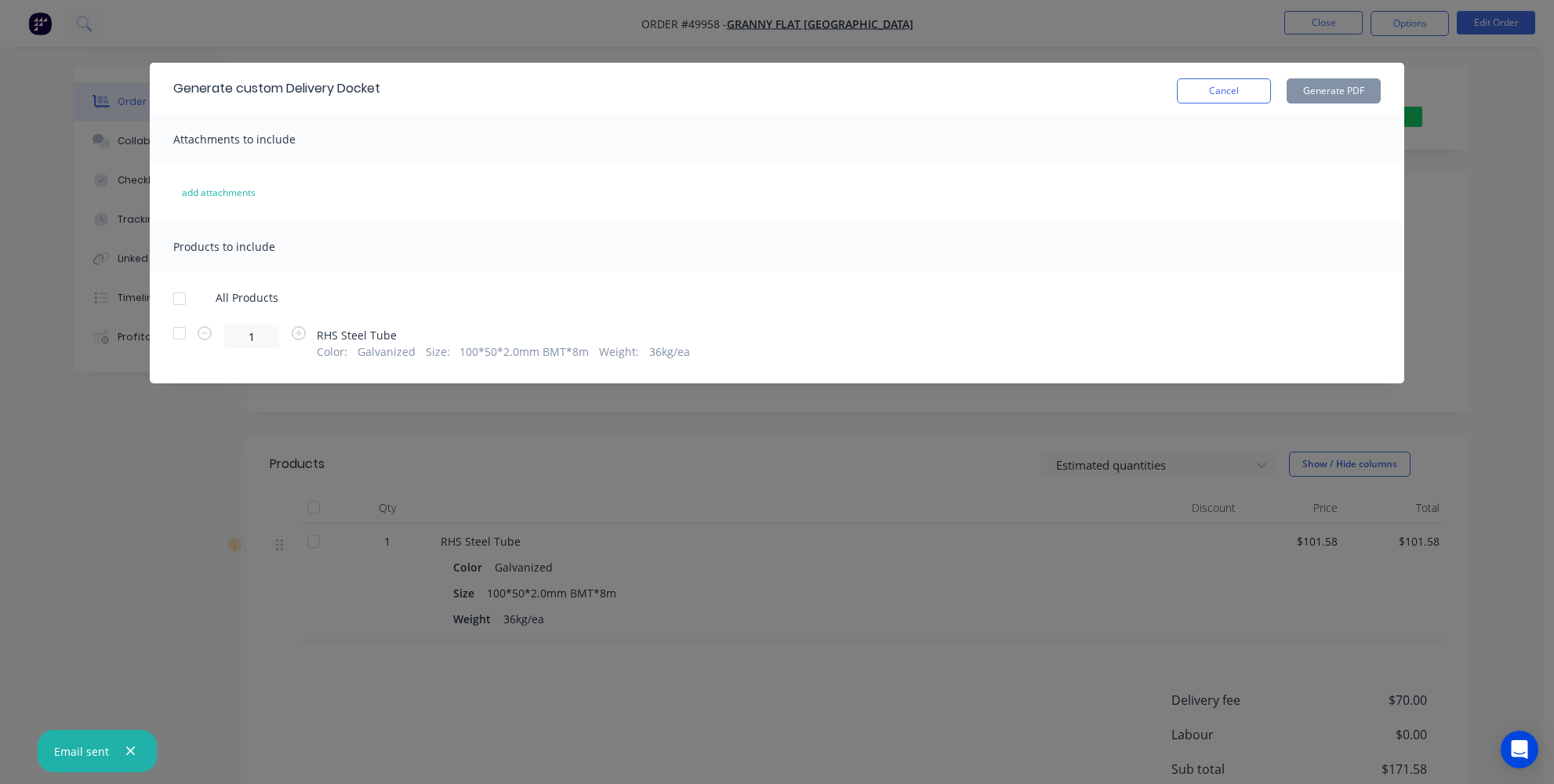
scroll to position [134, 0]
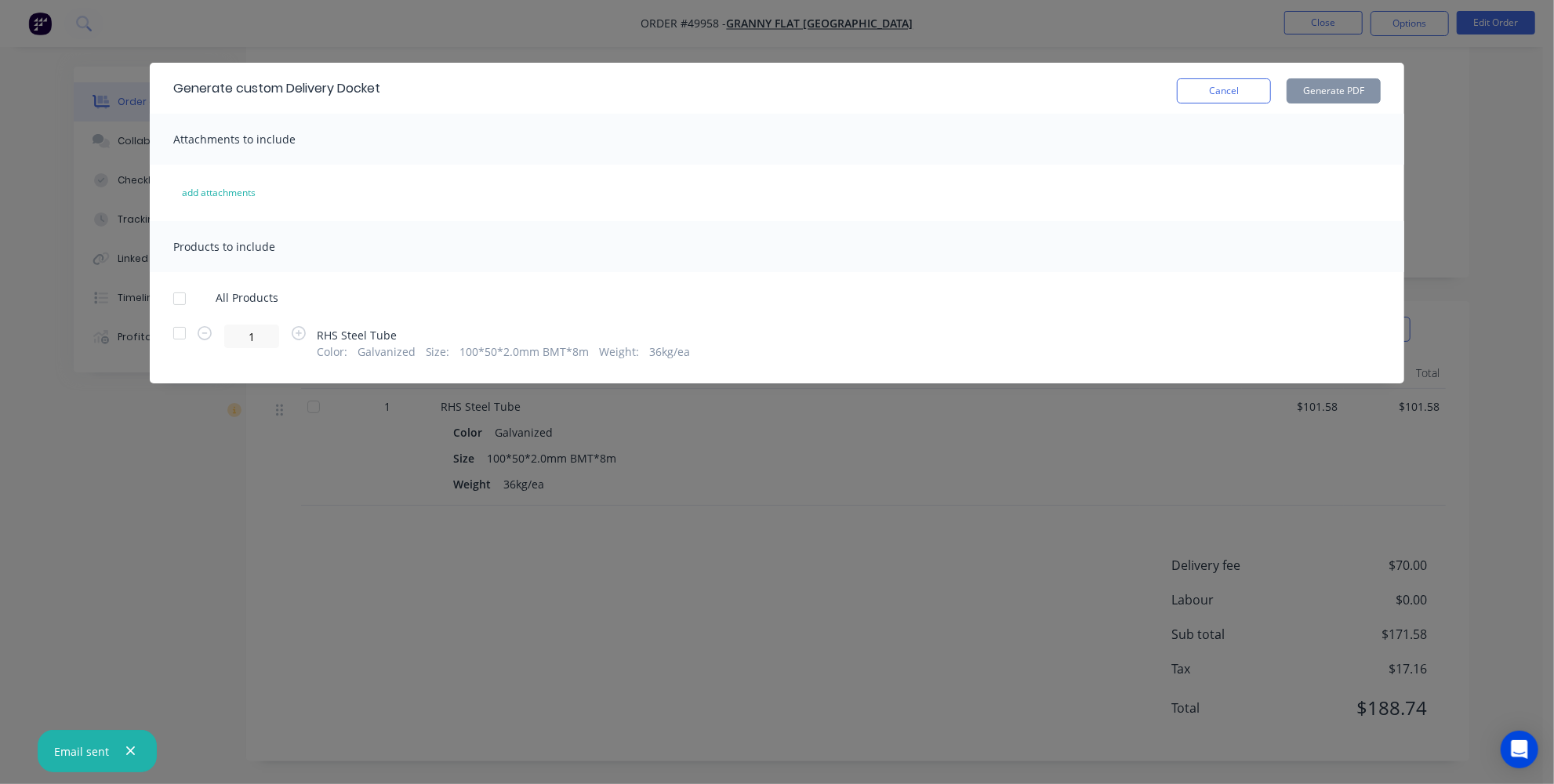
click at [535, 605] on div "Generate custom Delivery Docket Cancel Generate PDF Attachments to include add …" at bounding box center [777, 392] width 1554 height 784
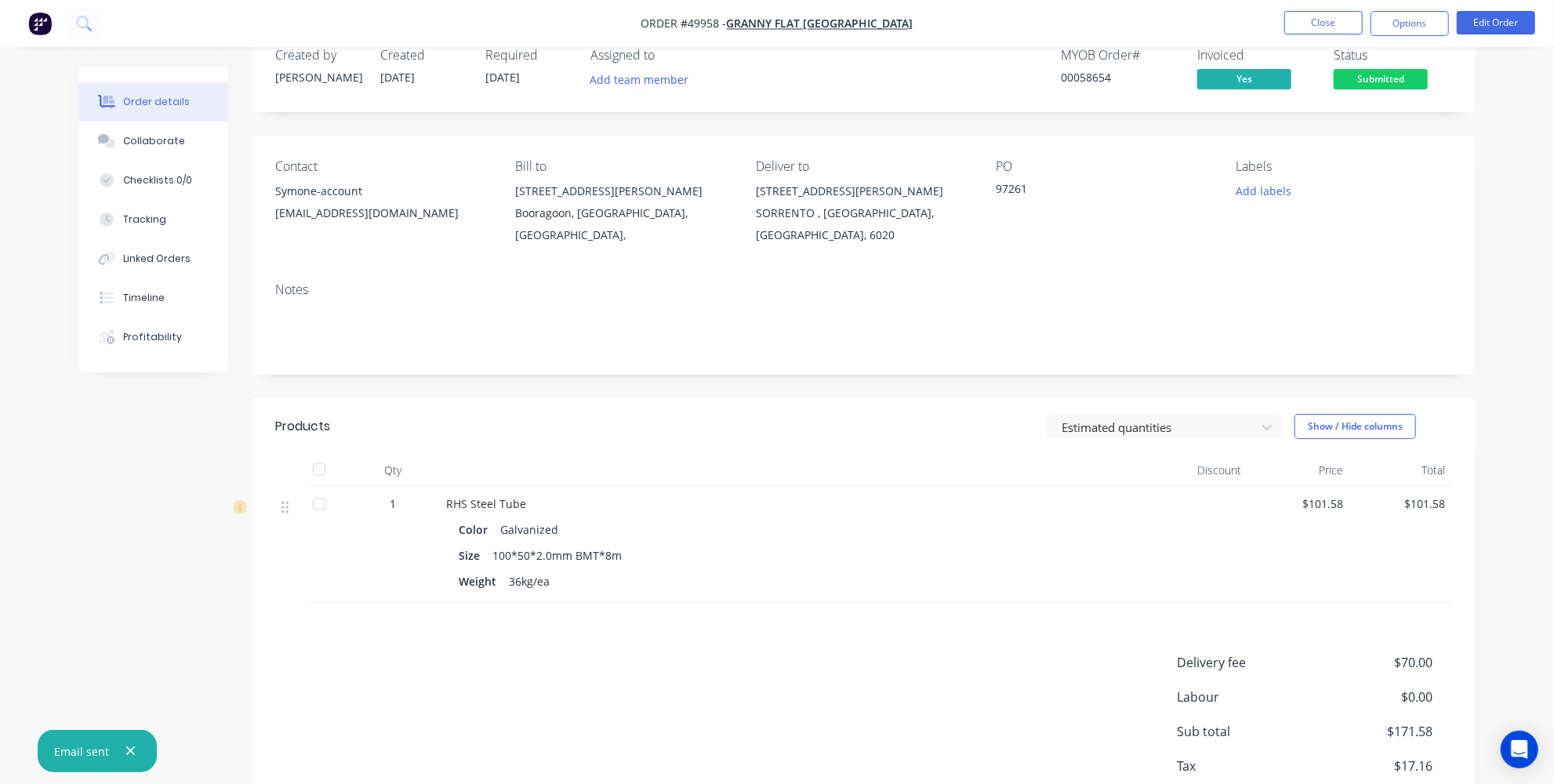
scroll to position [0, 0]
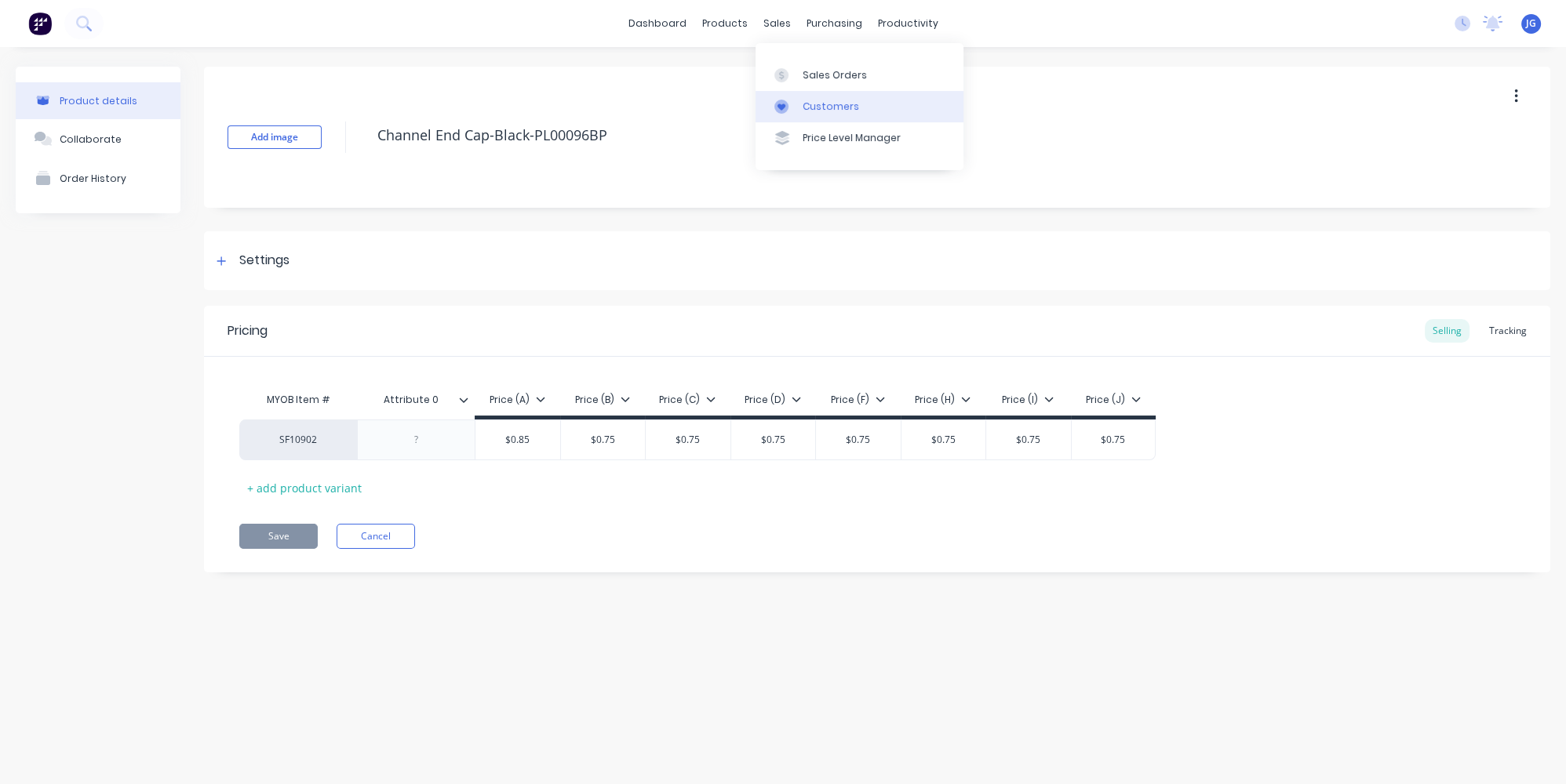
click at [797, 99] on div at bounding box center [785, 106] width 24 height 14
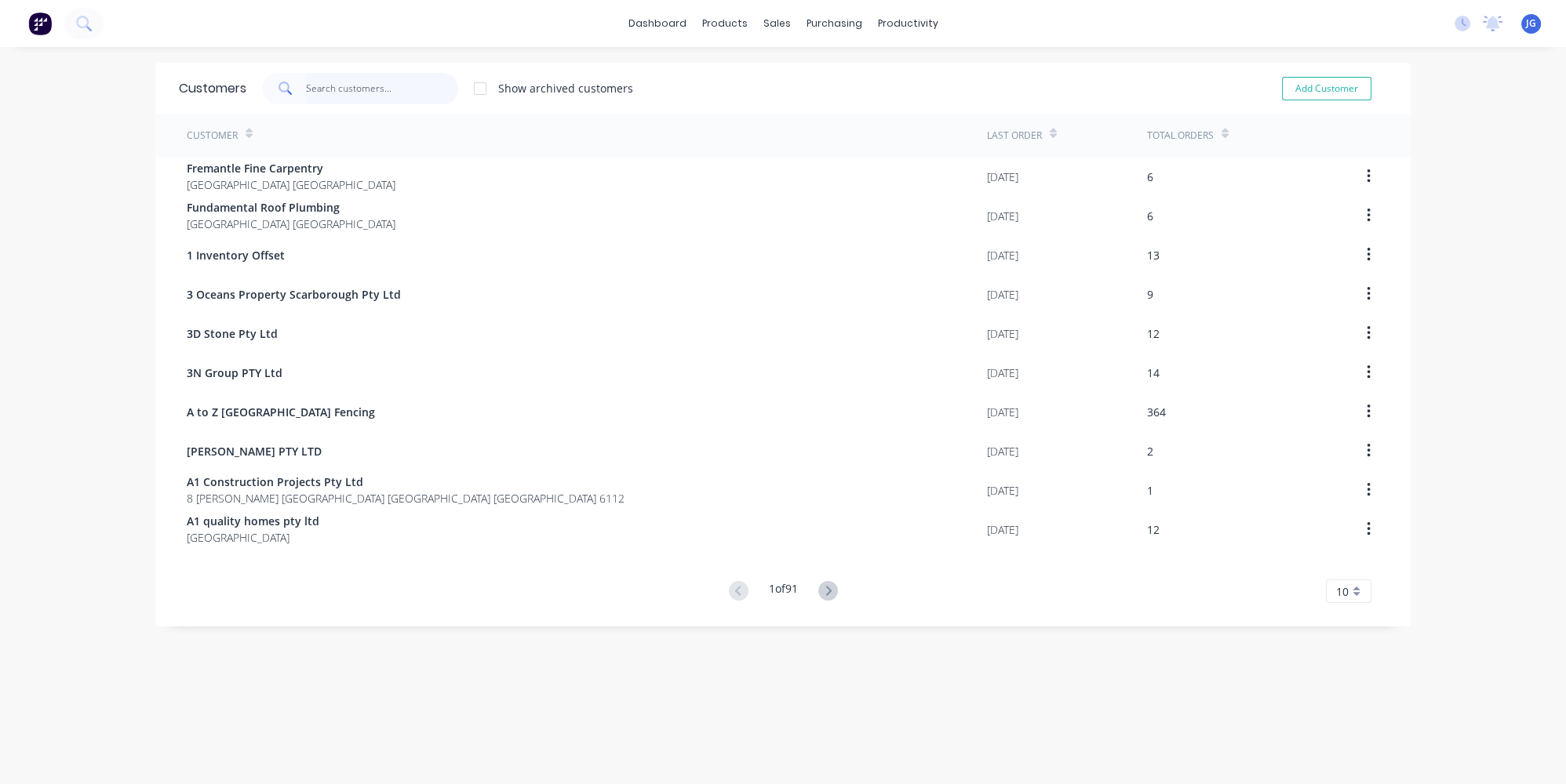
click at [364, 74] on input "text" at bounding box center [383, 88] width 153 height 31
click at [805, 118] on link "Customers" at bounding box center [855, 106] width 208 height 31
click at [355, 81] on input "text" at bounding box center [383, 88] width 153 height 31
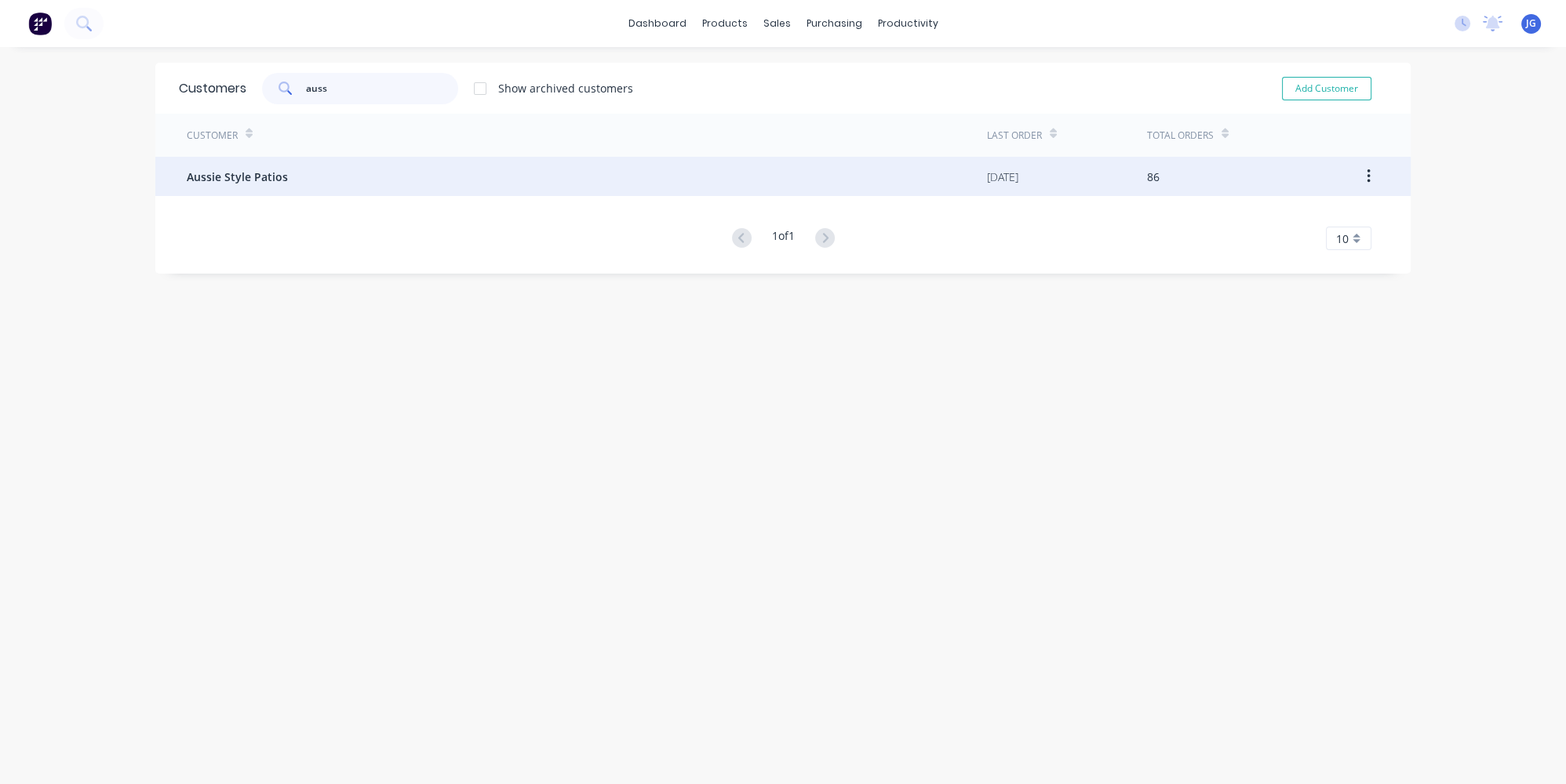
type input "auss"
click at [326, 190] on div "Aussie Style Patios" at bounding box center [587, 175] width 801 height 39
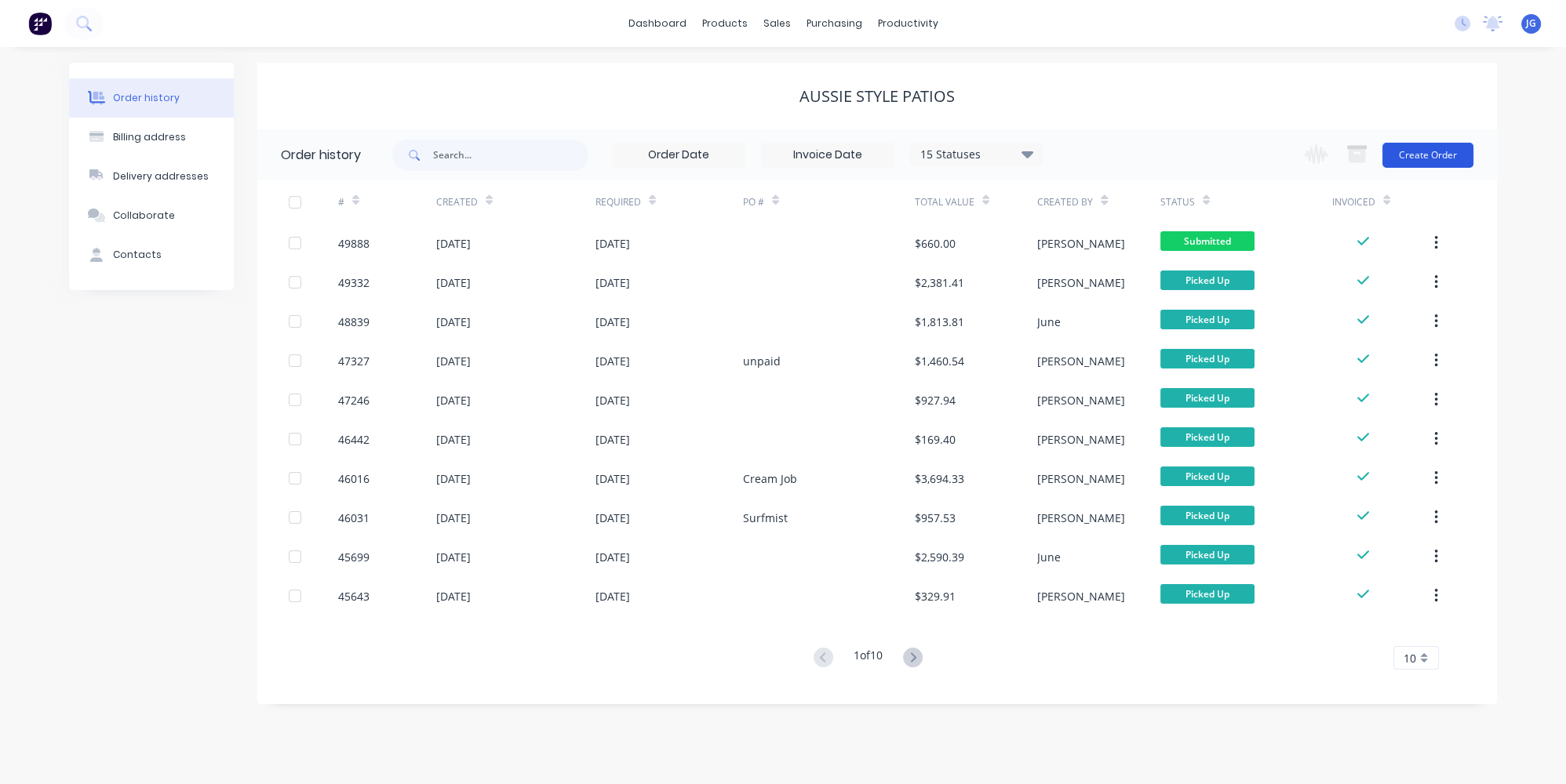
click at [1435, 160] on button "Create Order" at bounding box center [1427, 155] width 91 height 25
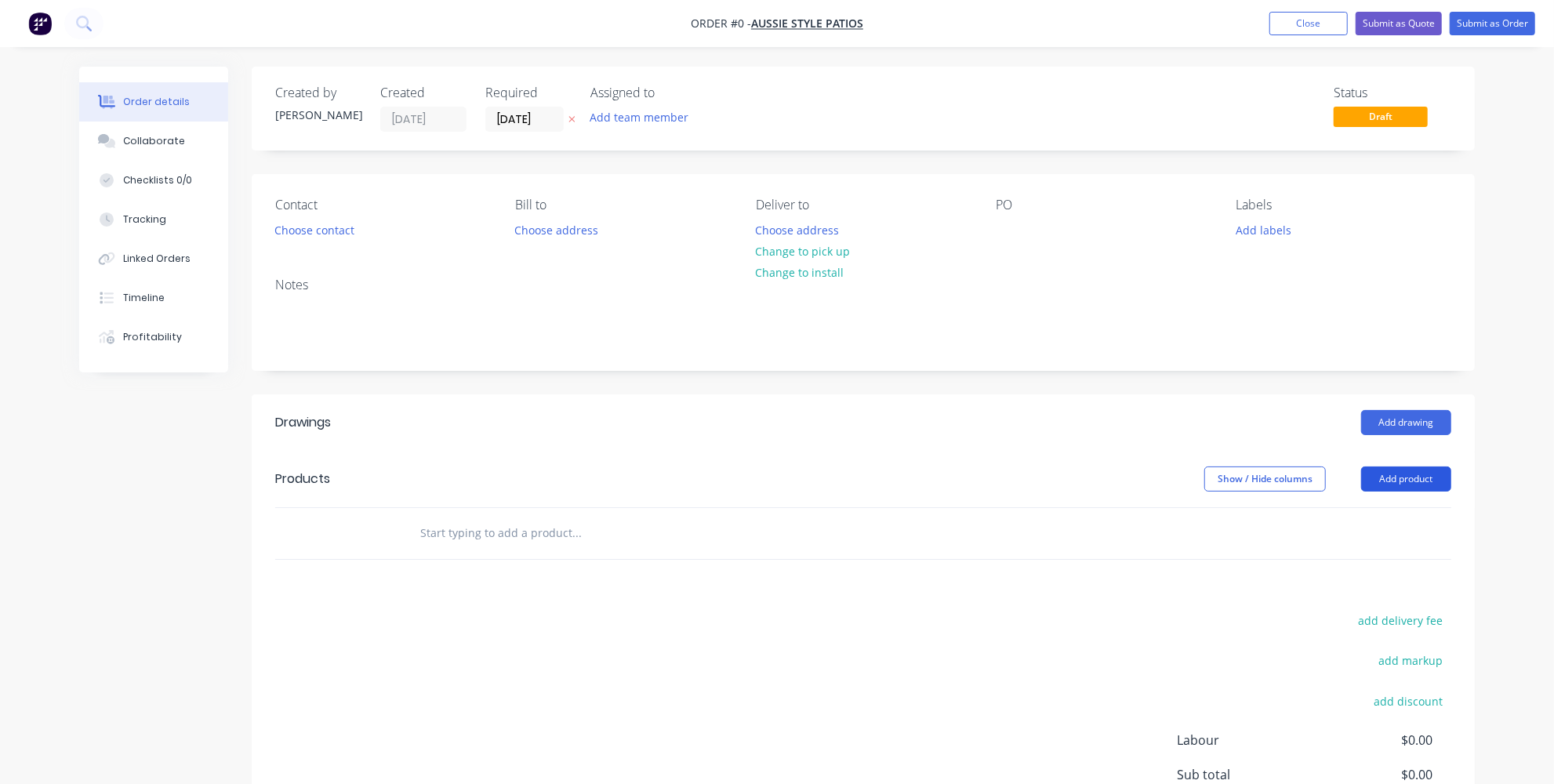
click at [1417, 481] on button "Add product" at bounding box center [1406, 479] width 91 height 25
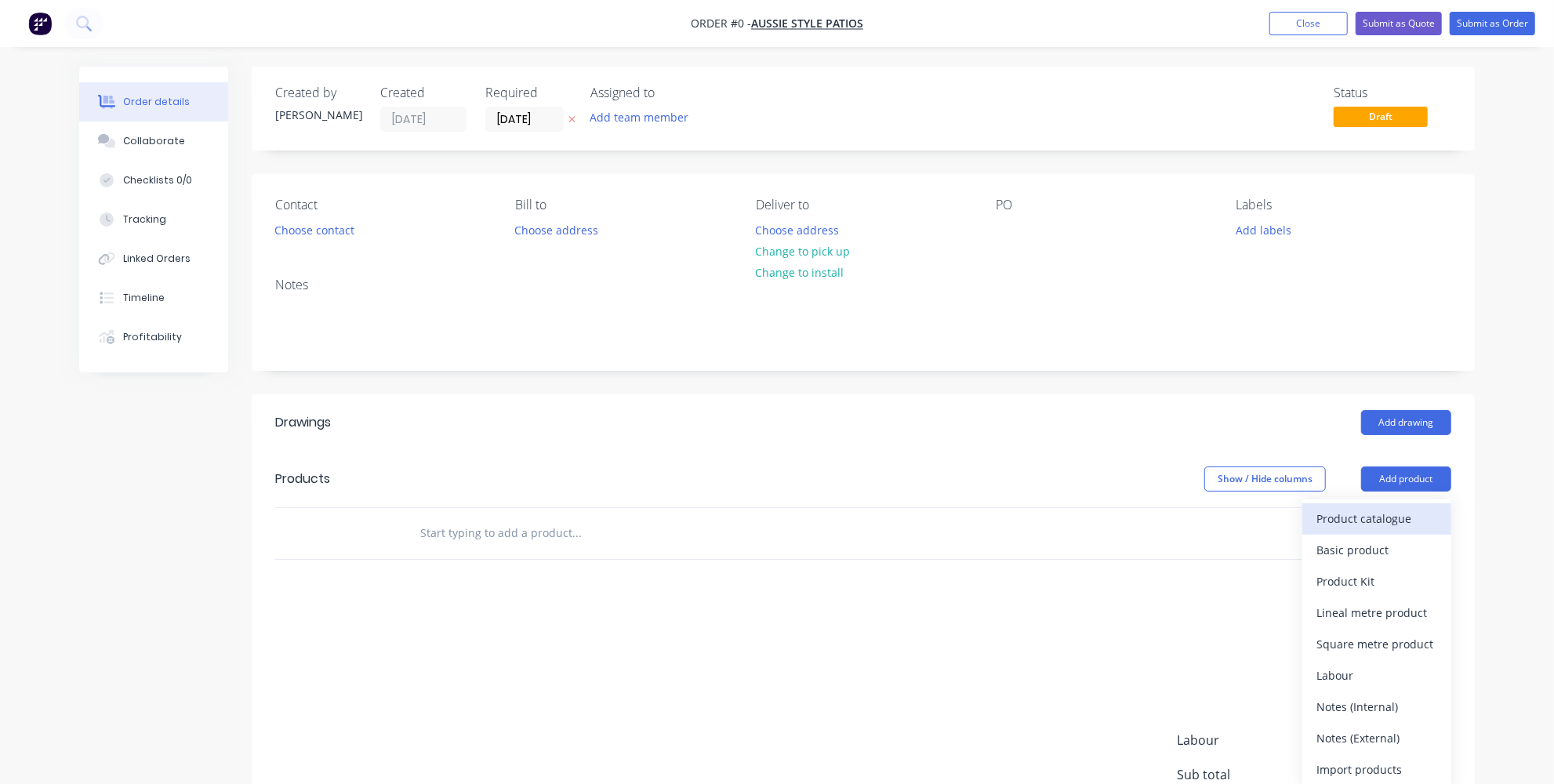
click at [1359, 517] on div "Product catalogue" at bounding box center [1377, 519] width 121 height 23
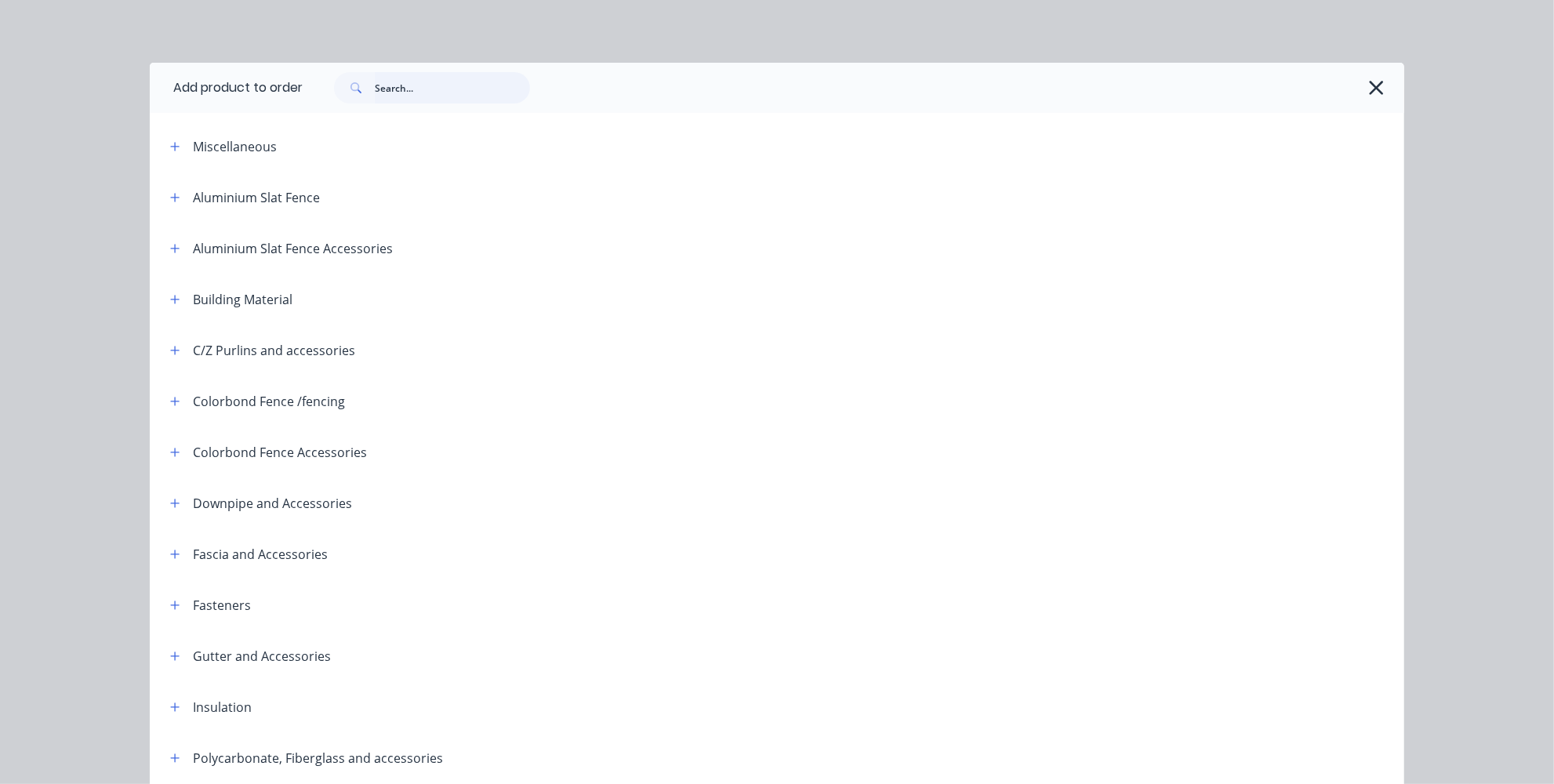
click at [434, 85] on input "text" at bounding box center [452, 88] width 155 height 31
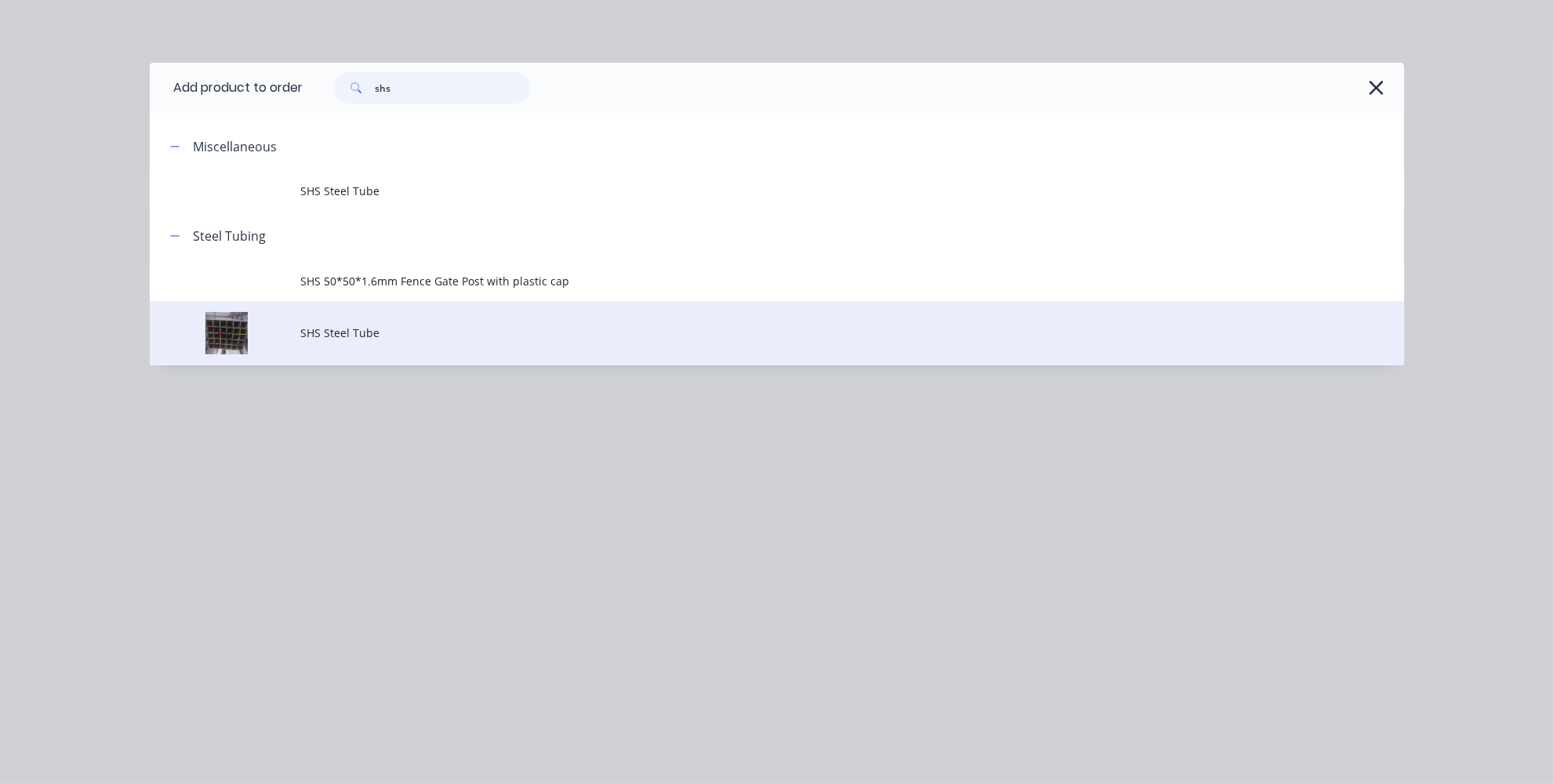
type input "shs"
click at [321, 338] on span "SHS Steel Tube" at bounding box center [742, 332] width 883 height 16
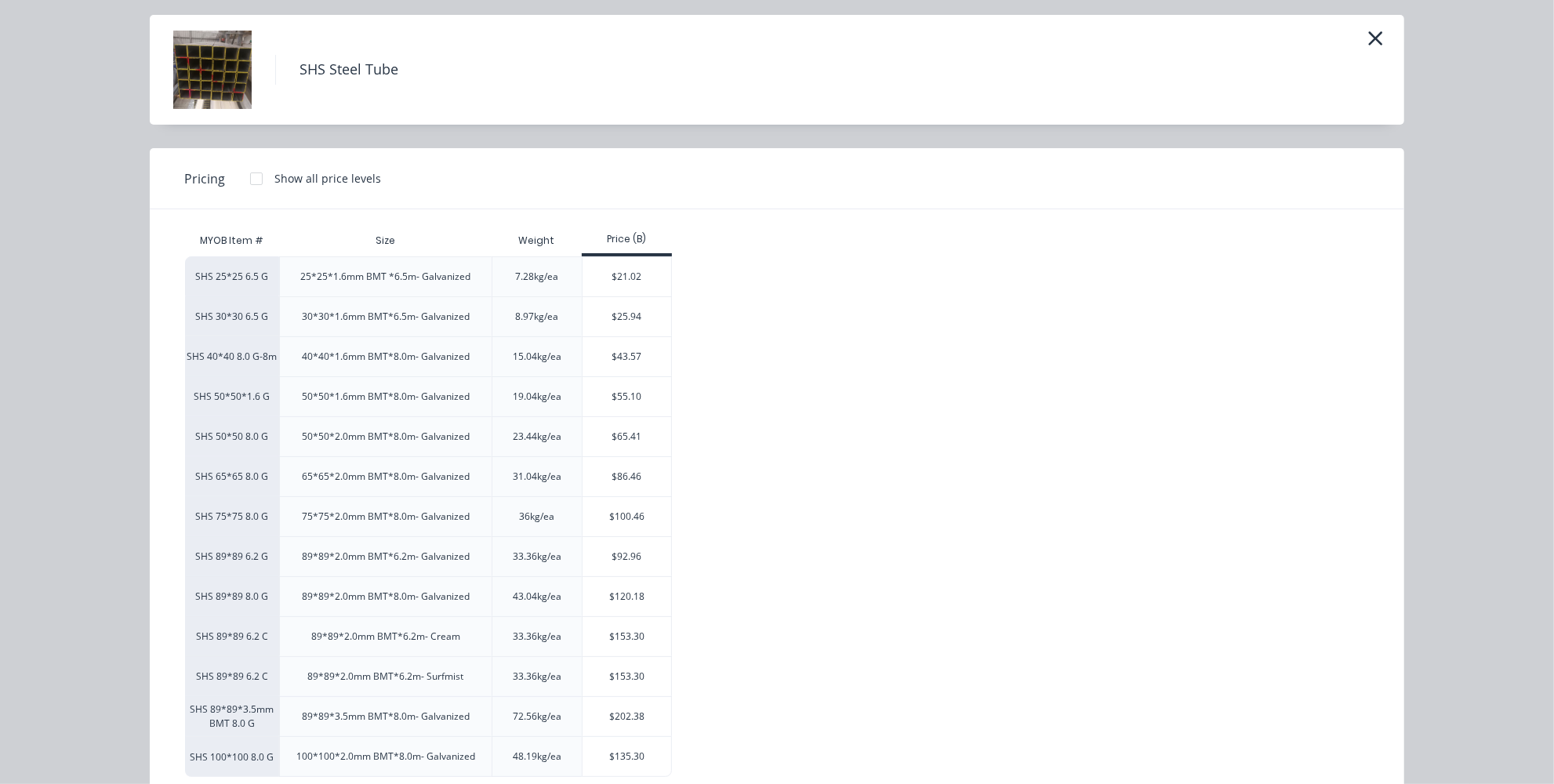
scroll to position [80, 0]
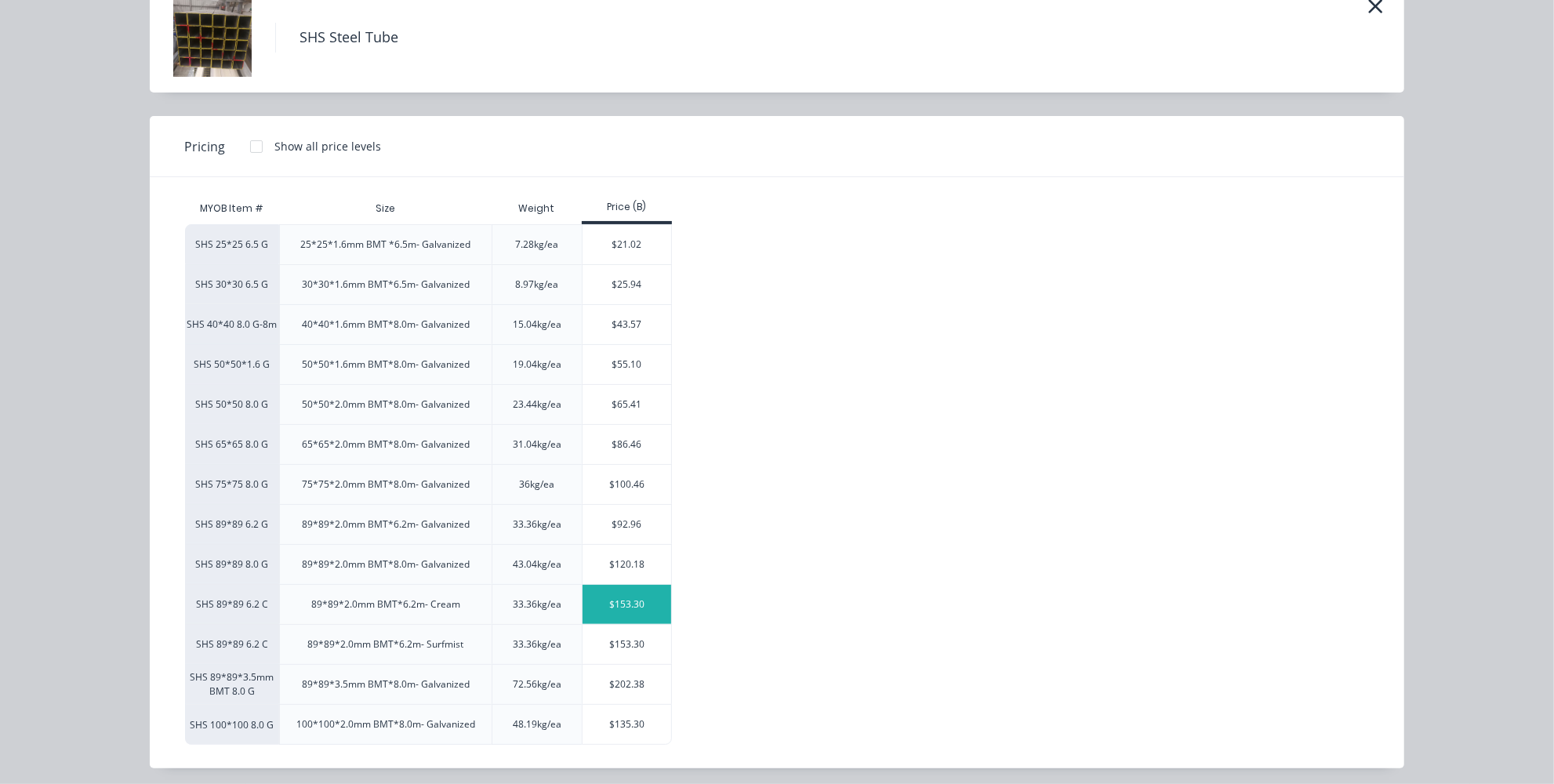
click at [611, 609] on div "$153.30" at bounding box center [627, 604] width 89 height 39
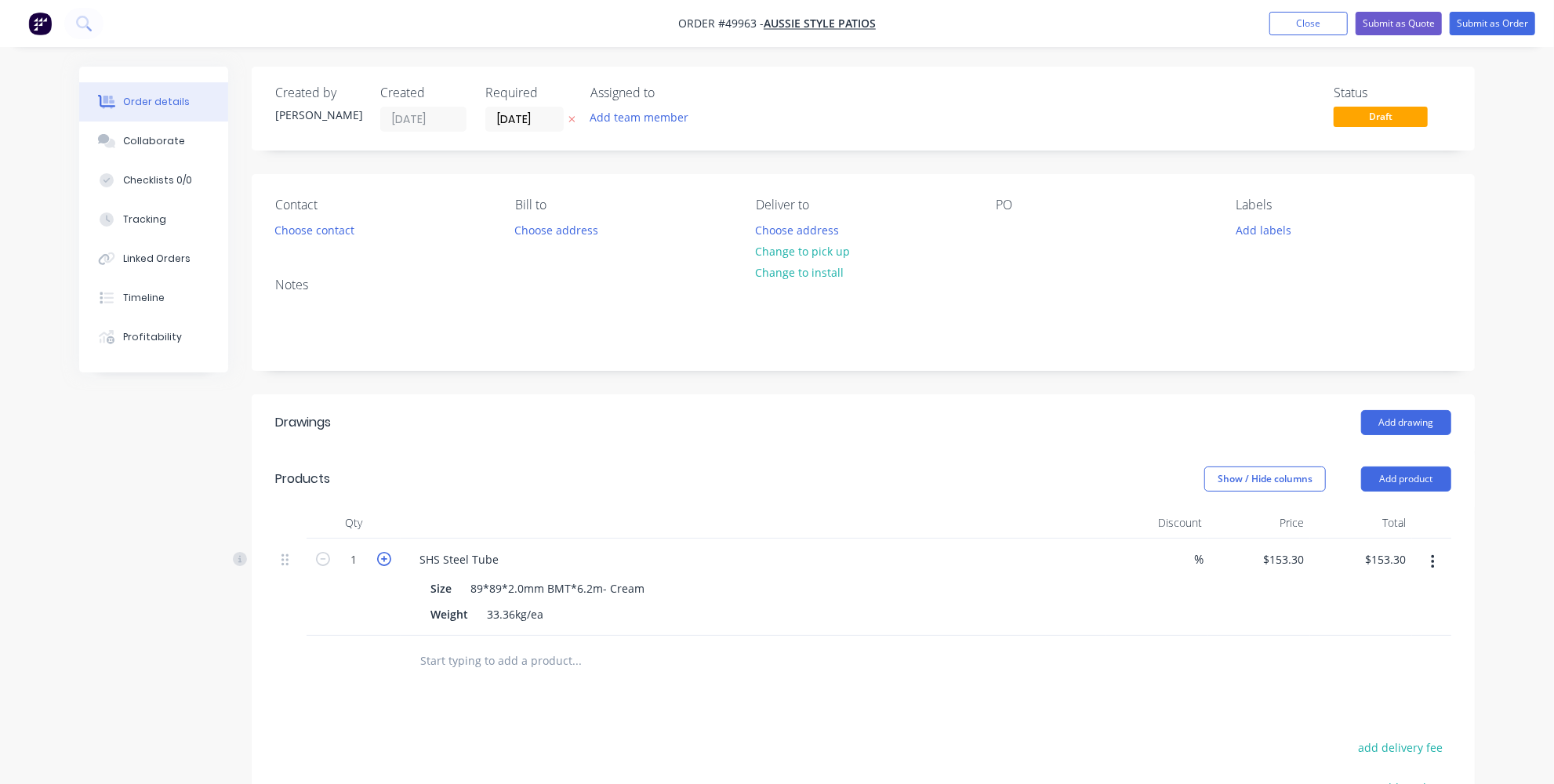
click at [383, 560] on icon "button" at bounding box center [383, 559] width 14 height 14
type input "2"
type input "$306.60"
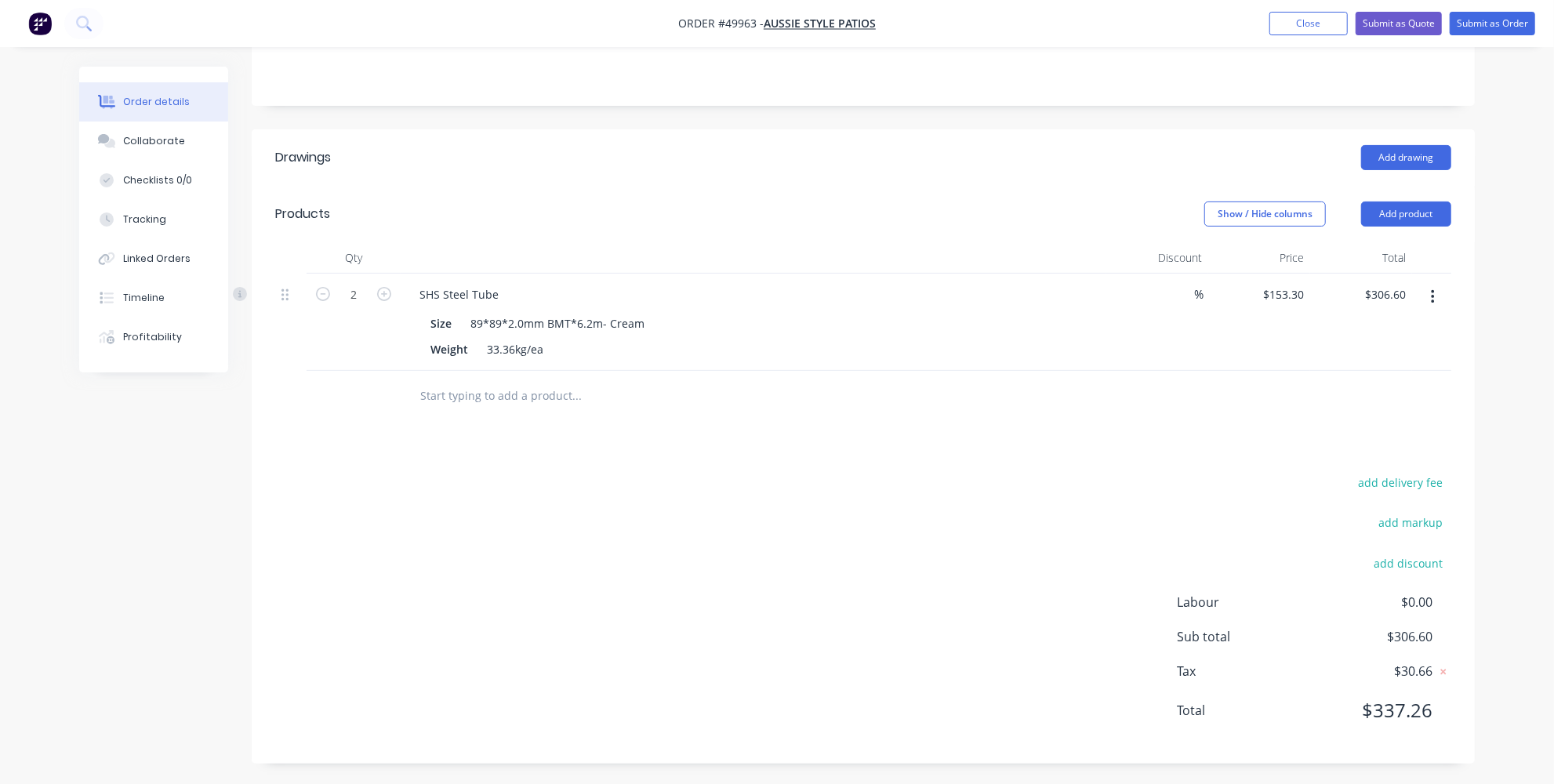
scroll to position [265, 0]
click at [777, 507] on div "add delivery fee add markup add discount Labour $0.00 Sub total $306.60 Tax $30…" at bounding box center [863, 606] width 1176 height 268
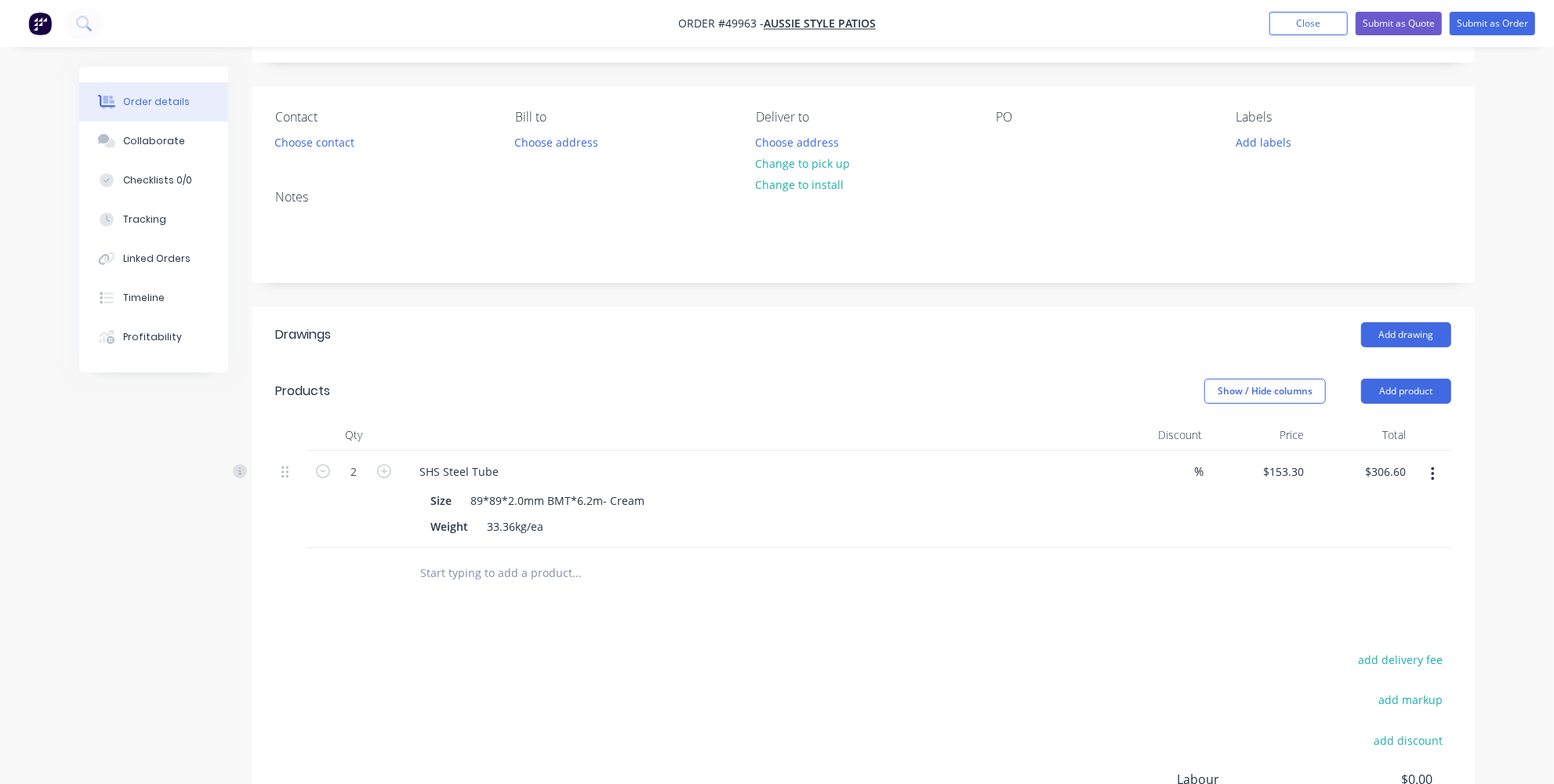
scroll to position [0, 0]
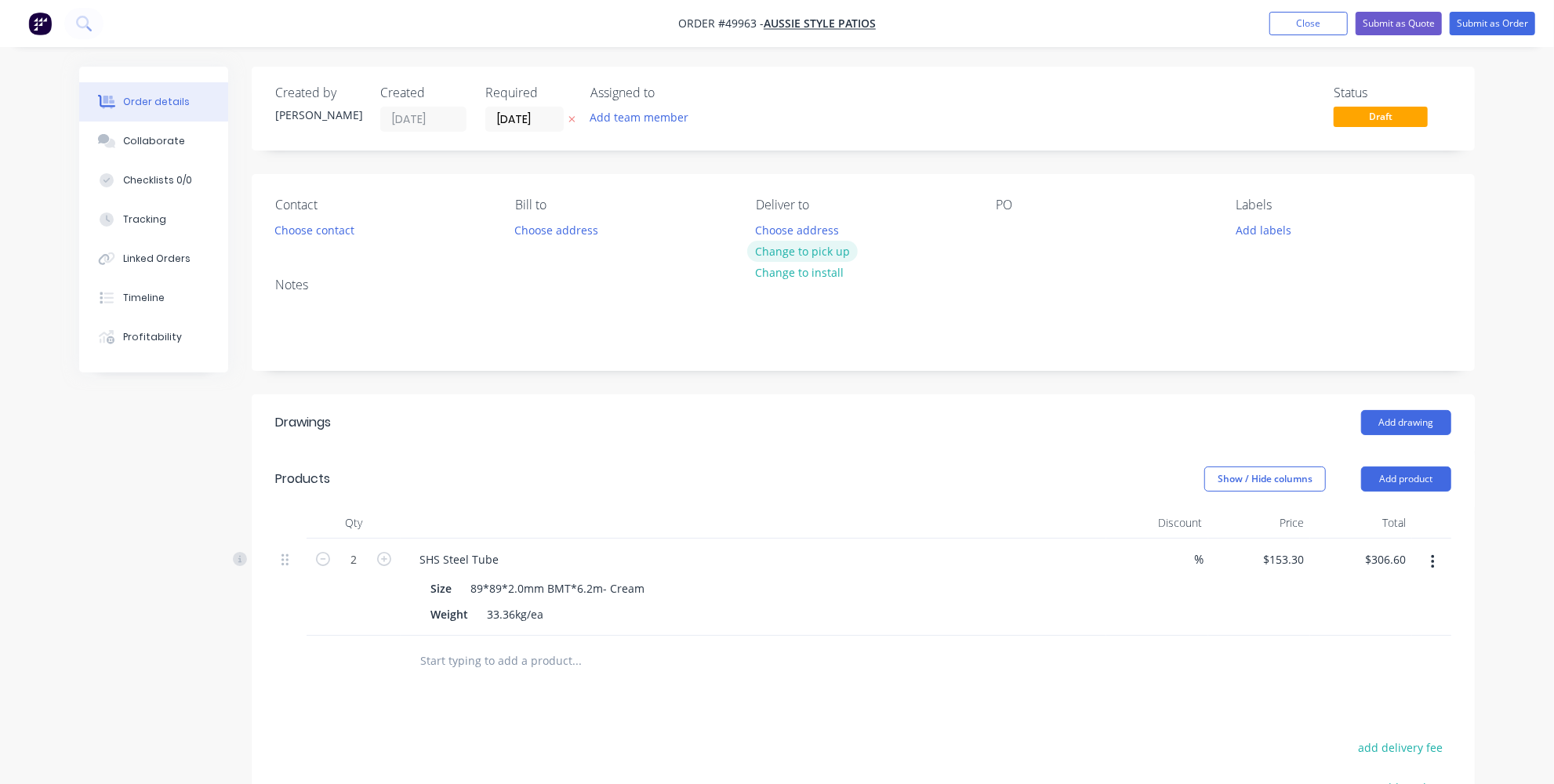
click at [777, 254] on button "Change to pick up" at bounding box center [802, 251] width 112 height 21
click at [343, 221] on button "Choose contact" at bounding box center [315, 229] width 96 height 21
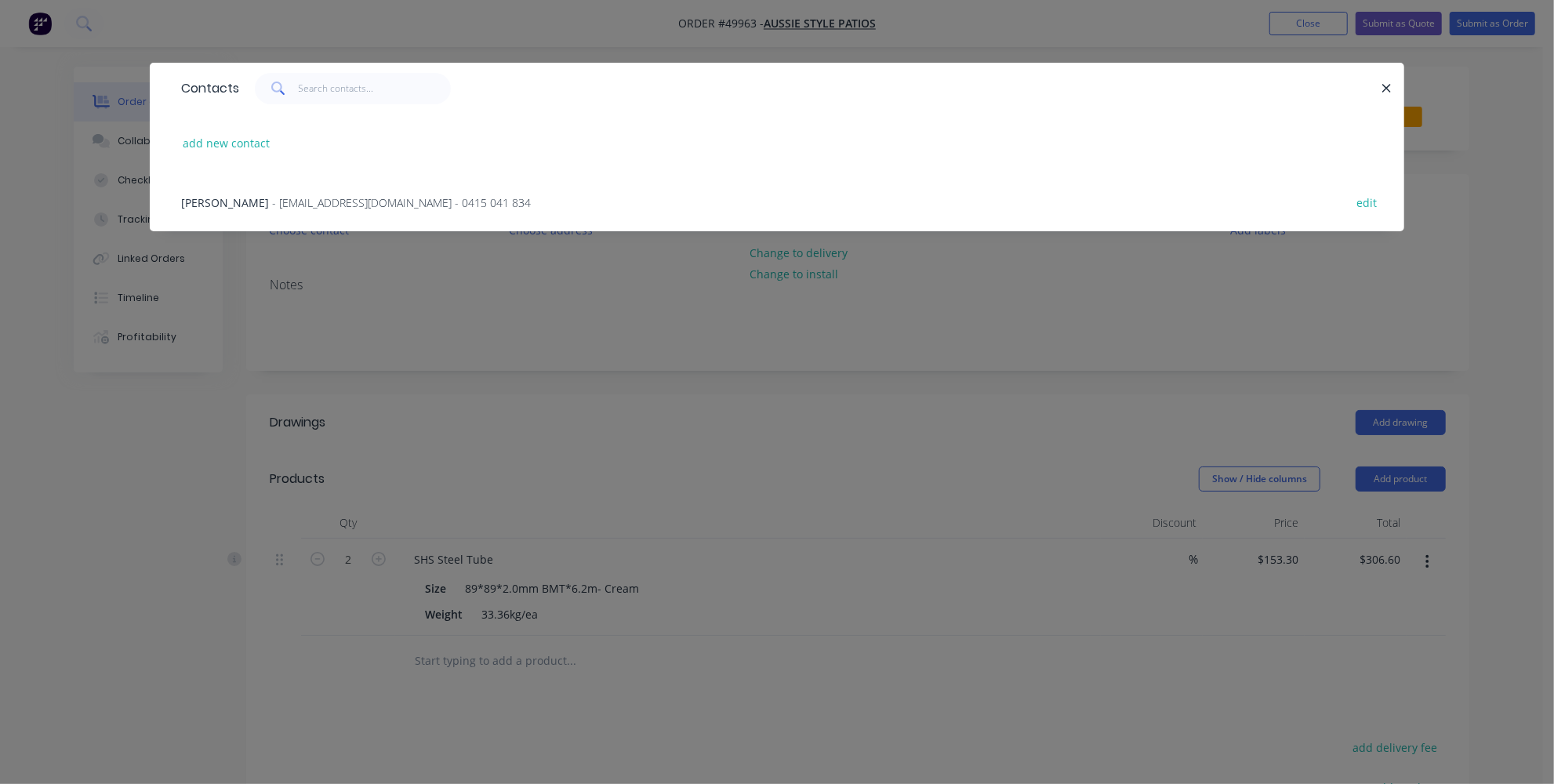
click at [272, 201] on span "- [EMAIL_ADDRESS][DOMAIN_NAME] - 0415 041 834" at bounding box center [401, 203] width 259 height 15
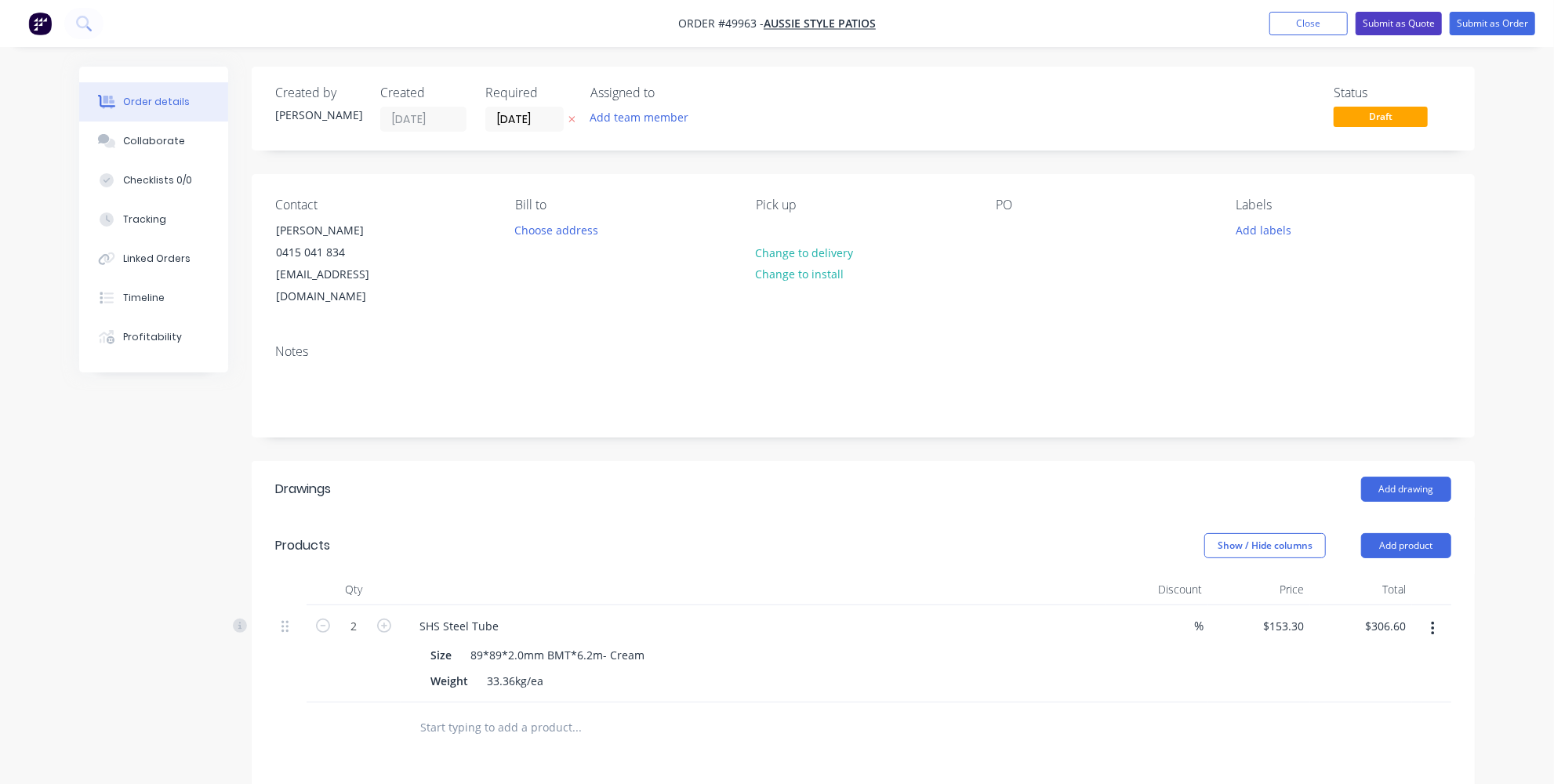
click at [1401, 16] on button "Submit as Quote" at bounding box center [1399, 23] width 86 height 24
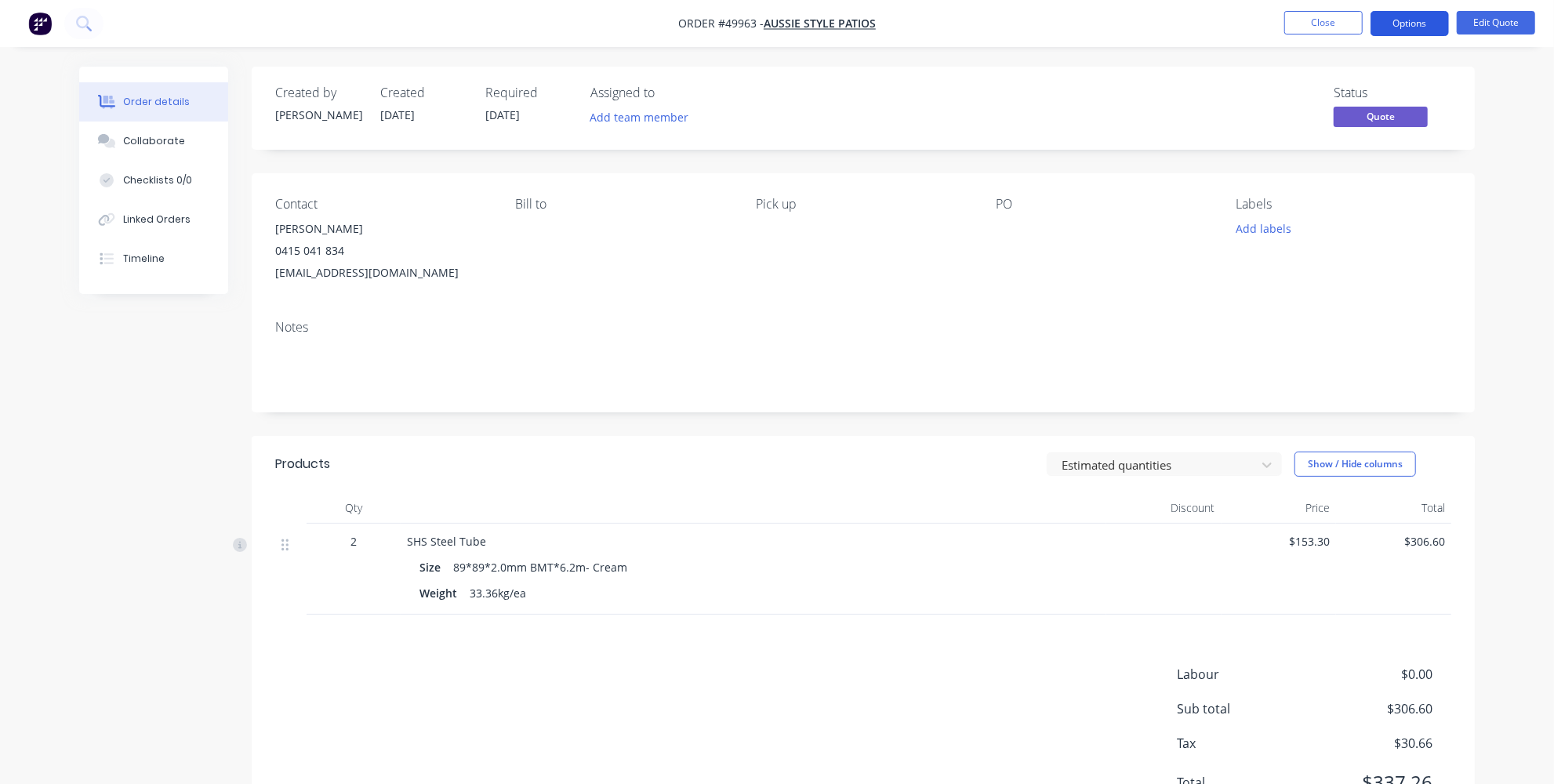
click at [1405, 30] on button "Options" at bounding box center [1410, 24] width 78 height 25
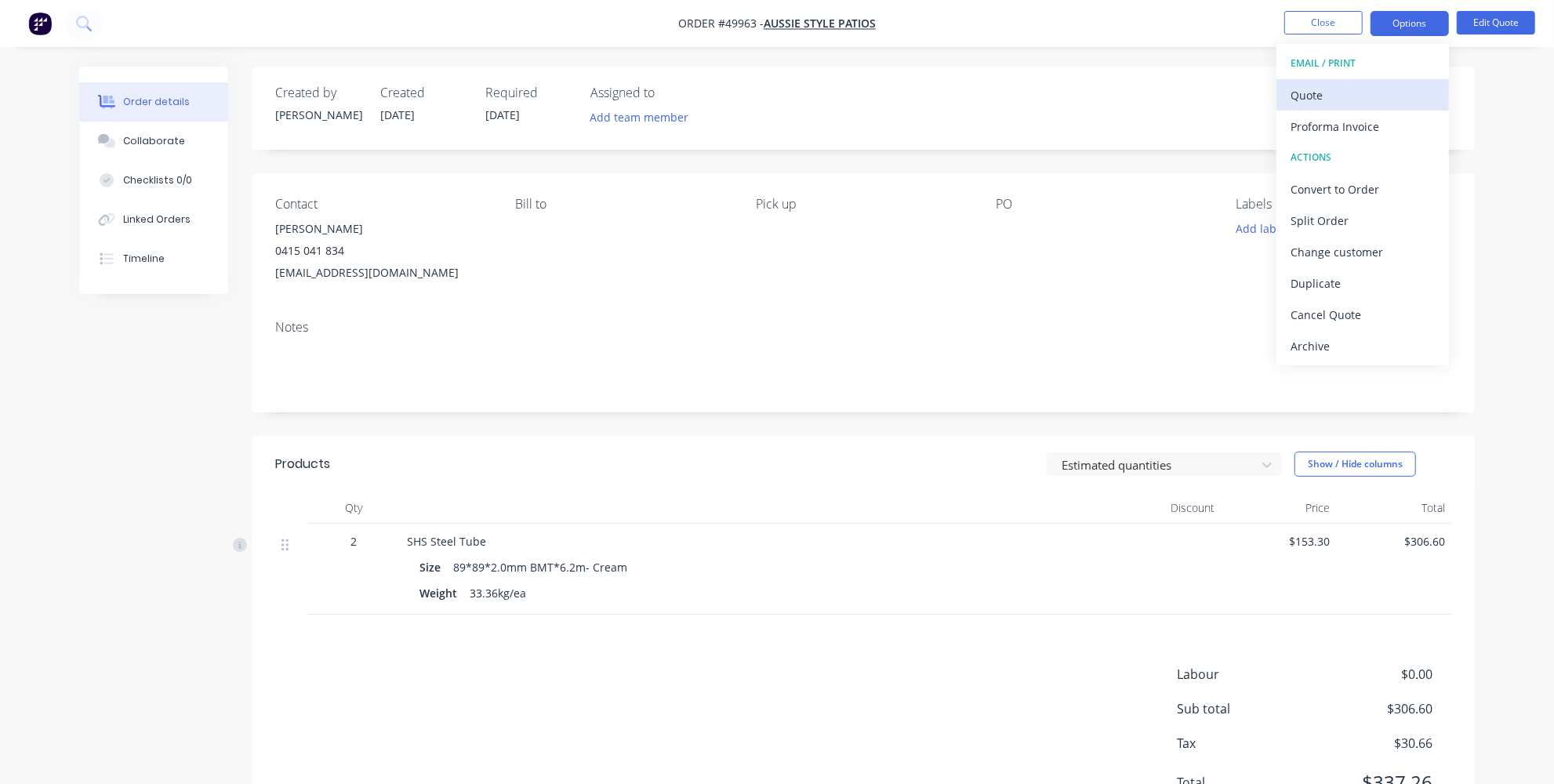
click at [1334, 93] on div "Quote" at bounding box center [1362, 95] width 144 height 23
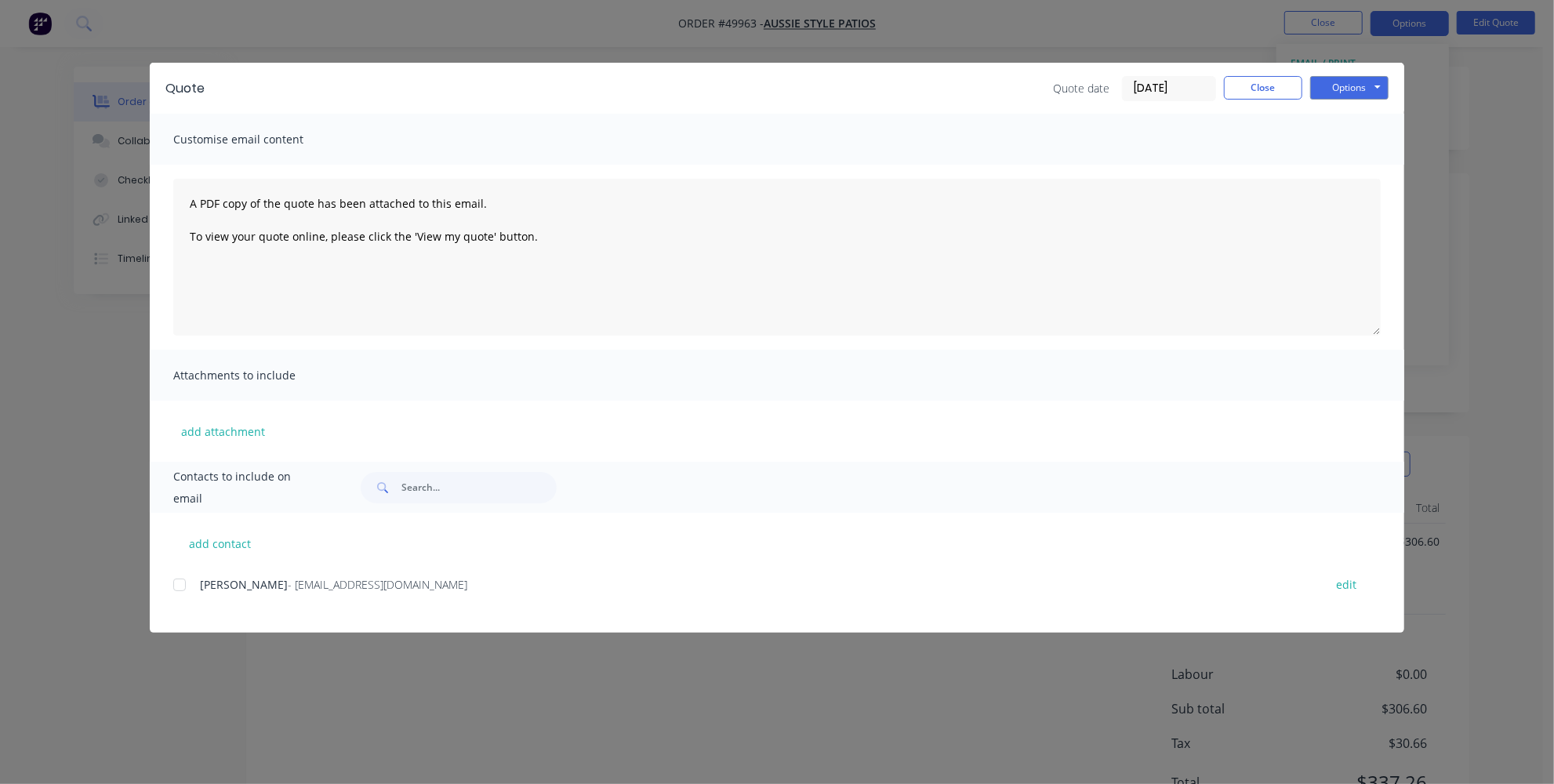
click at [172, 587] on div "add contact [PERSON_NAME] - [EMAIL_ADDRESS][DOMAIN_NAME] edit" at bounding box center [777, 573] width 1254 height 120
click at [184, 588] on div at bounding box center [179, 585] width 31 height 31
click at [1349, 82] on button "Options" at bounding box center [1350, 88] width 78 height 24
click at [1359, 164] on button "Email" at bounding box center [1360, 167] width 100 height 26
click at [1283, 86] on button "Close" at bounding box center [1263, 88] width 78 height 24
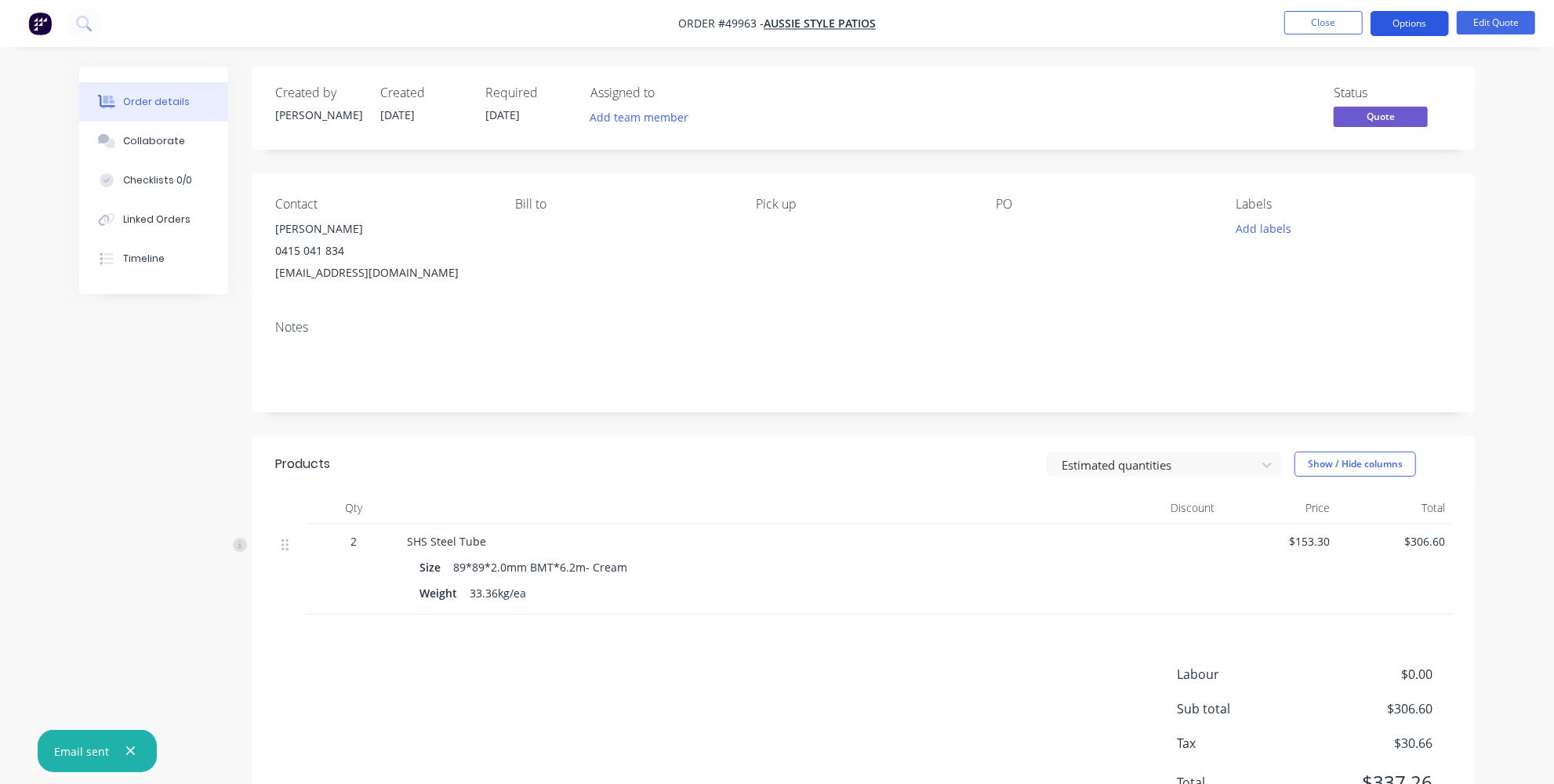
click at [1410, 20] on button "Options" at bounding box center [1410, 24] width 78 height 25
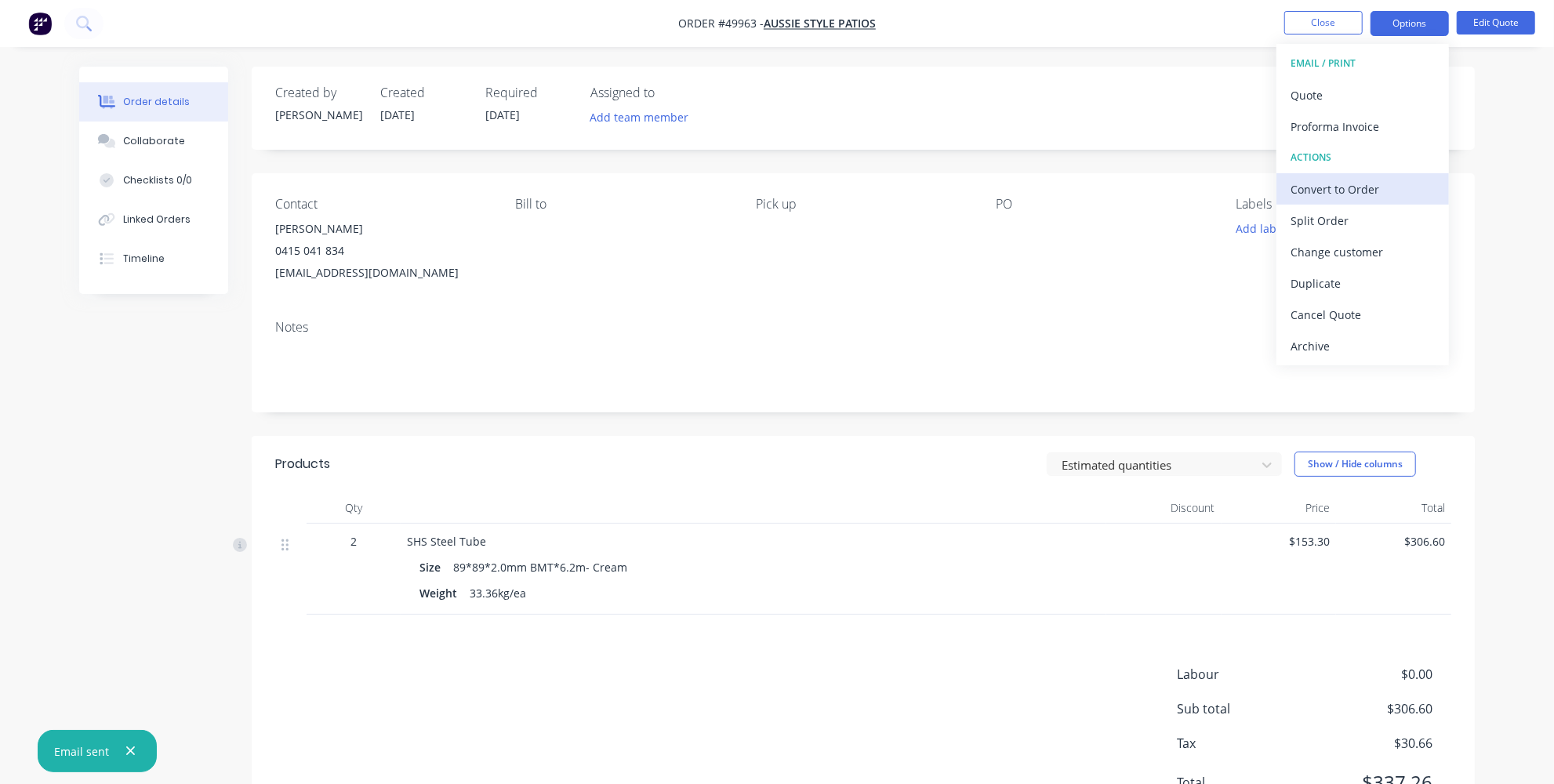
click at [1355, 187] on div "Convert to Order" at bounding box center [1362, 190] width 144 height 23
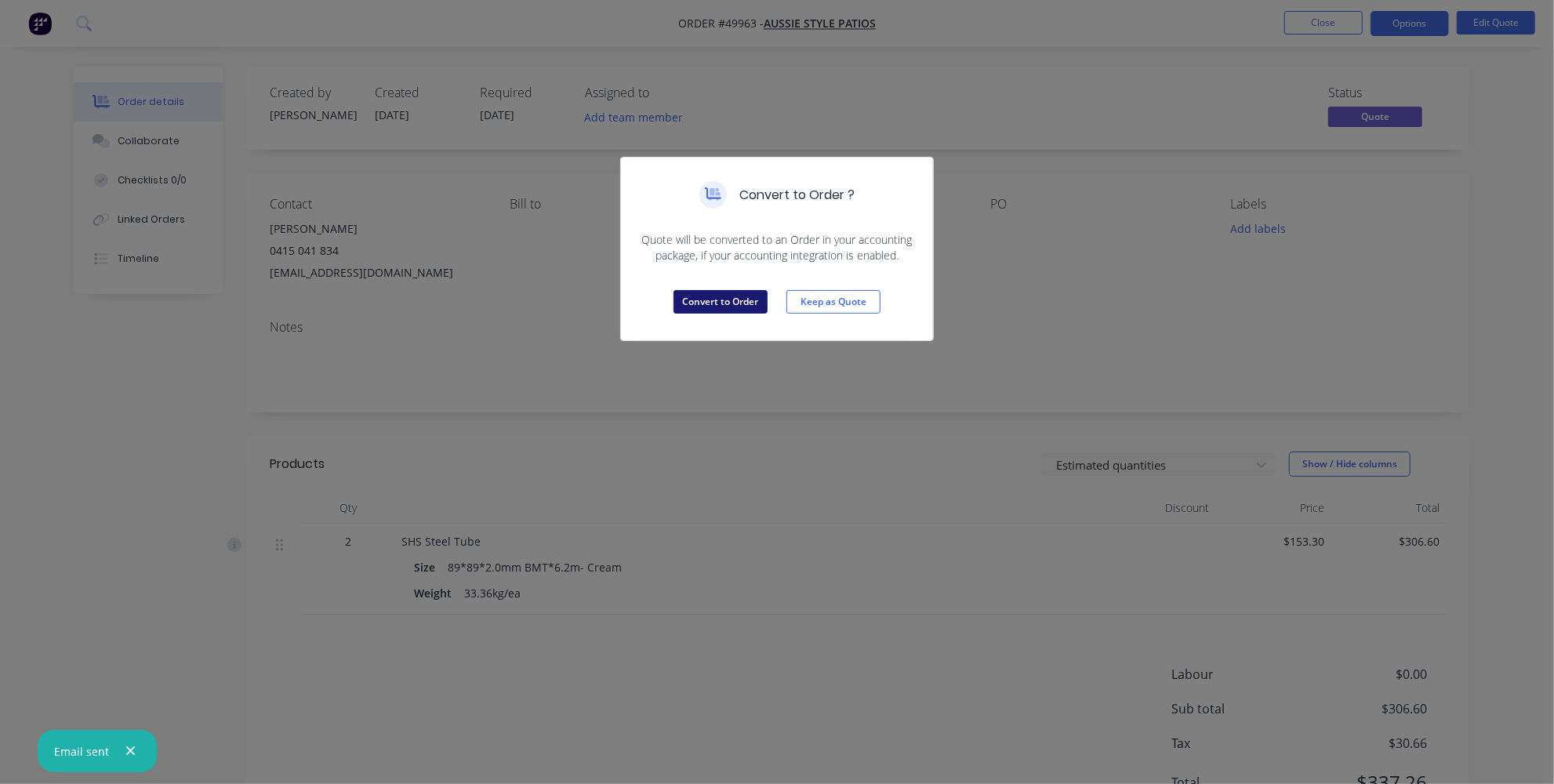
click at [693, 304] on button "Convert to Order" at bounding box center [720, 301] width 94 height 24
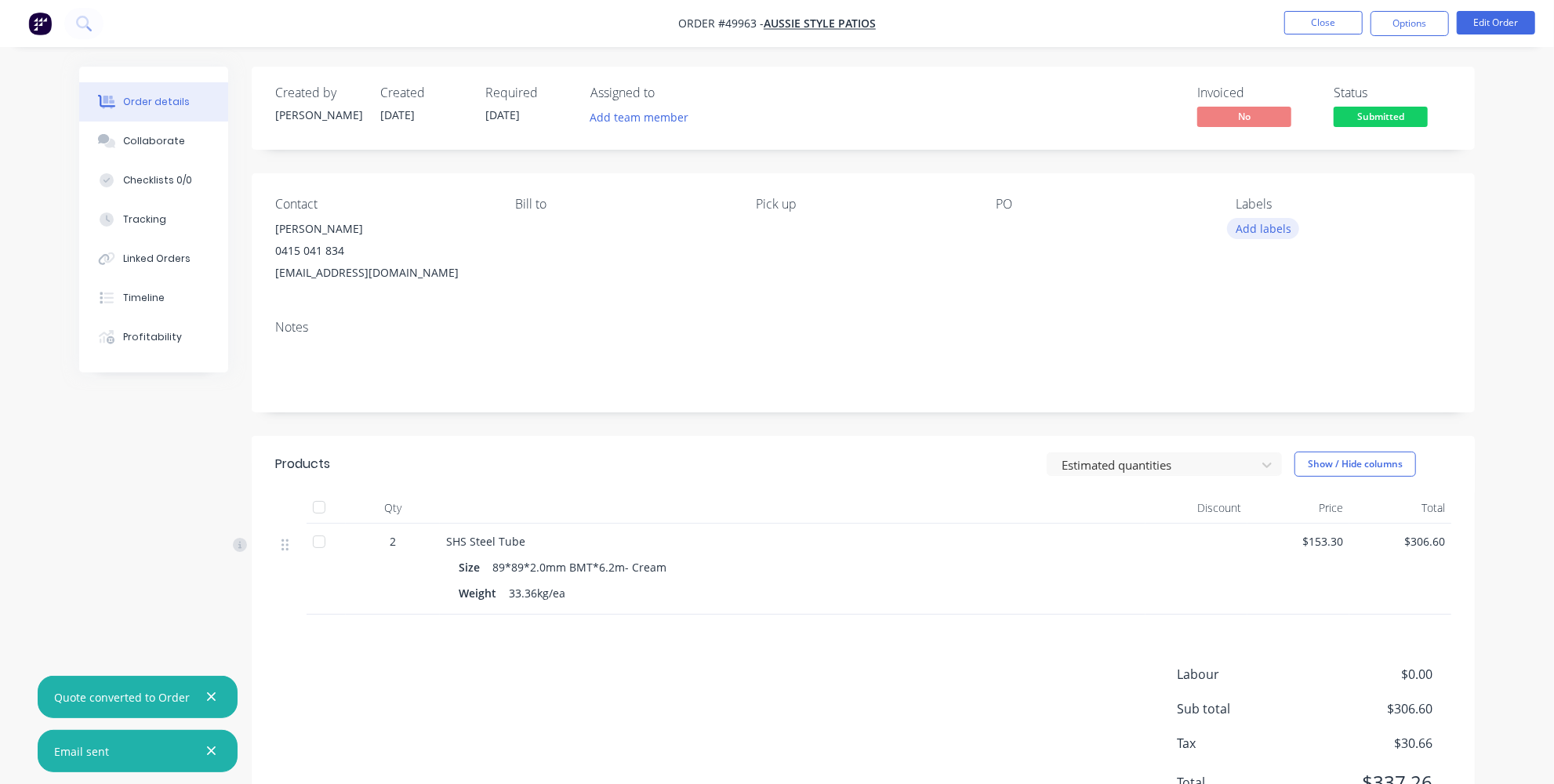
click at [1276, 236] on button "Add labels" at bounding box center [1264, 229] width 73 height 21
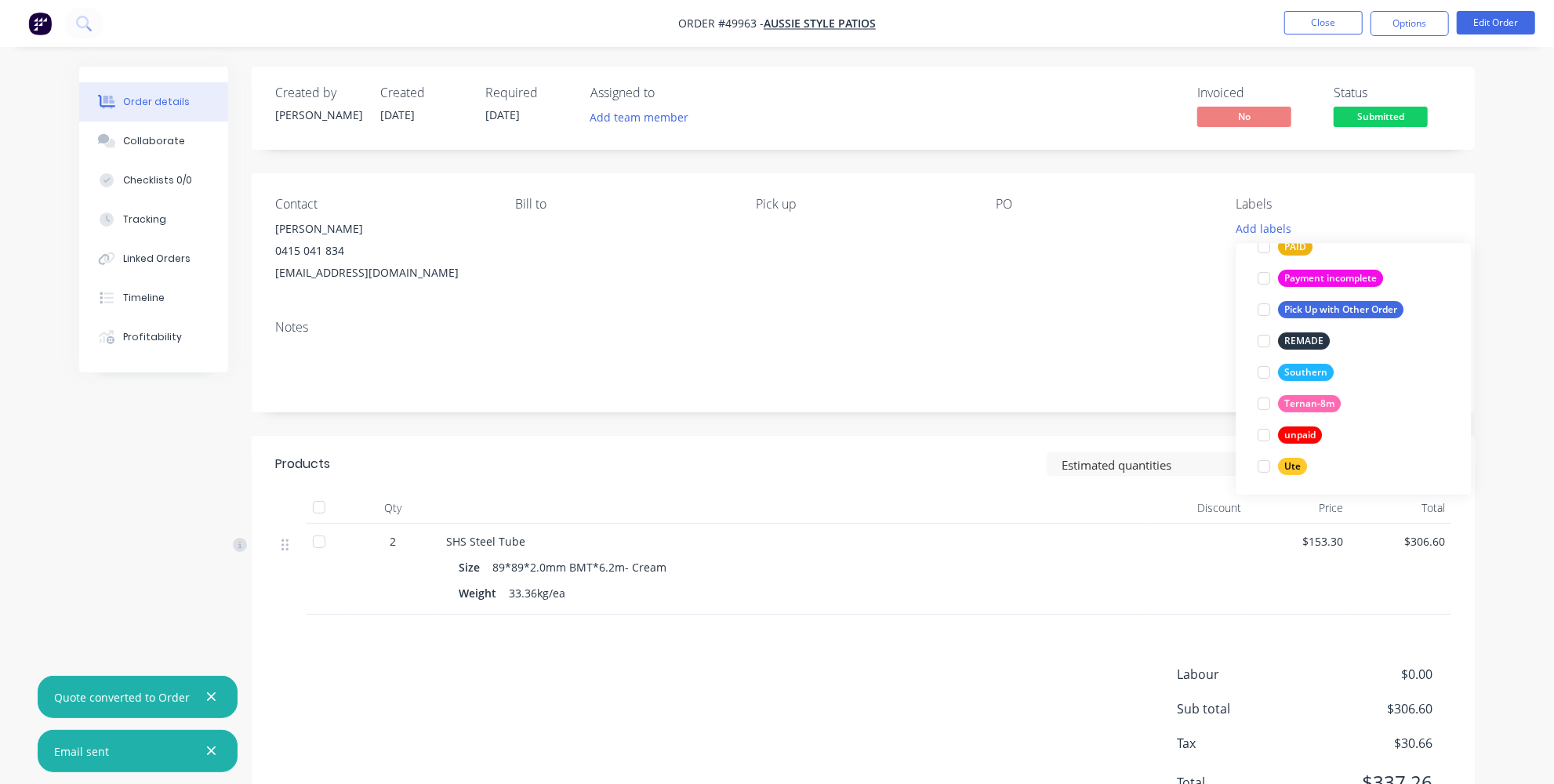
scroll to position [438, 0]
click at [1266, 427] on div at bounding box center [1265, 433] width 31 height 31
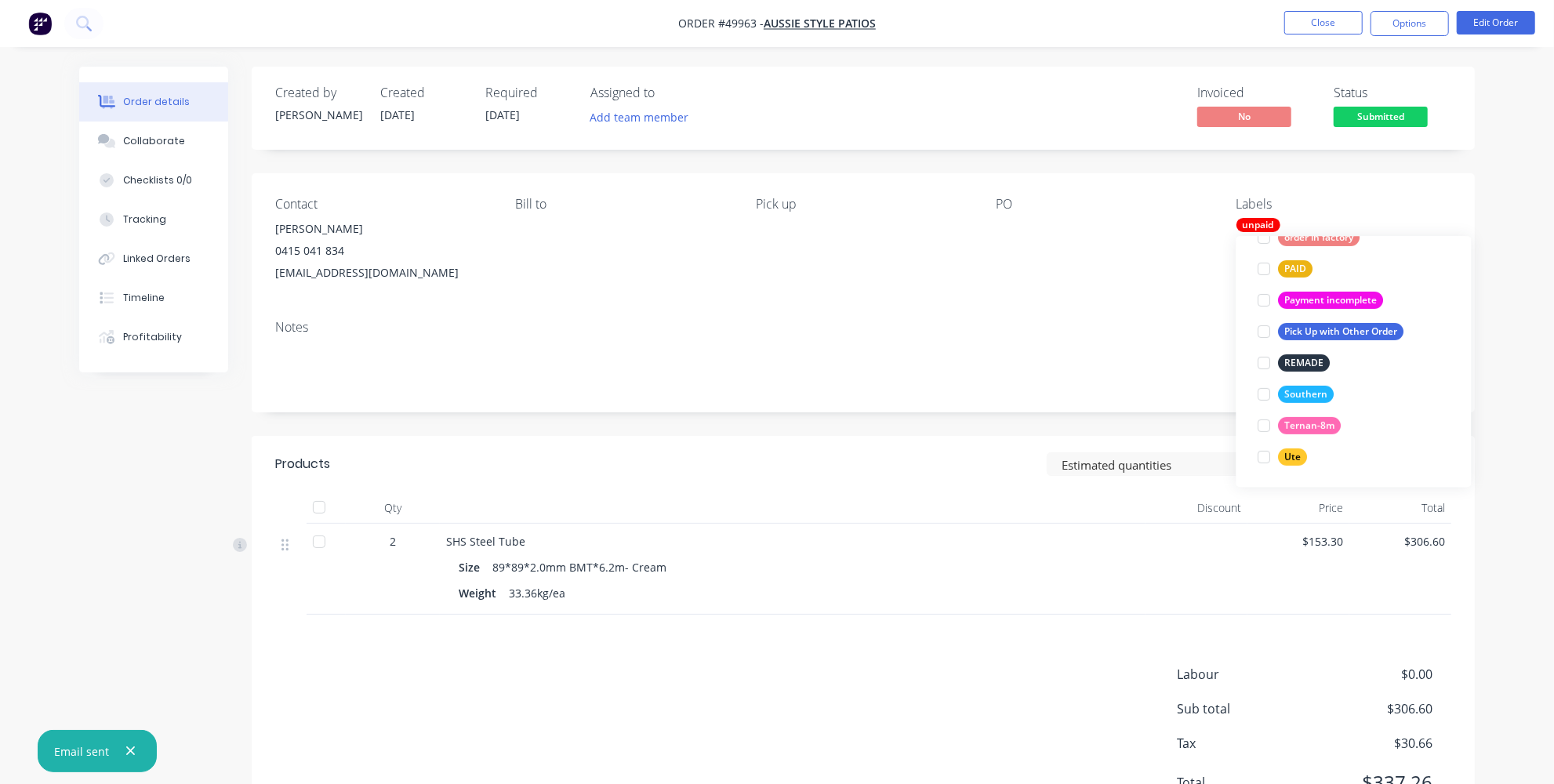
scroll to position [0, 0]
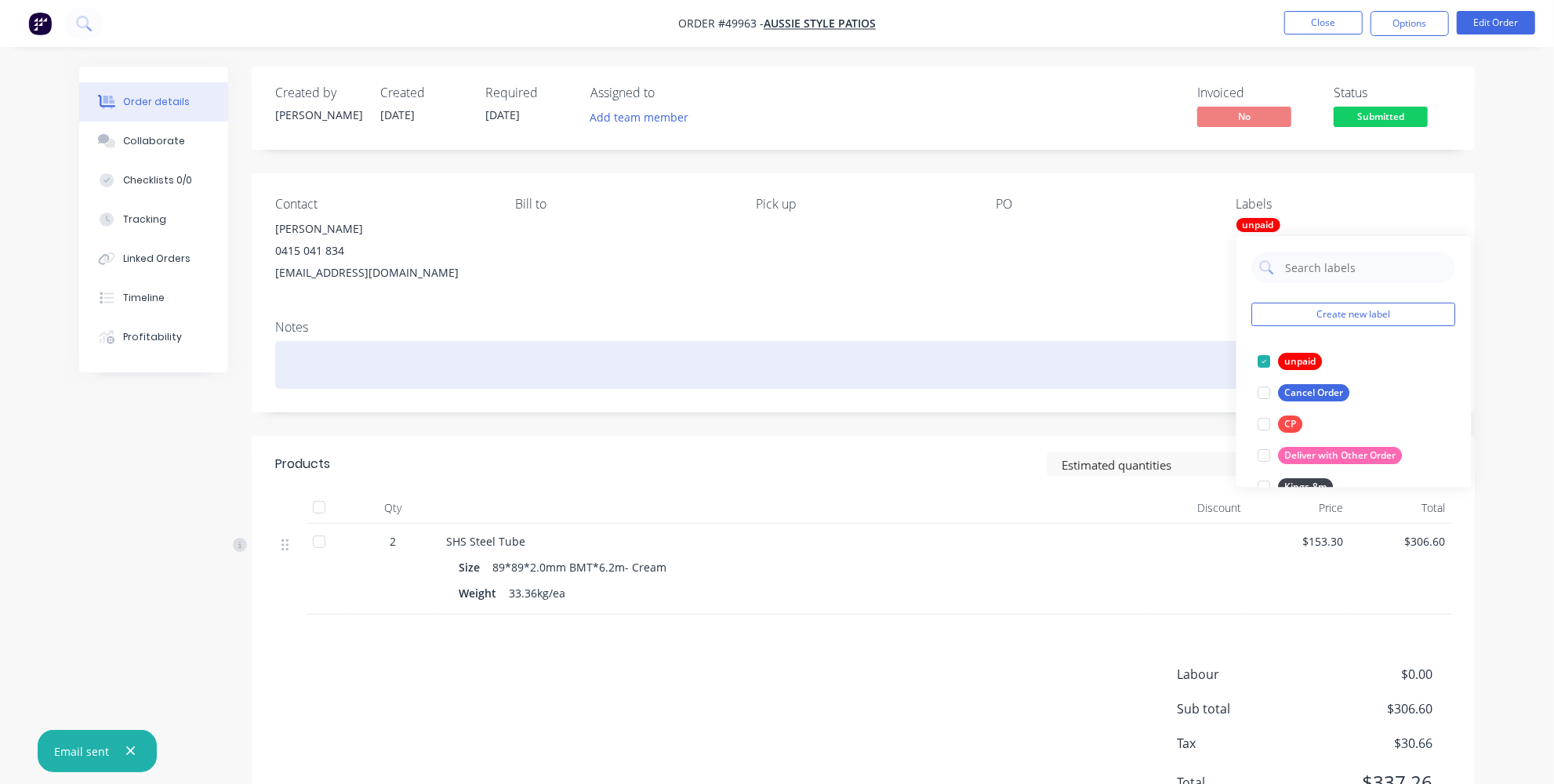
click at [1060, 359] on div at bounding box center [863, 365] width 1176 height 48
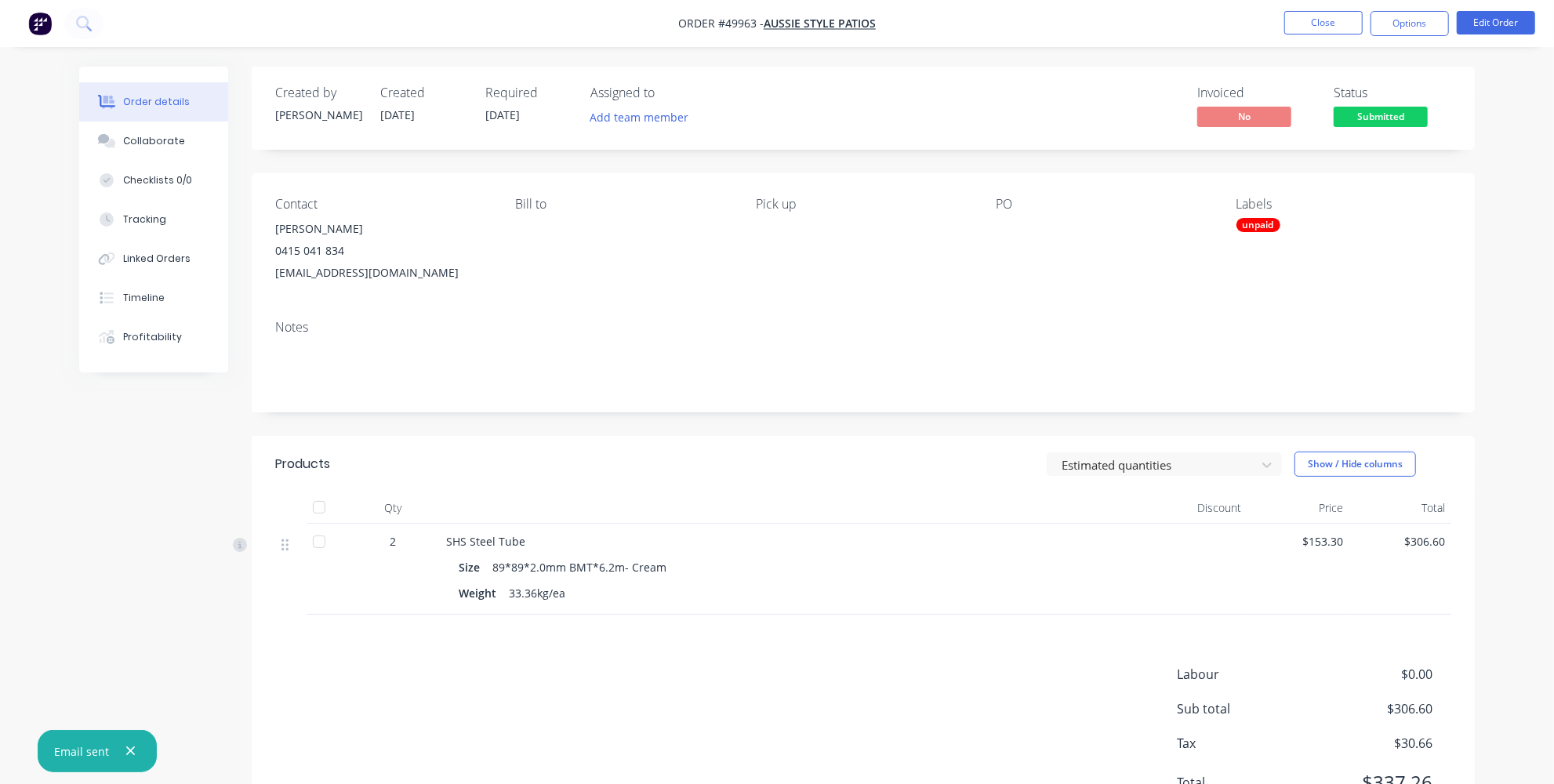
click at [738, 480] on header "Products Estimated quantities Show / Hide columns" at bounding box center [863, 464] width 1223 height 56
click at [540, 487] on header "Products Estimated quantities Show / Hide columns" at bounding box center [863, 464] width 1223 height 56
click at [148, 310] on button "Timeline" at bounding box center [154, 298] width 149 height 39
